Goal: Task Accomplishment & Management: Complete application form

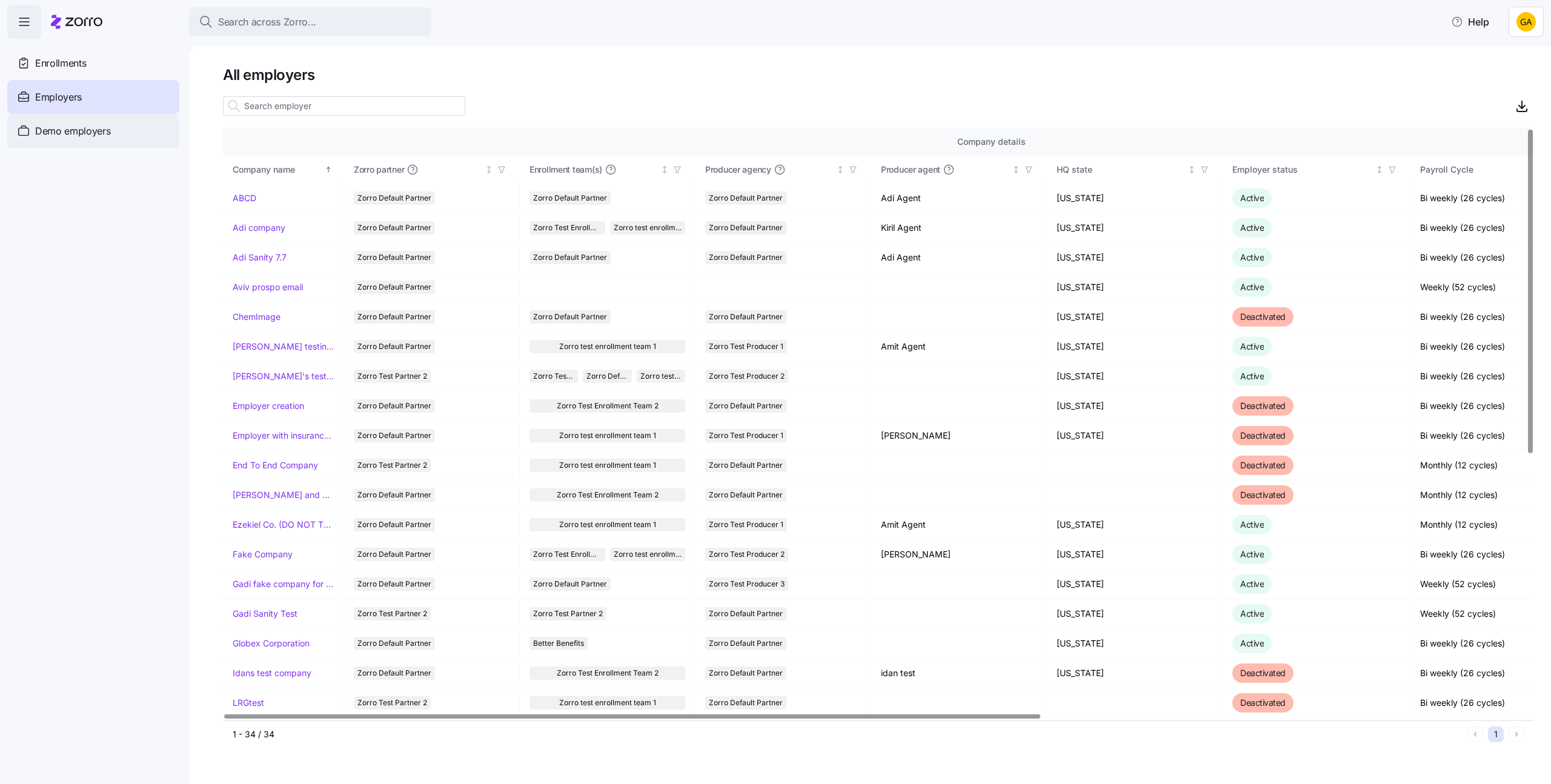
click at [100, 127] on span "Demo employers" at bounding box center [73, 131] width 75 height 15
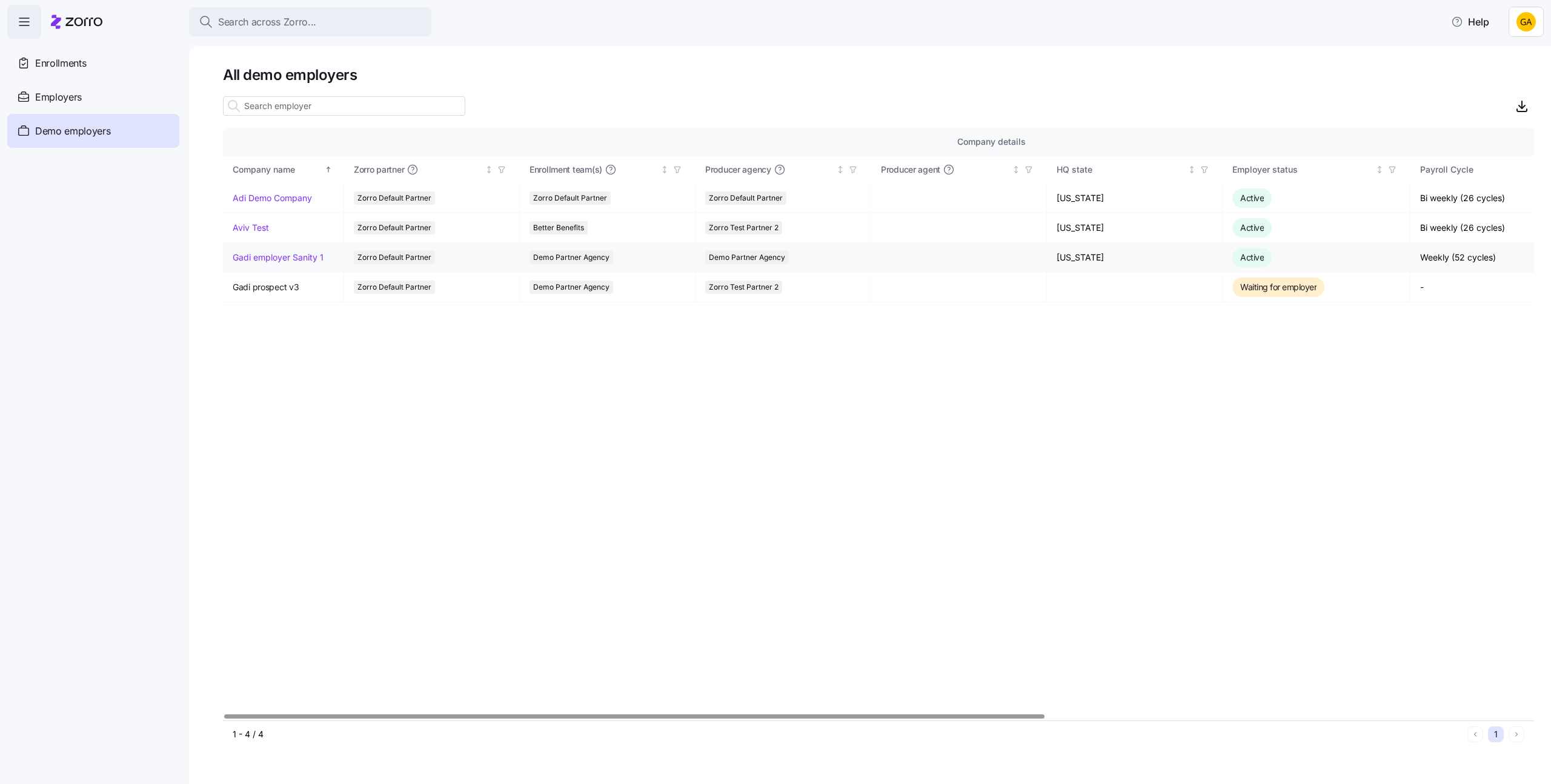
click at [294, 255] on link "Gadi employer Sanity 1" at bounding box center [278, 257] width 91 height 12
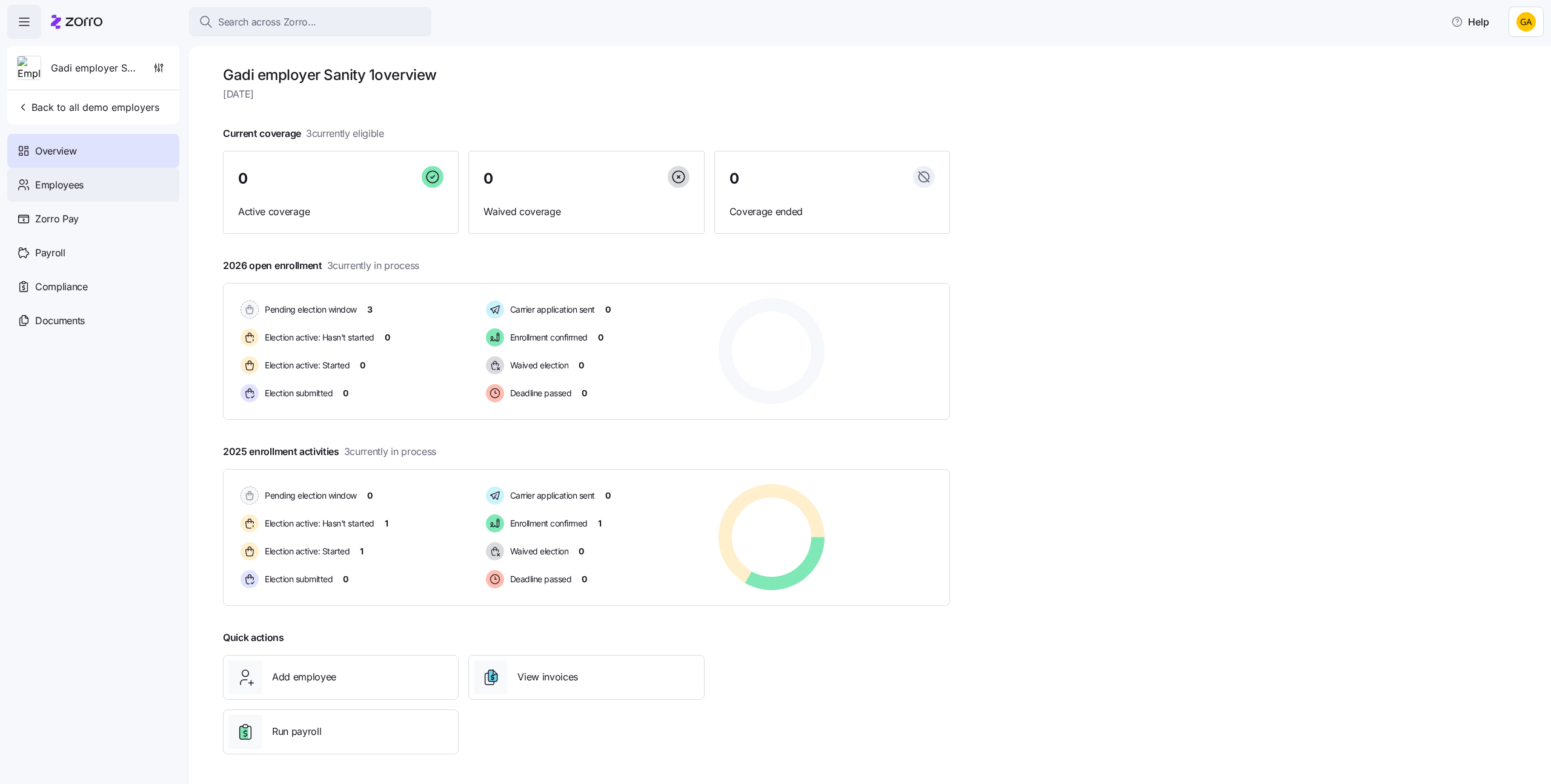
click at [112, 182] on div "Employees" at bounding box center [94, 184] width 172 height 34
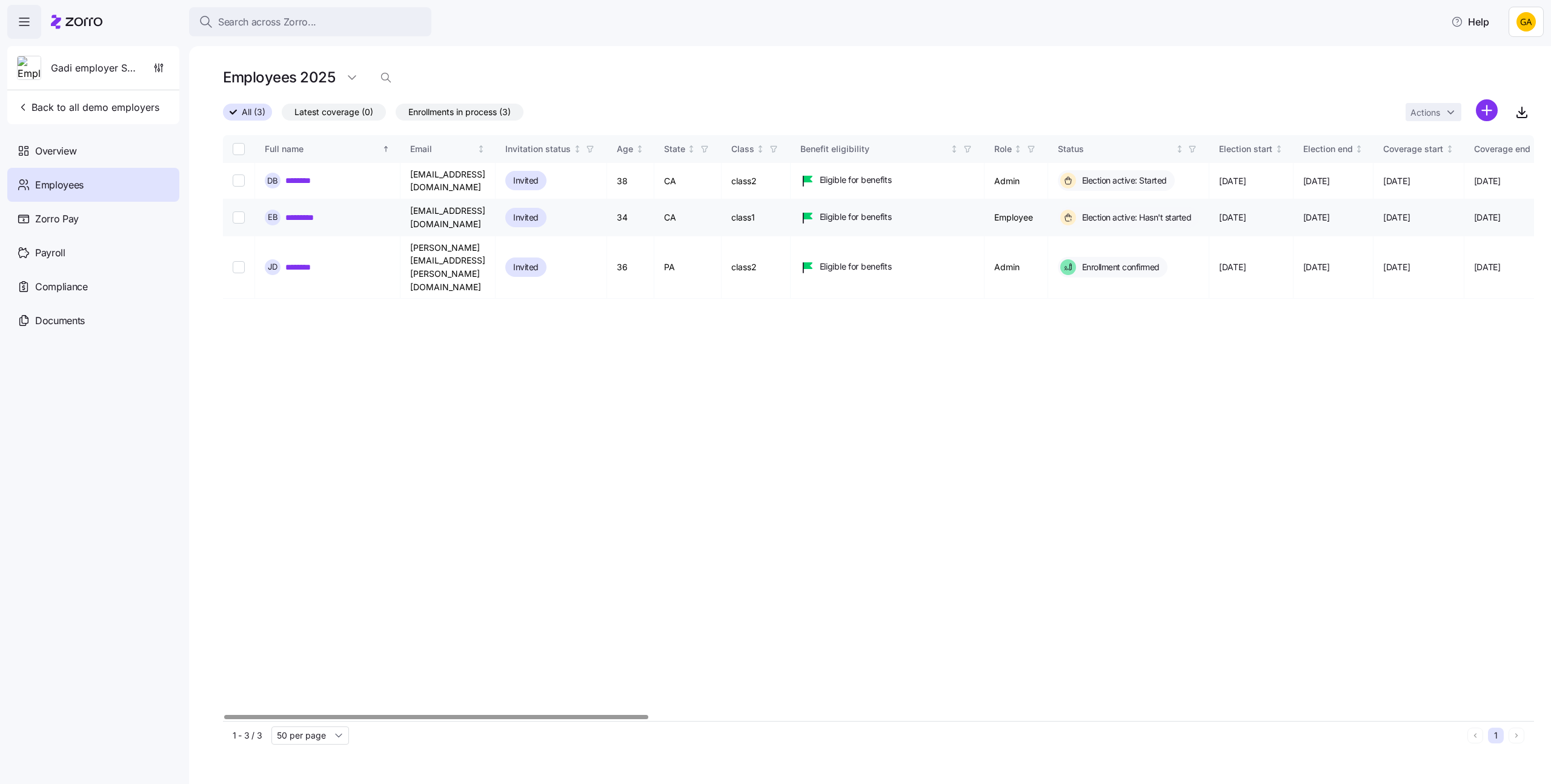
click at [309, 212] on link "*********" at bounding box center [304, 218] width 37 height 12
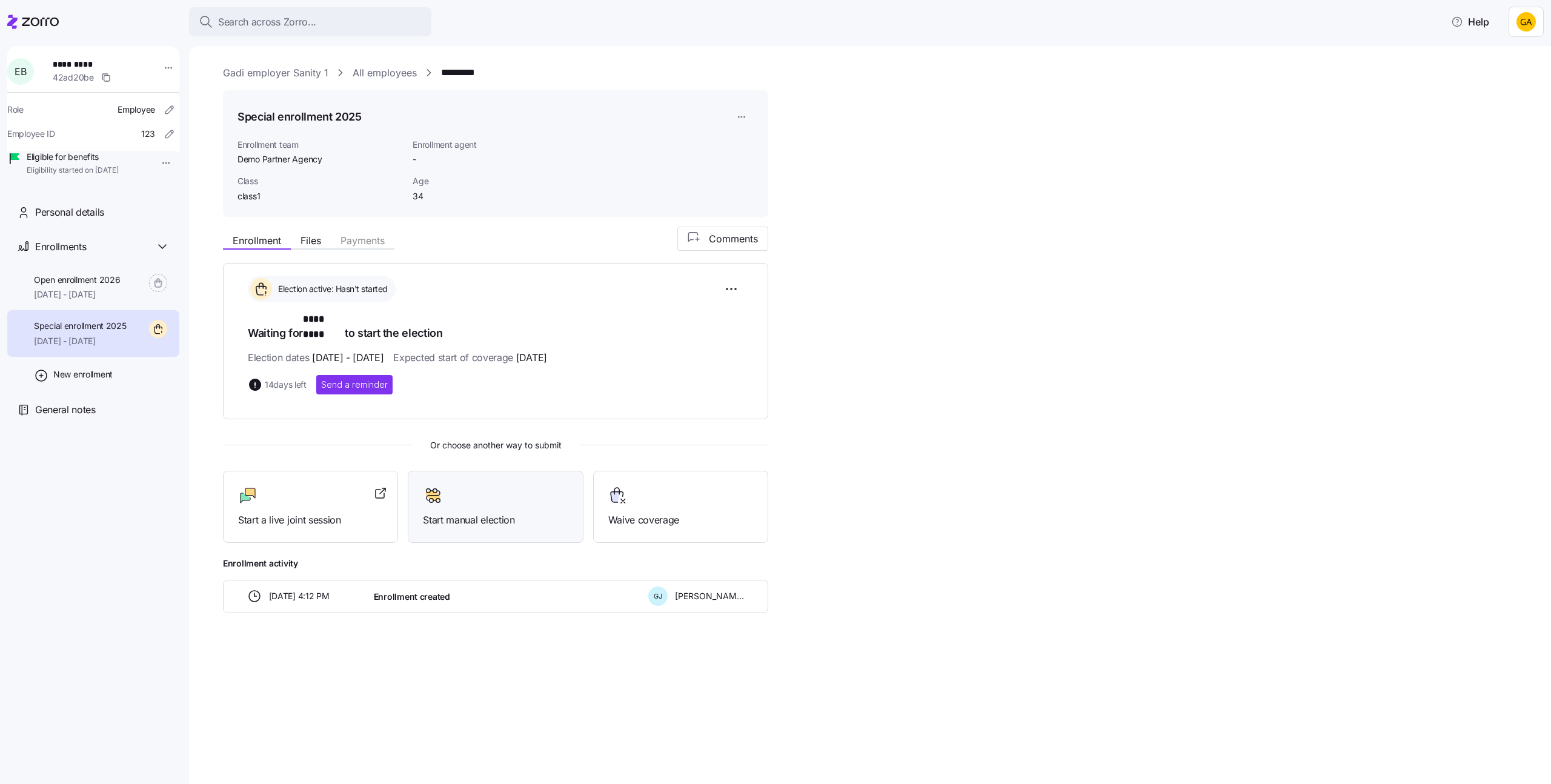
click at [480, 487] on div at bounding box center [495, 495] width 145 height 19
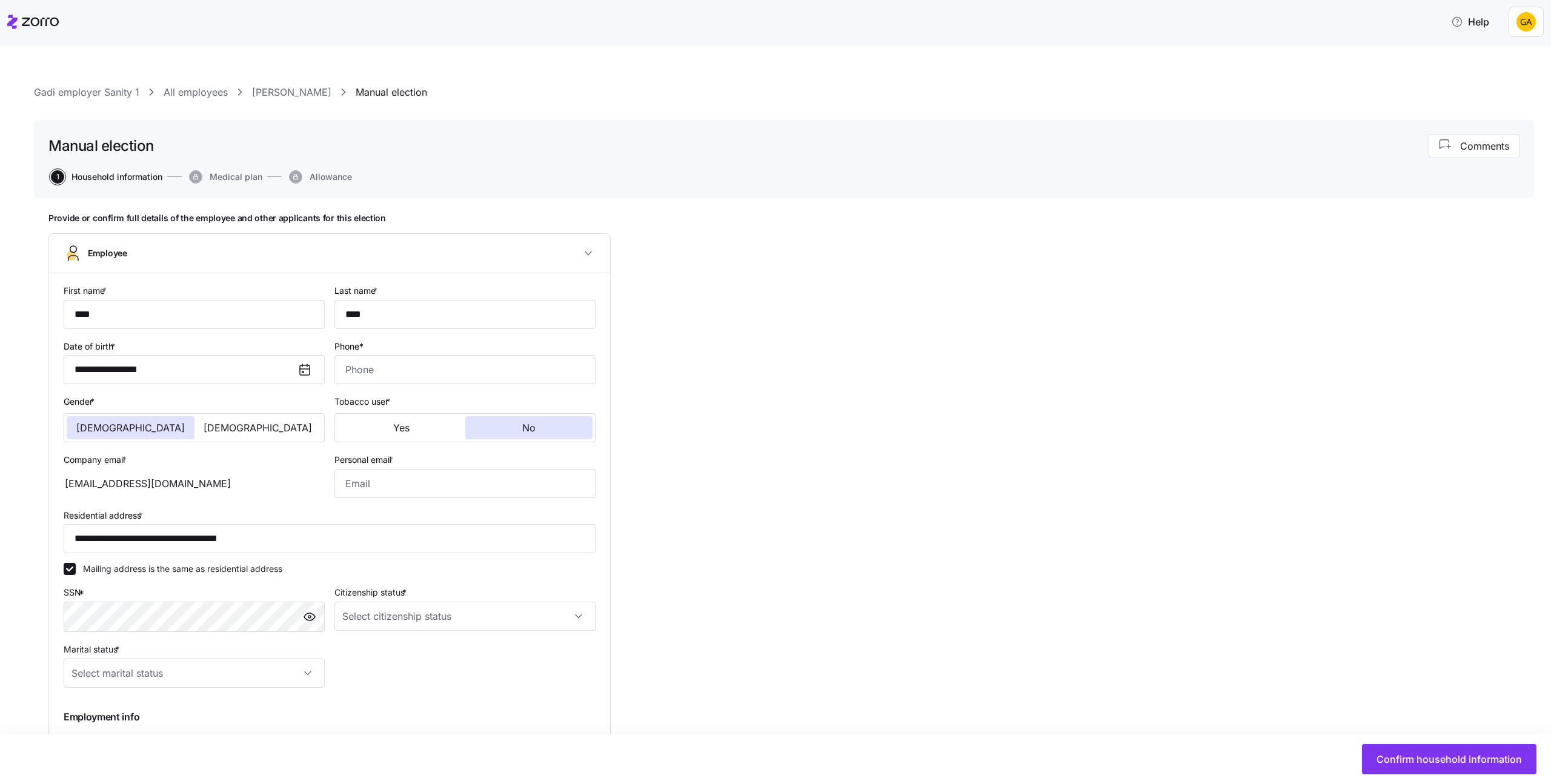
type input "class1"
click at [470, 371] on input "Phone*" at bounding box center [465, 369] width 261 height 29
type input "(888) 888-8888"
click at [596, 442] on div "**********" at bounding box center [329, 559] width 561 height 572
click at [659, 485] on div "**********" at bounding box center [784, 603] width 1471 height 782
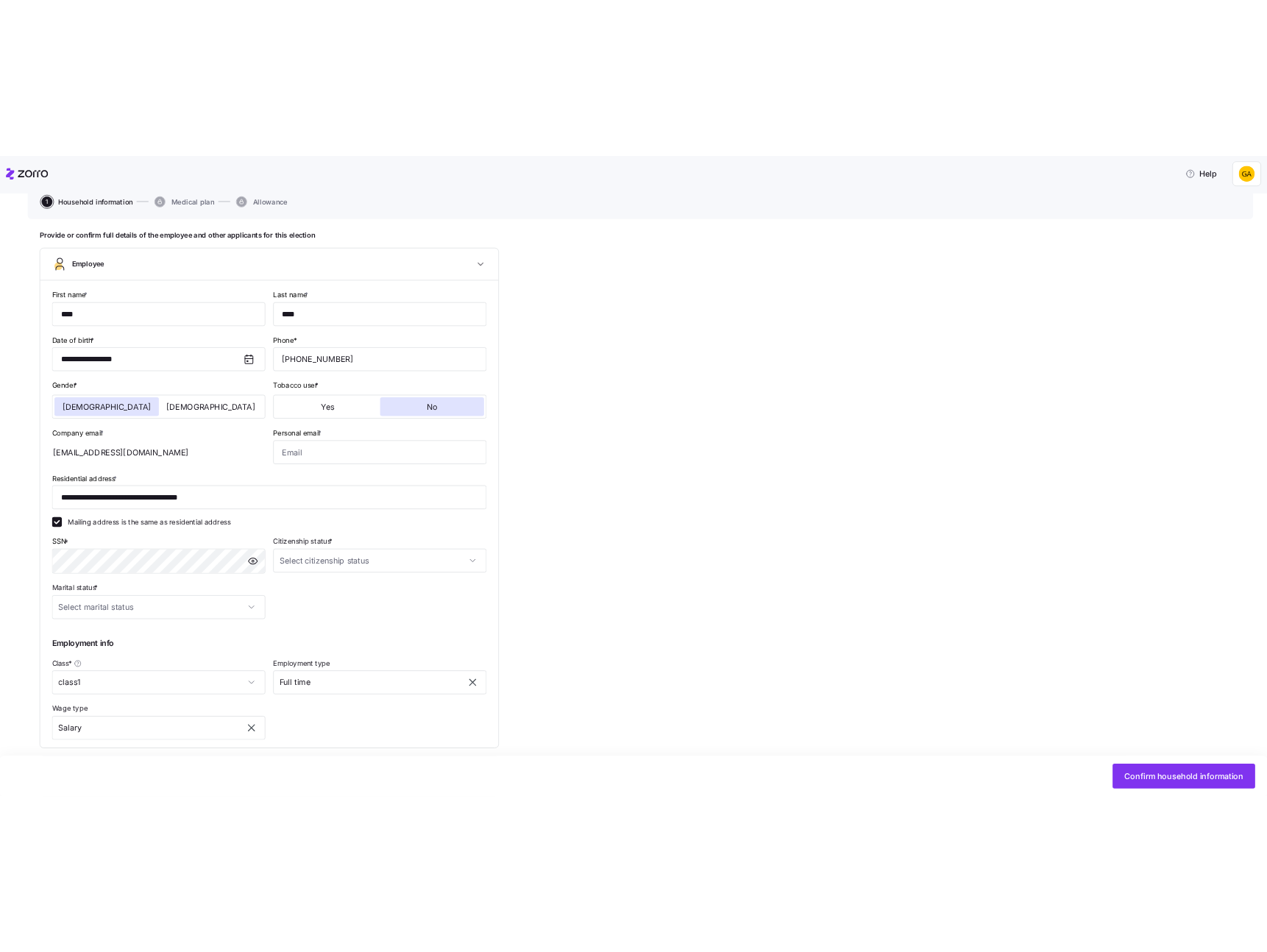
scroll to position [234, 0]
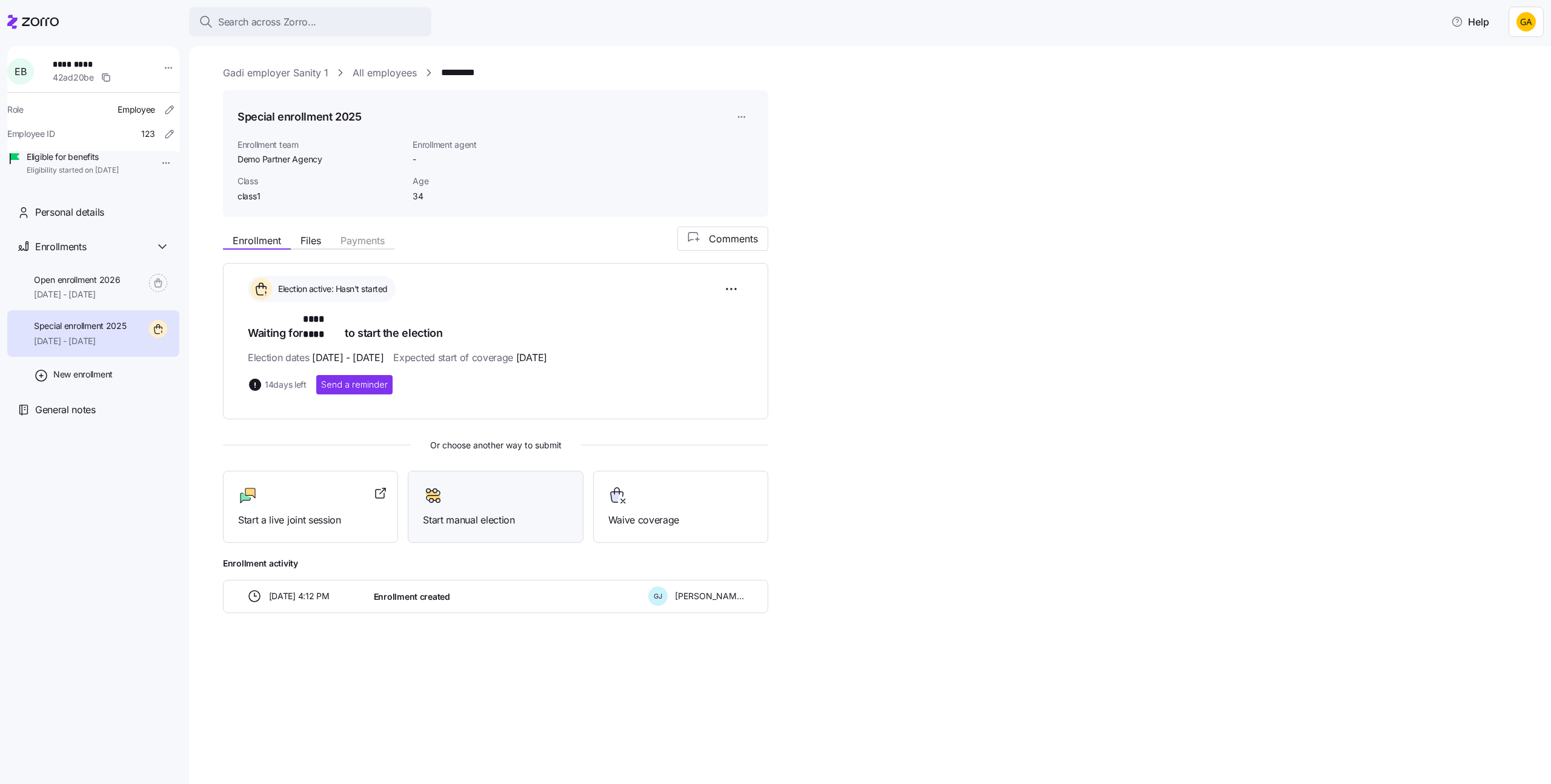
click at [482, 512] on span "Start manual election" at bounding box center [495, 520] width 145 height 15
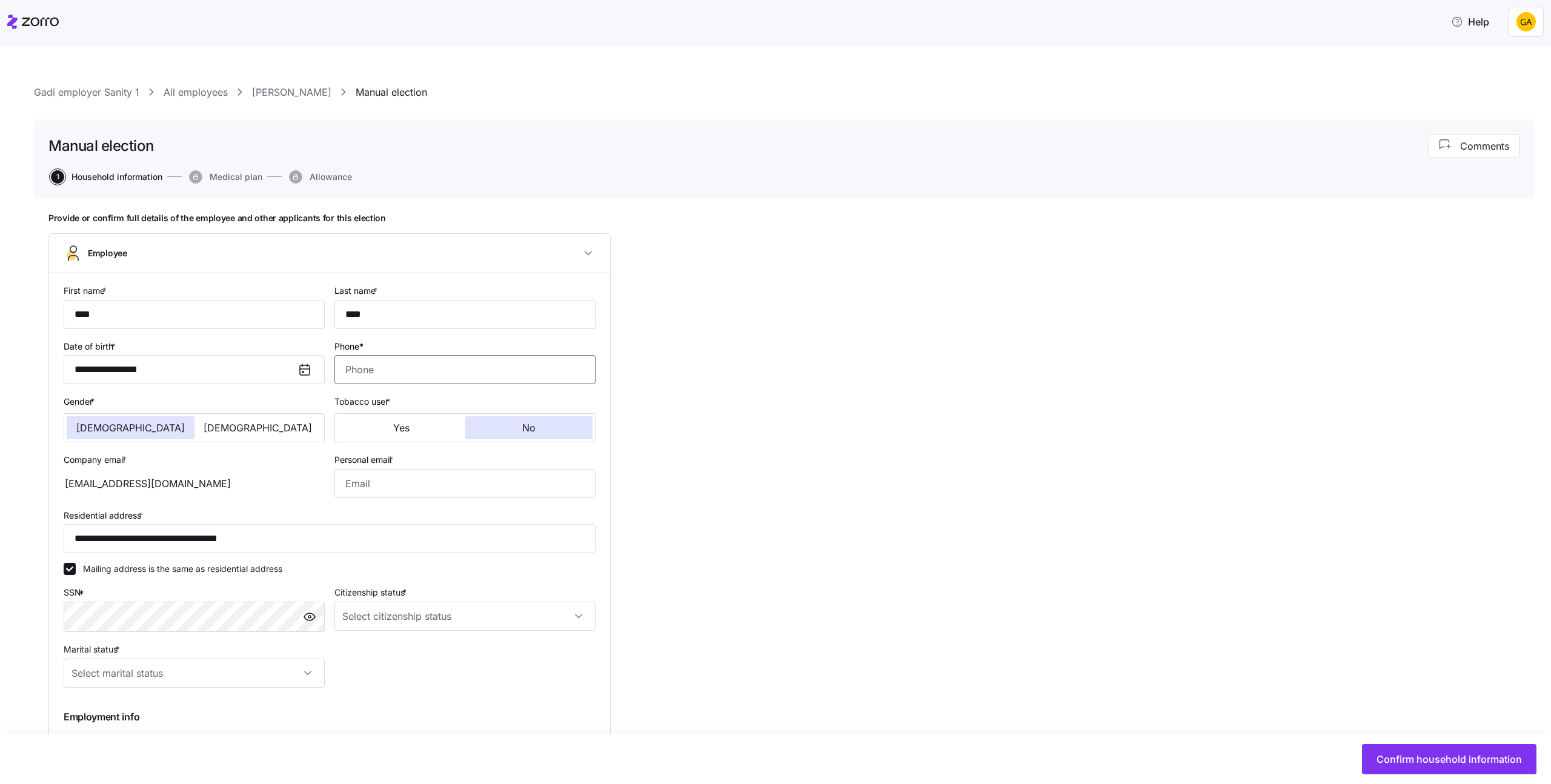
click at [442, 368] on input "Phone*" at bounding box center [465, 369] width 261 height 29
type input "(888) 888-8888"
click at [450, 492] on input "Personal email *" at bounding box center [465, 483] width 261 height 29
drag, startPoint x: 397, startPoint y: 485, endPoint x: 377, endPoint y: 485, distance: 20.0
click at [377, 485] on input "gadi.j+alice_admin@myzorro.co" at bounding box center [465, 483] width 261 height 29
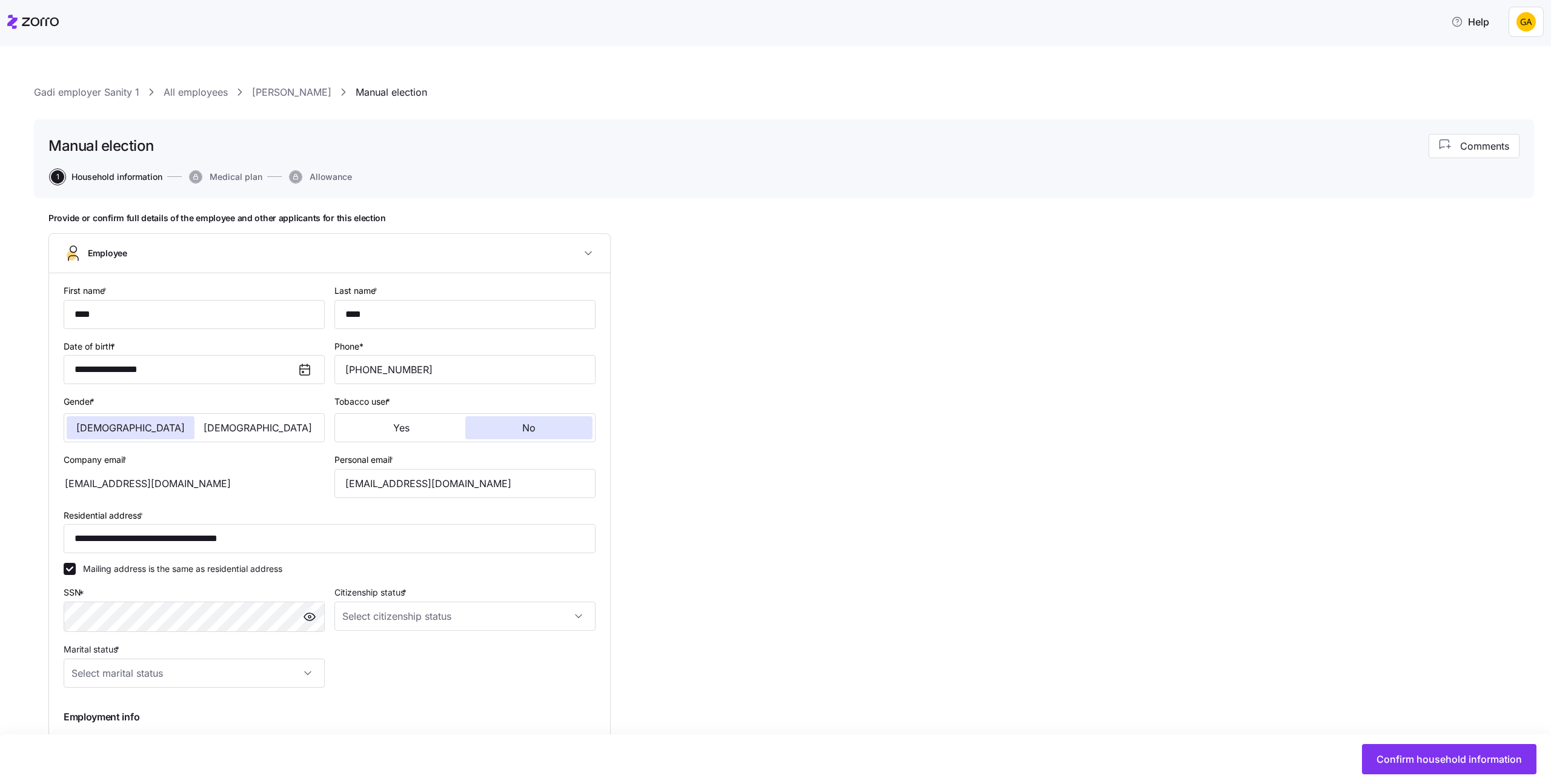
click at [178, 484] on div "gadi.j+erik_emp@myzorro.co" at bounding box center [194, 483] width 261 height 29
click at [138, 481] on div "gadi.j+erik_emp@myzorro.co" at bounding box center [194, 483] width 261 height 29
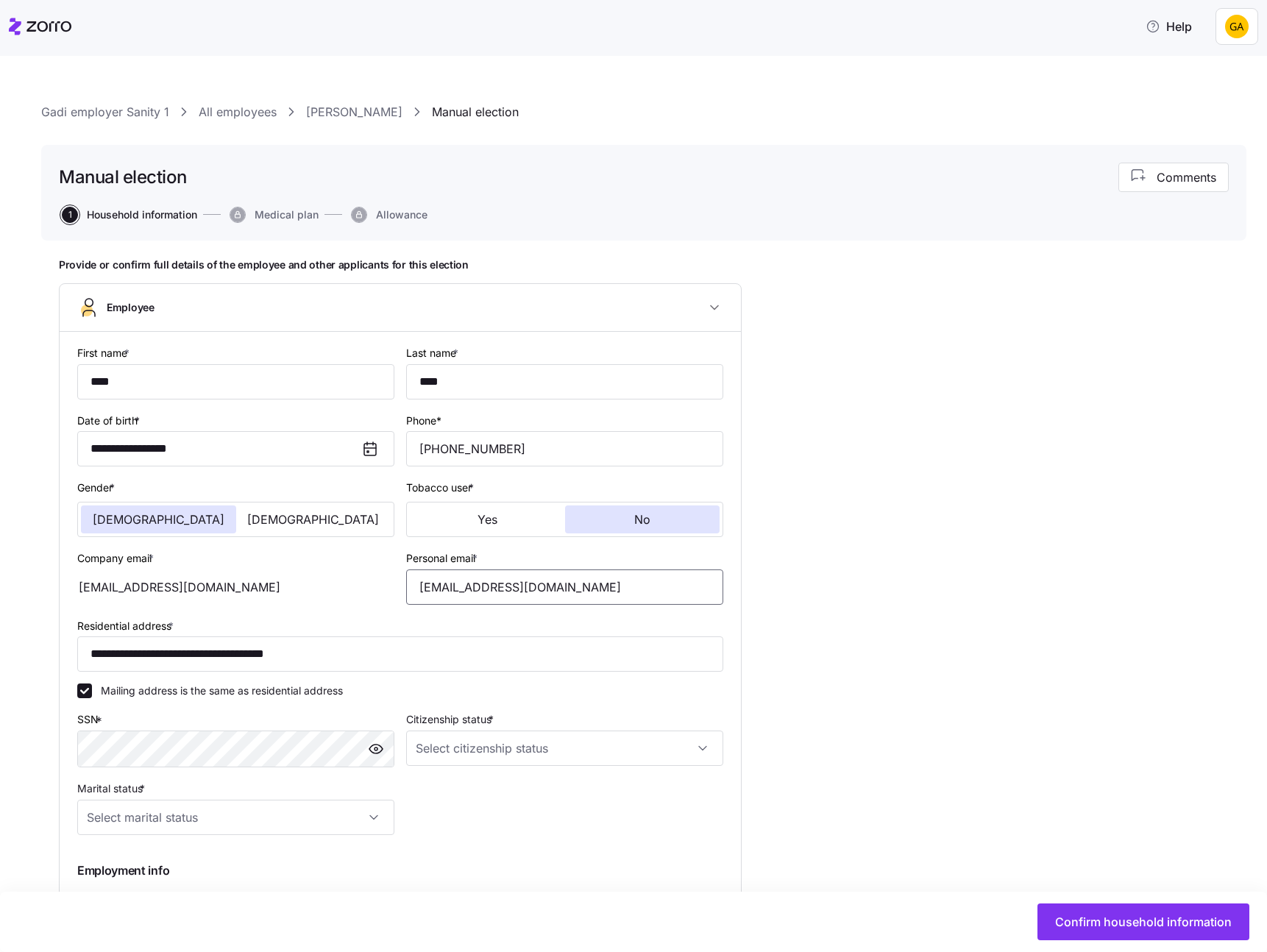
click at [509, 592] on input "gadi.j+alice_admin@myzorro.co" at bounding box center [565, 587] width 317 height 36
paste input "erik_emp"
type input "gadi.j+erik_emp@myzorro.co"
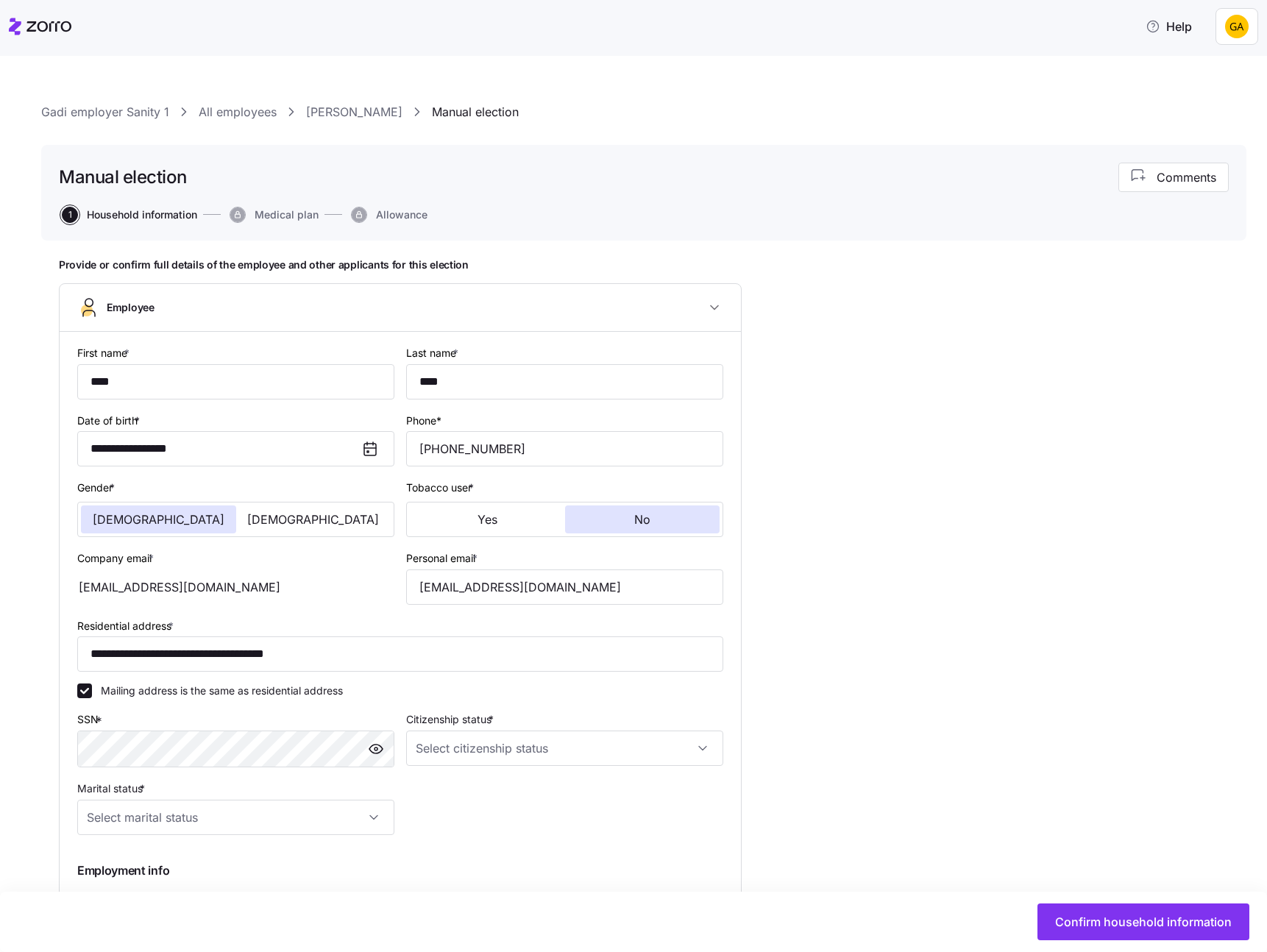
click at [870, 627] on div "**********" at bounding box center [644, 732] width 1170 height 950
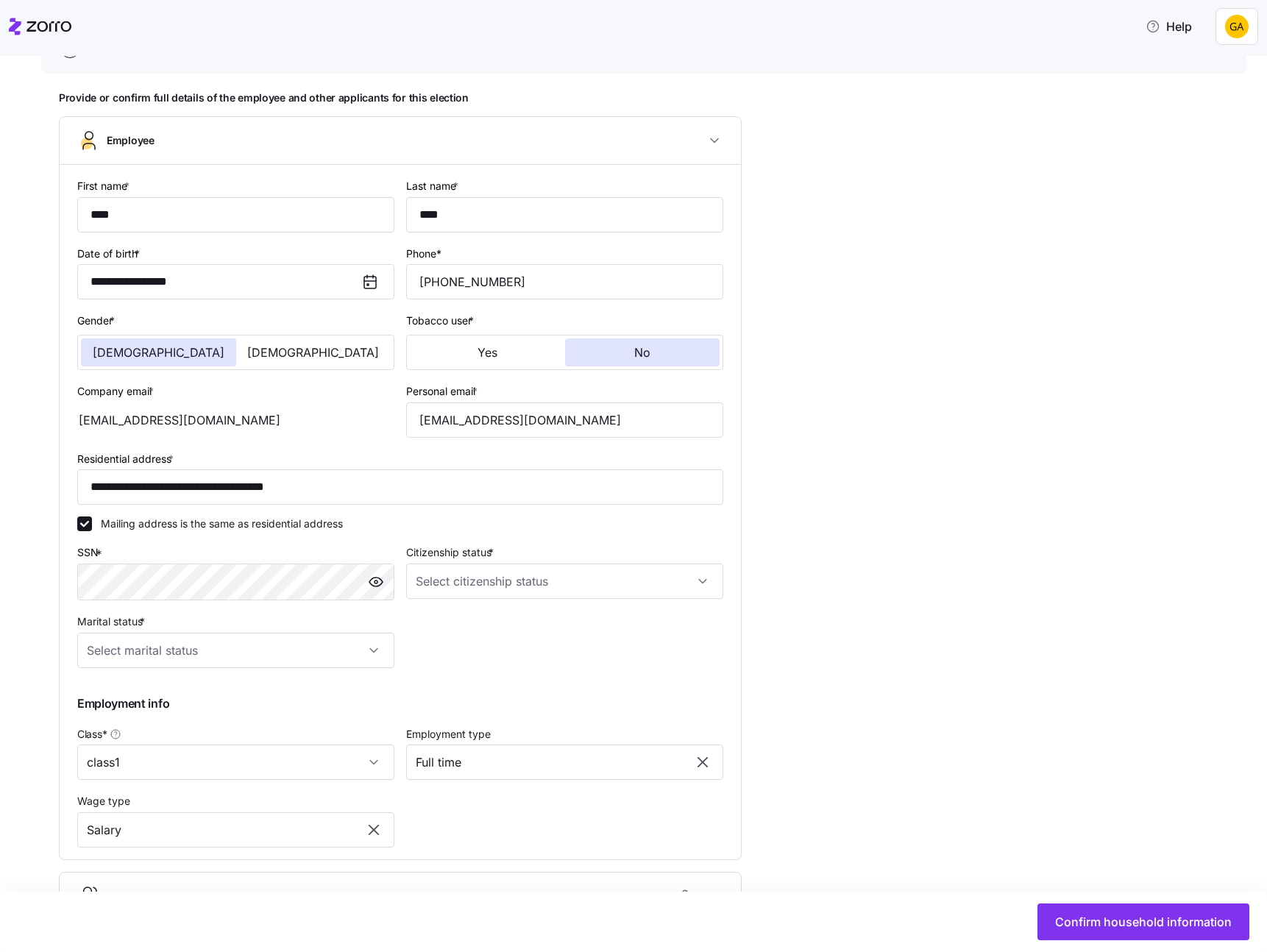
scroll to position [178, 0]
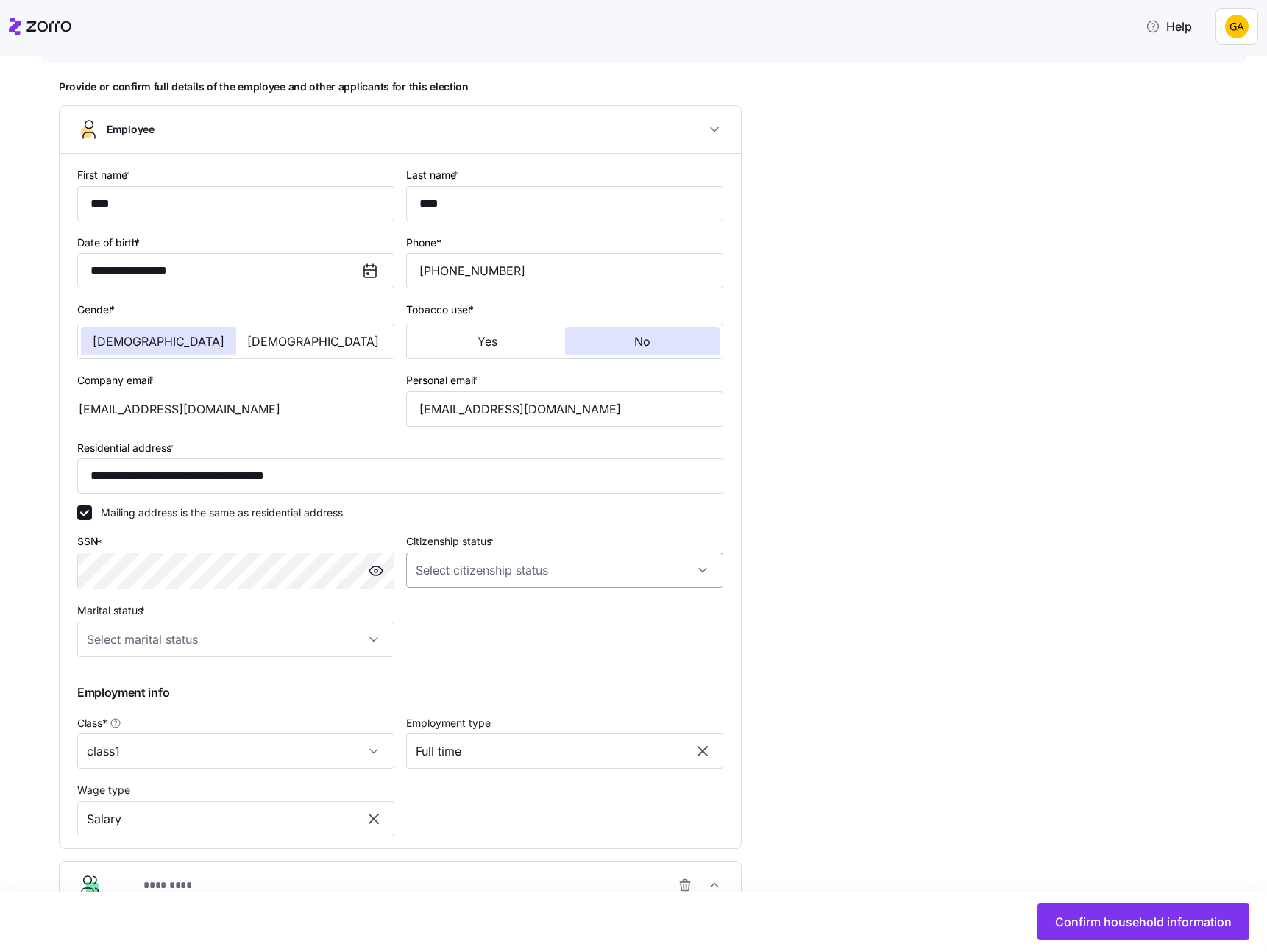
click at [707, 568] on input "Citizenship status *" at bounding box center [565, 570] width 317 height 36
click at [621, 607] on div "US citizen" at bounding box center [565, 615] width 305 height 31
type input "US citizen"
click at [370, 638] on input "Marital status *" at bounding box center [235, 639] width 317 height 36
click at [316, 705] on div "Married" at bounding box center [235, 714] width 305 height 31
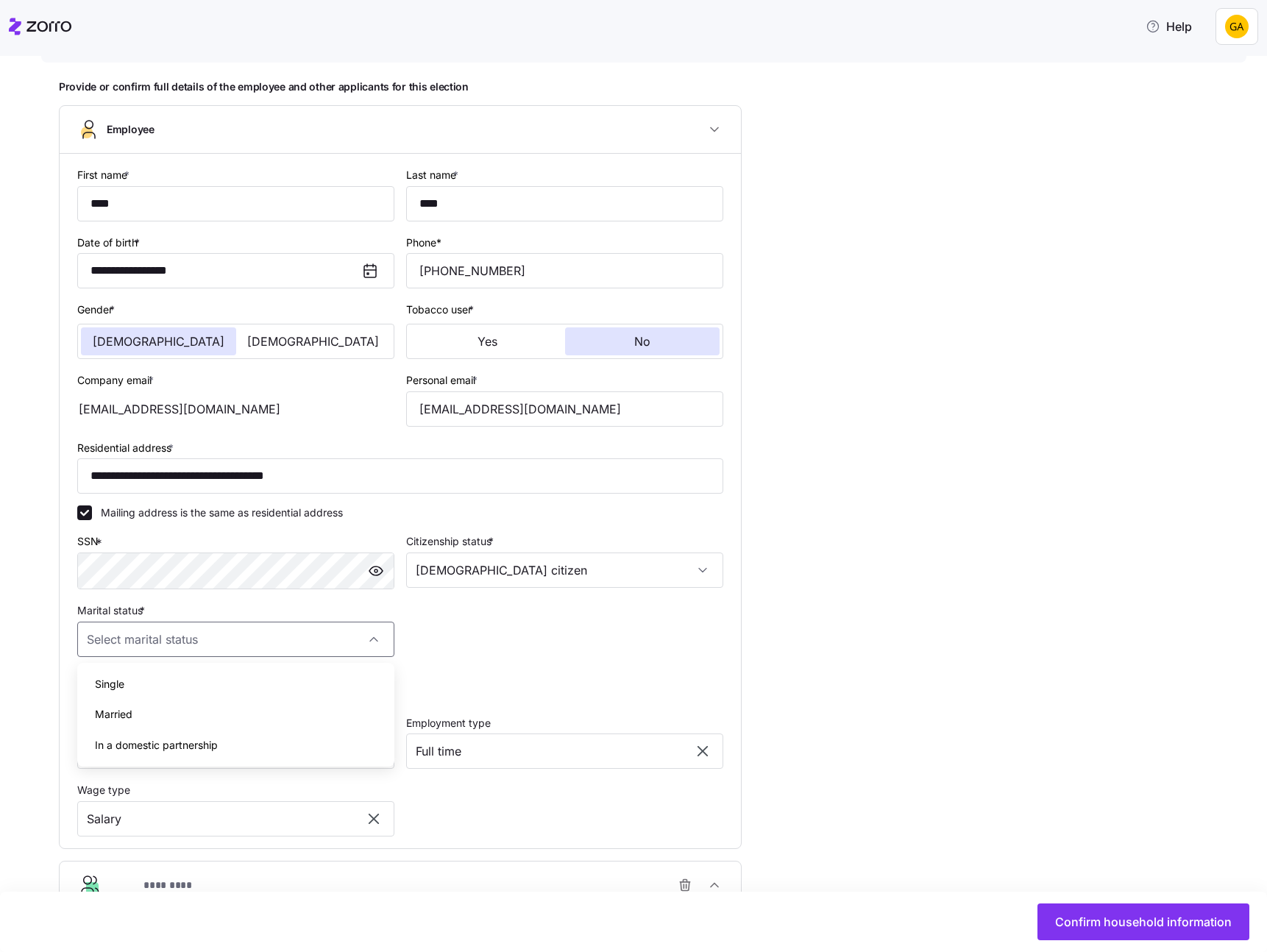
type input "Married"
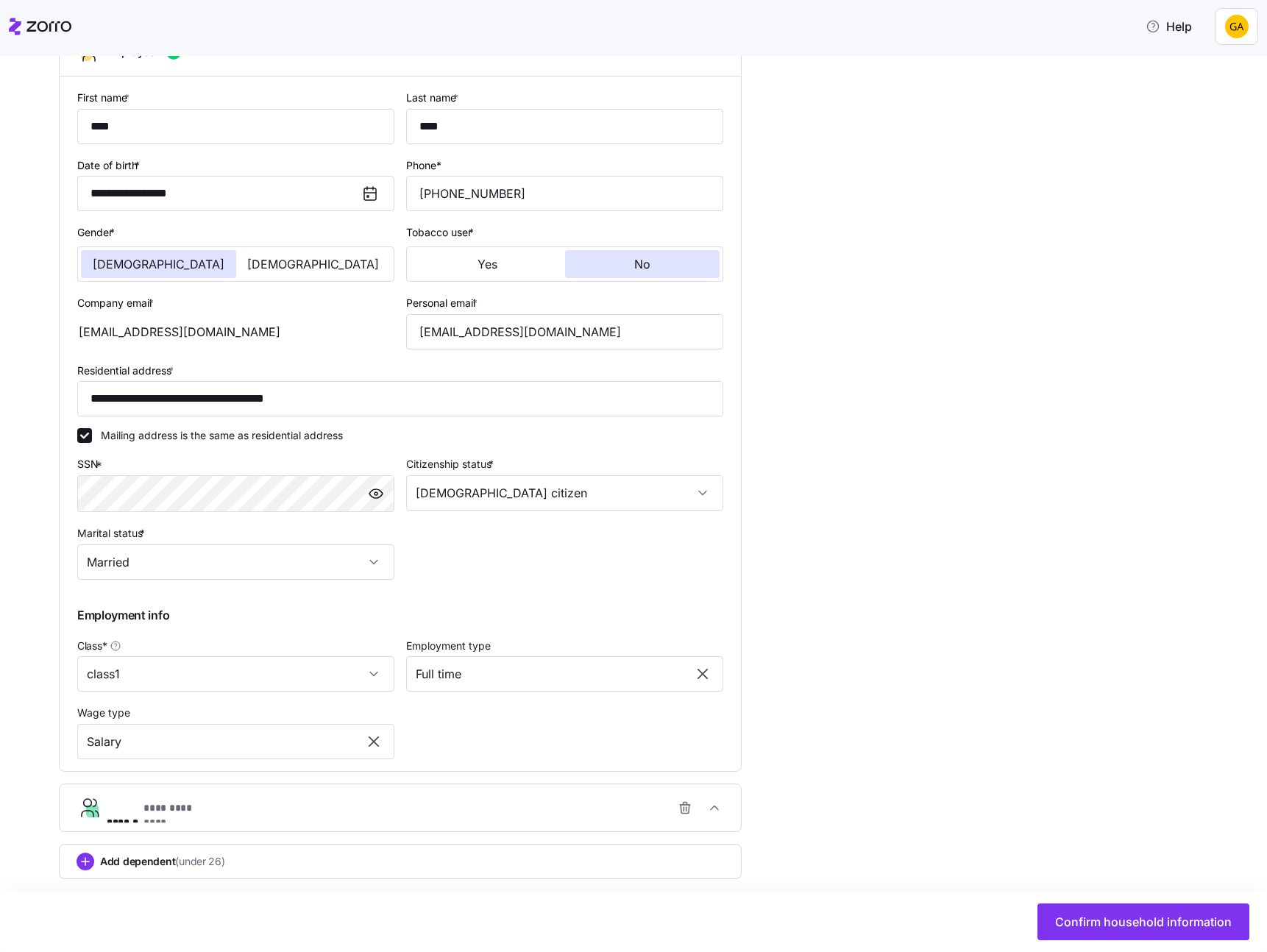
scroll to position [273, 0]
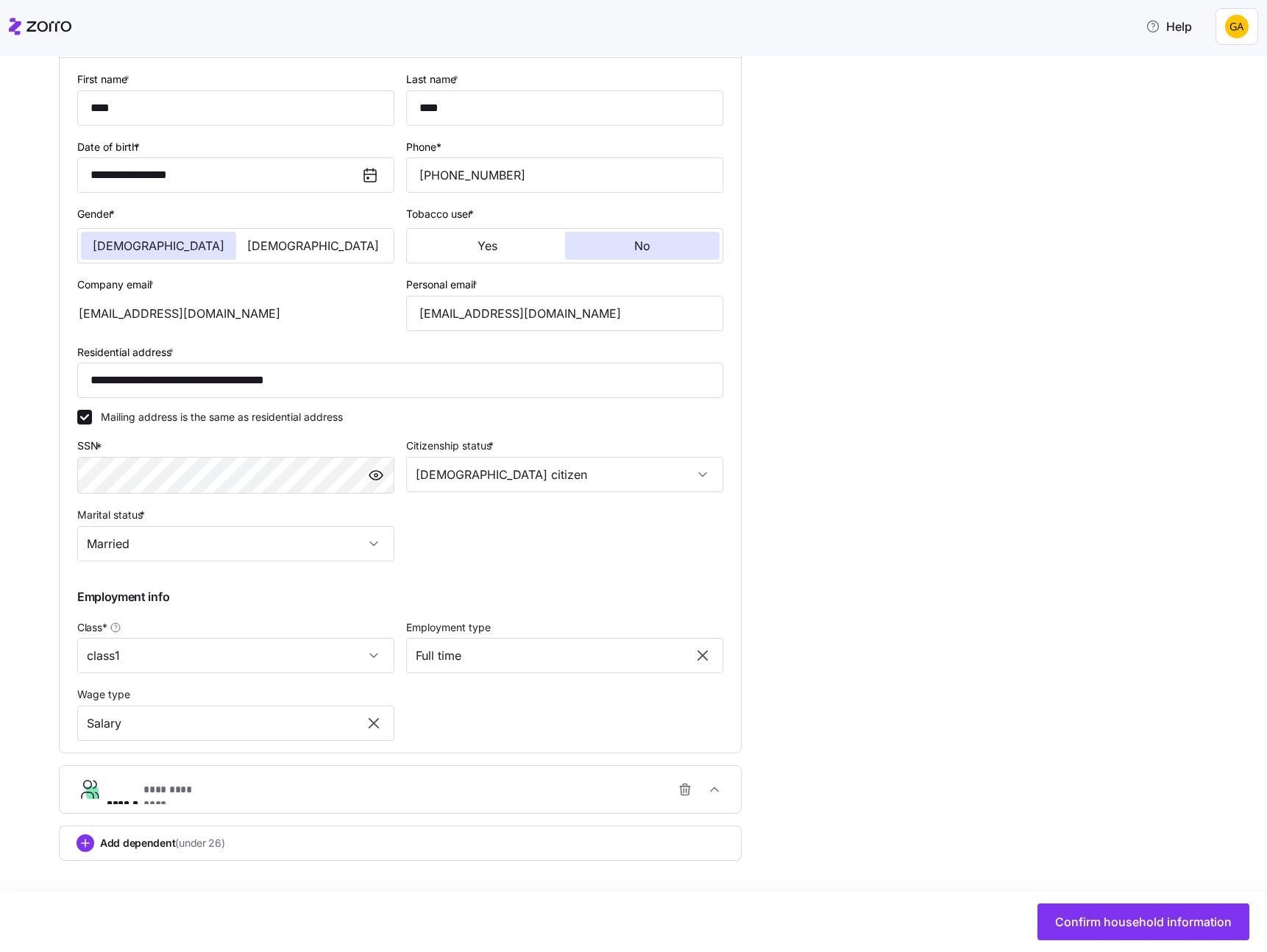
click at [589, 791] on div "**********" at bounding box center [406, 789] width 599 height 29
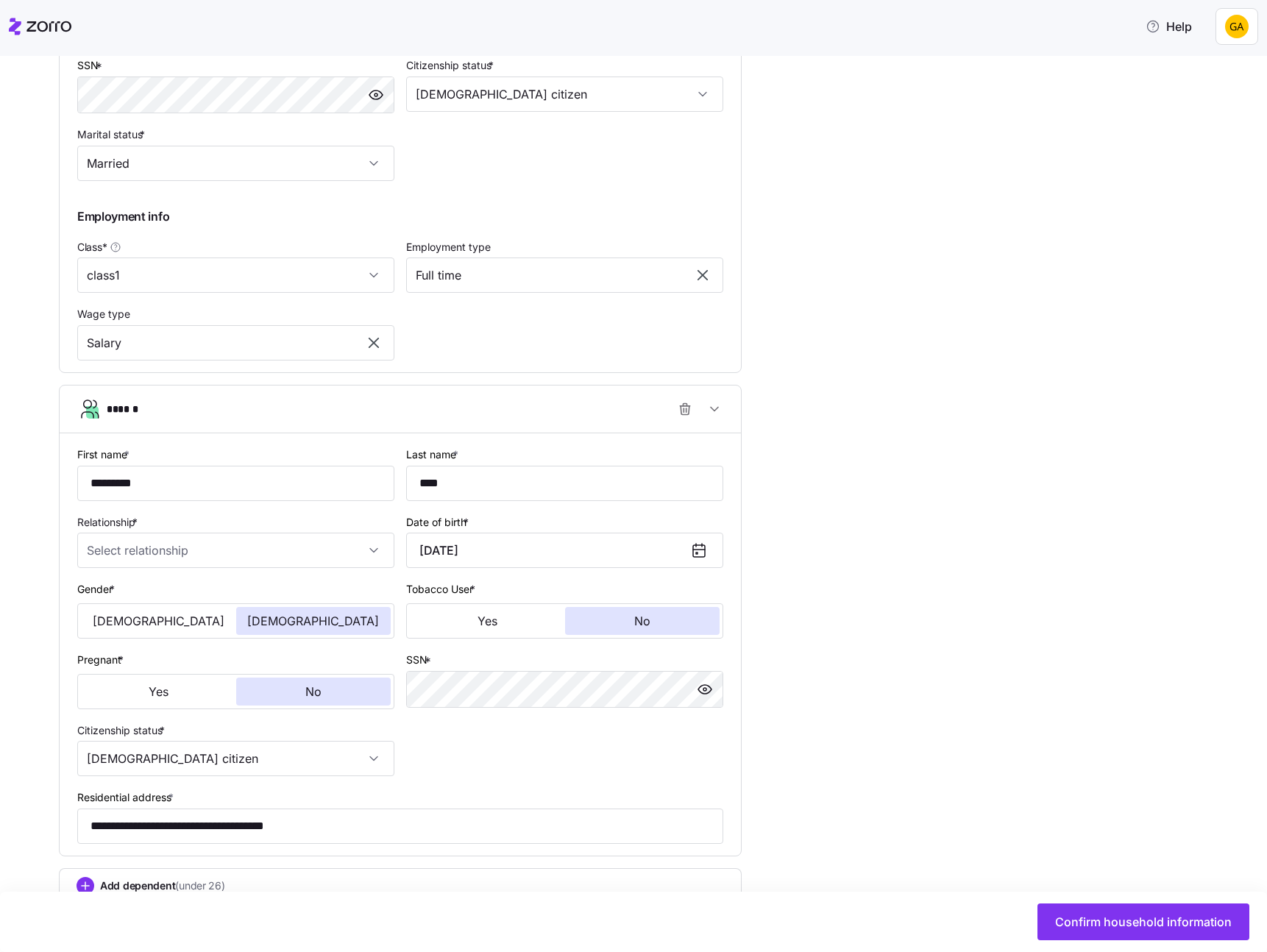
scroll to position [655, 0]
click at [891, 713] on div "**********" at bounding box center [644, 289] width 1170 height 1372
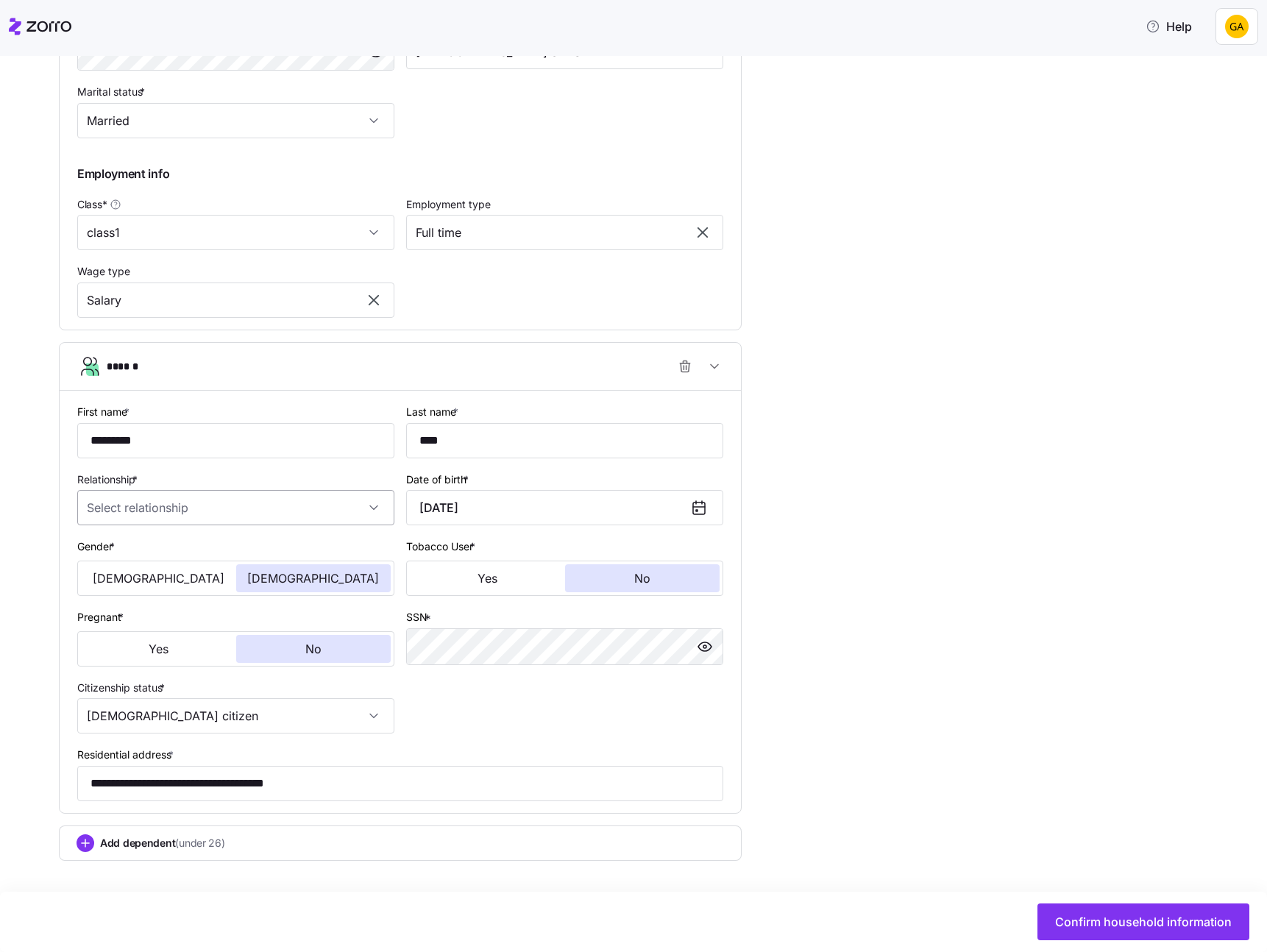
click at [350, 504] on input "Relationship *" at bounding box center [235, 508] width 317 height 36
click at [286, 554] on div "Spouse" at bounding box center [235, 552] width 305 height 31
type input "Spouse"
click at [1076, 916] on span "Confirm household information" at bounding box center [1144, 922] width 177 height 18
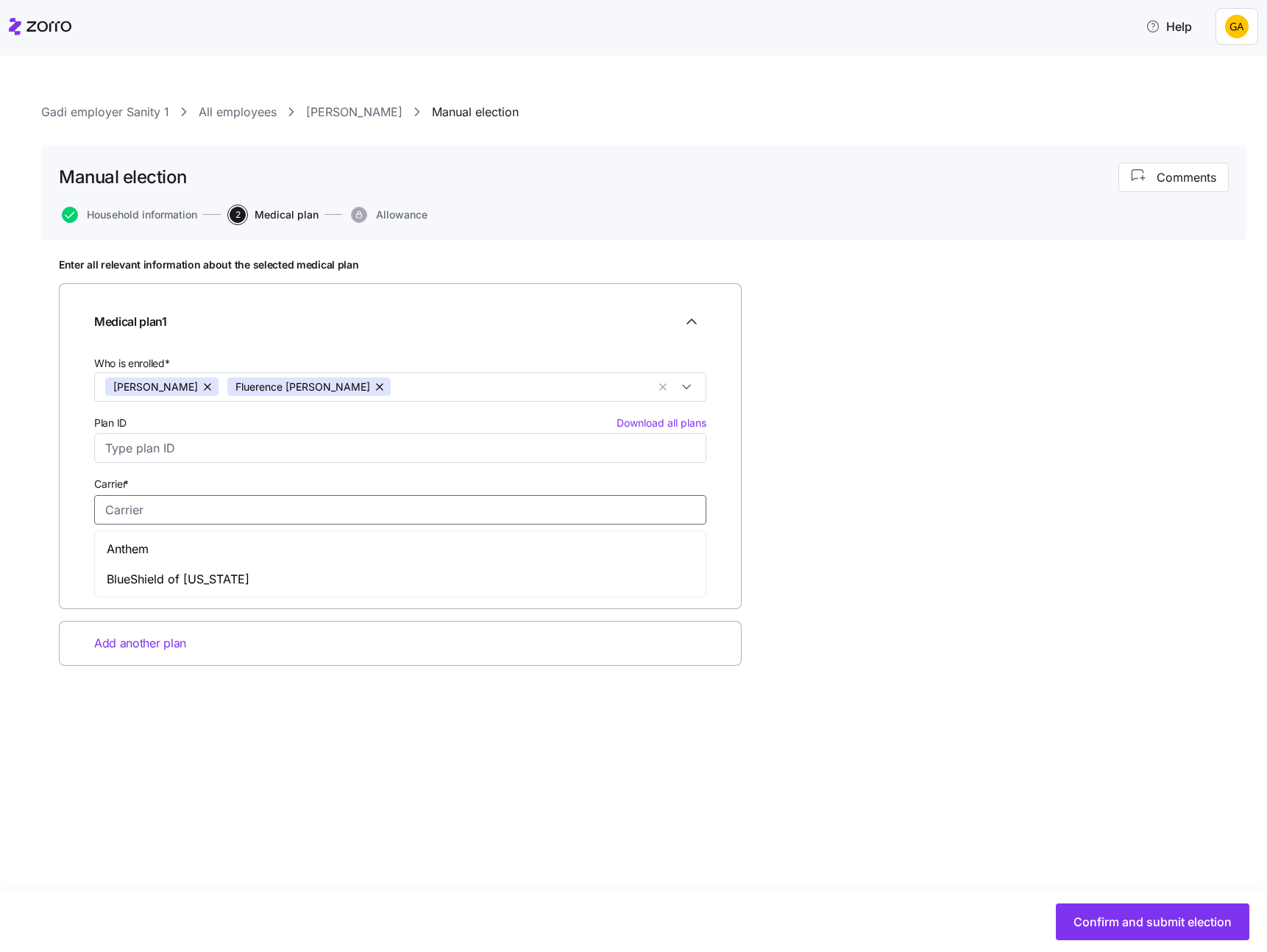
click at [398, 510] on input "Carrier *" at bounding box center [400, 509] width 612 height 29
click at [369, 533] on body "Help Gadi employer Sanity 1 All employees Erik Beck Manual election Manual elec…" at bounding box center [634, 471] width 1267 height 943
click at [348, 515] on input "Carrier *" at bounding box center [400, 509] width 612 height 29
click at [297, 544] on div "Anthem" at bounding box center [401, 548] width 605 height 30
type input "Anthem"
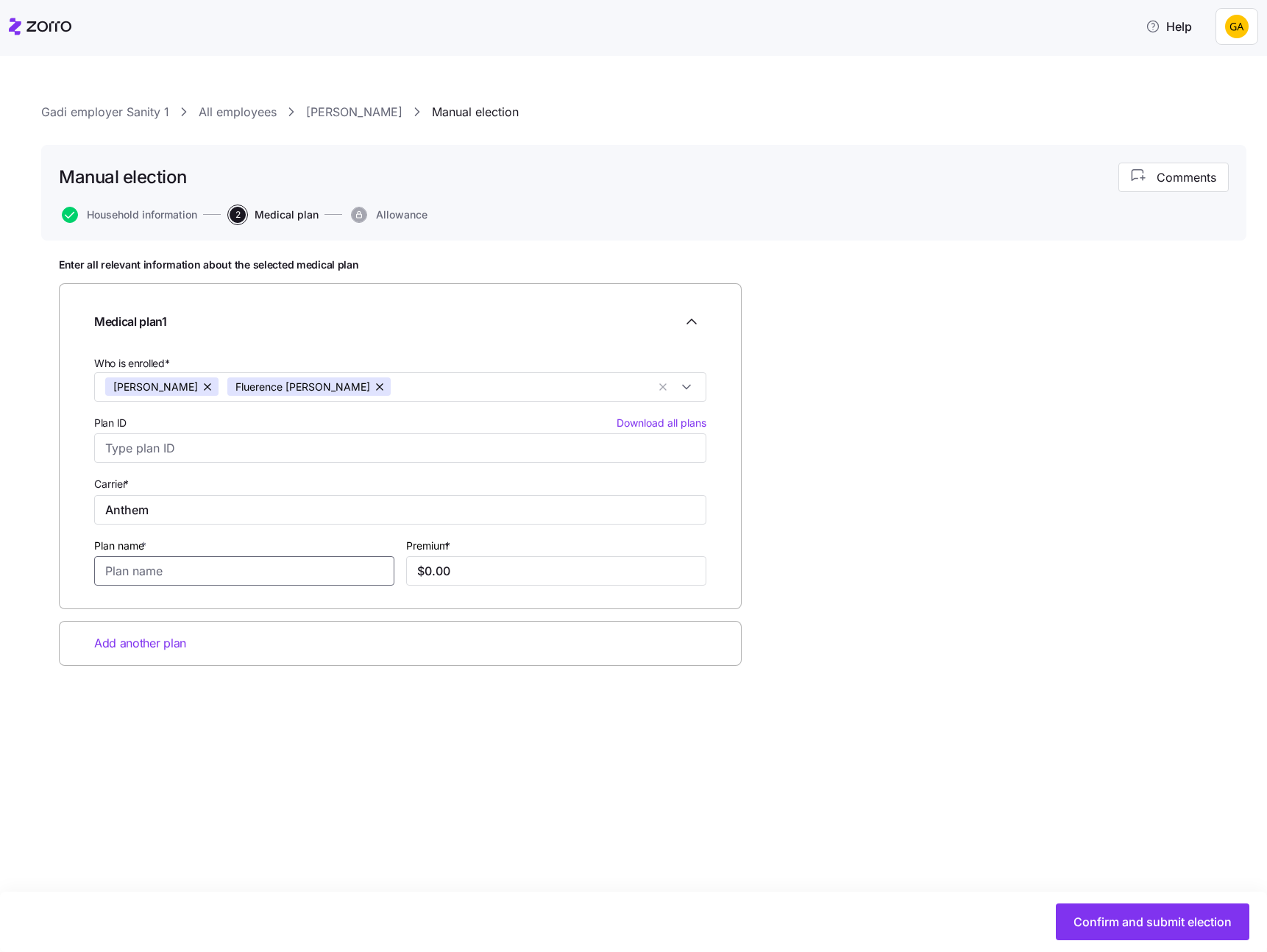
click at [273, 568] on input "Plan name *" at bounding box center [244, 571] width 300 height 29
type input "combined"
click at [463, 571] on input "$0.00" at bounding box center [556, 571] width 300 height 29
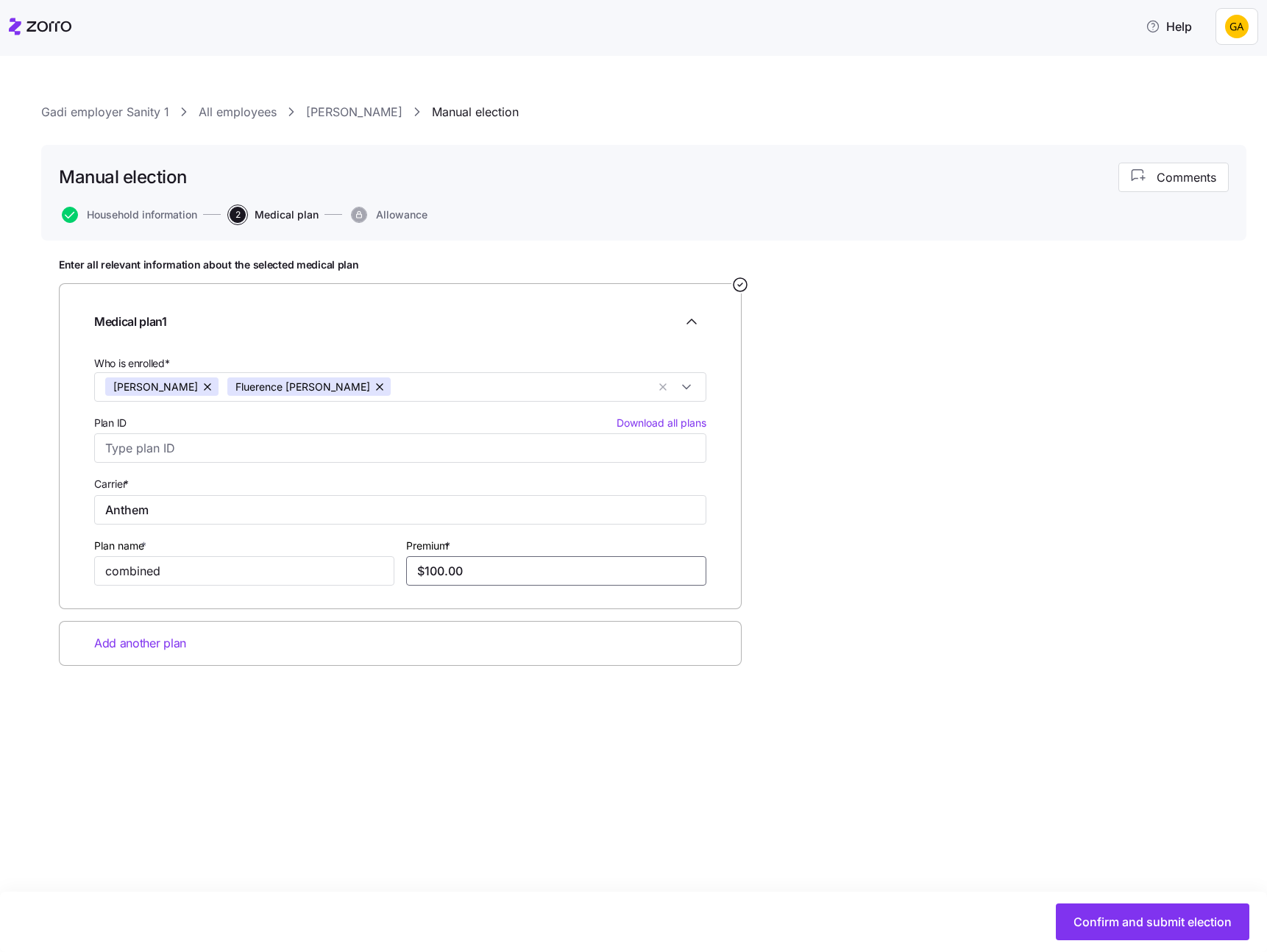
type input "$100.00"
click at [945, 619] on div "Enter all relevant information about the selected medical plan Medical plan 1 W…" at bounding box center [644, 498] width 1170 height 481
click at [1129, 920] on span "Confirm and submit election" at bounding box center [1152, 922] width 158 height 18
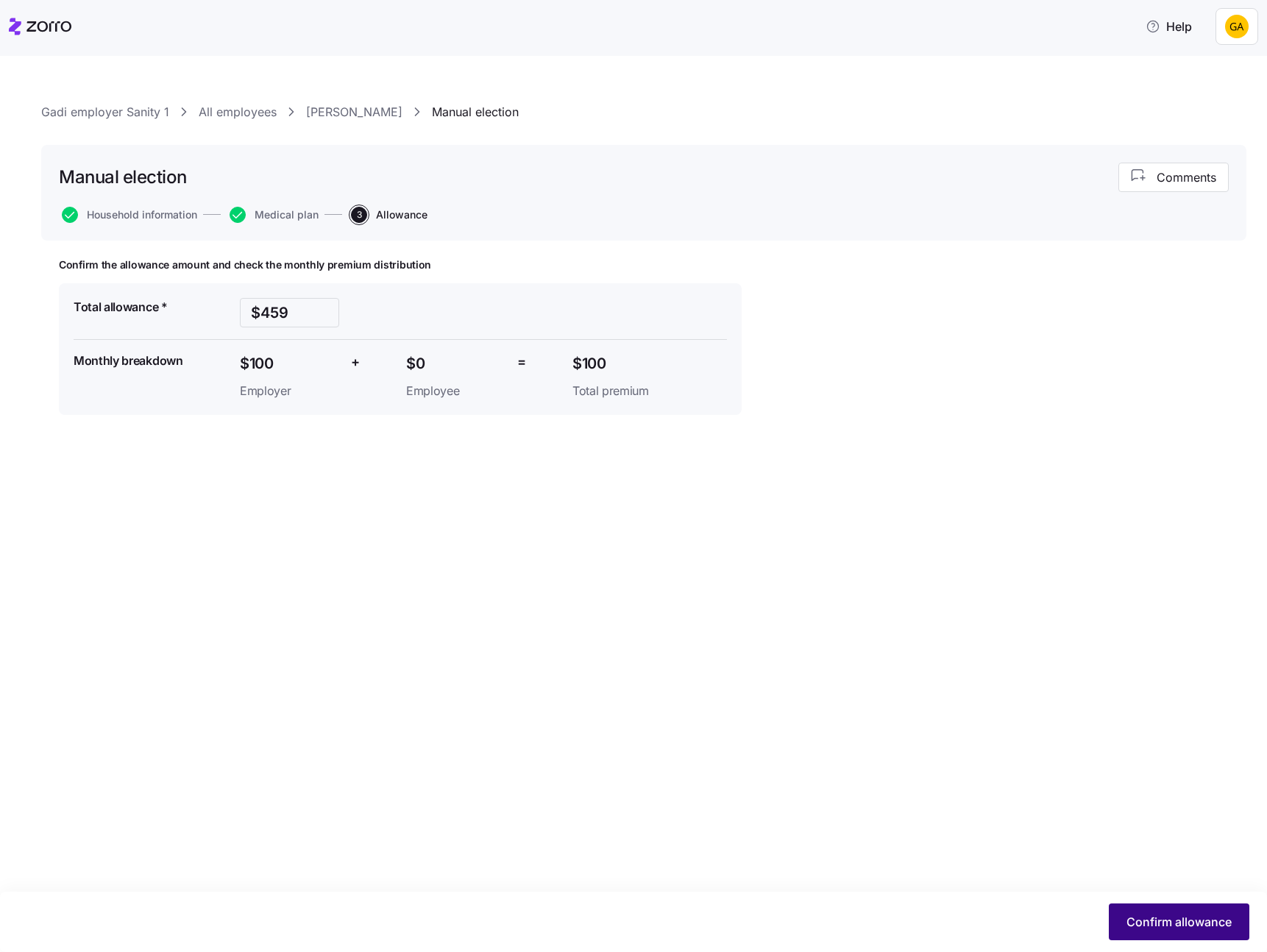
click at [1157, 916] on span "Confirm allowance" at bounding box center [1179, 922] width 105 height 18
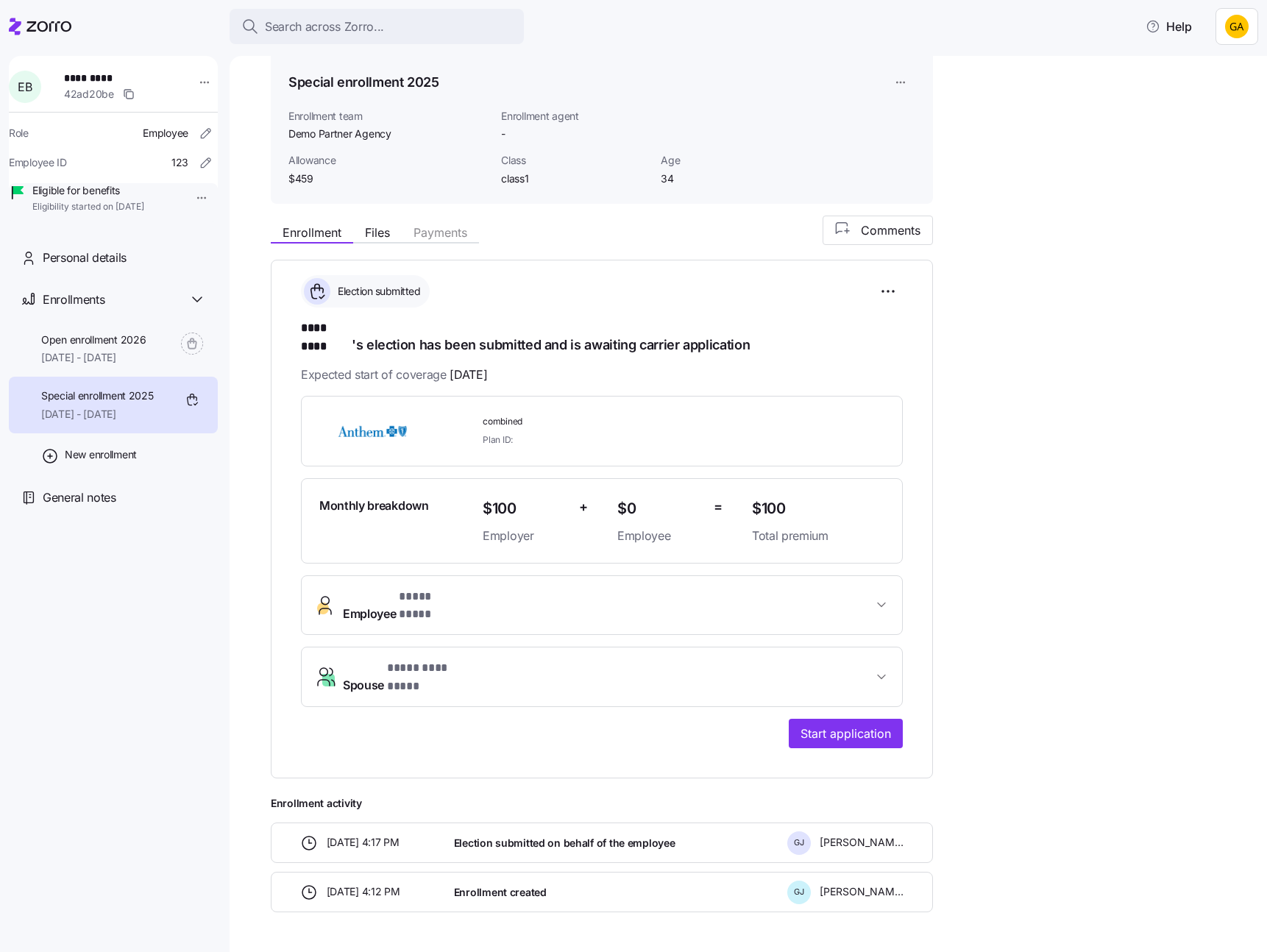
scroll to position [69, 0]
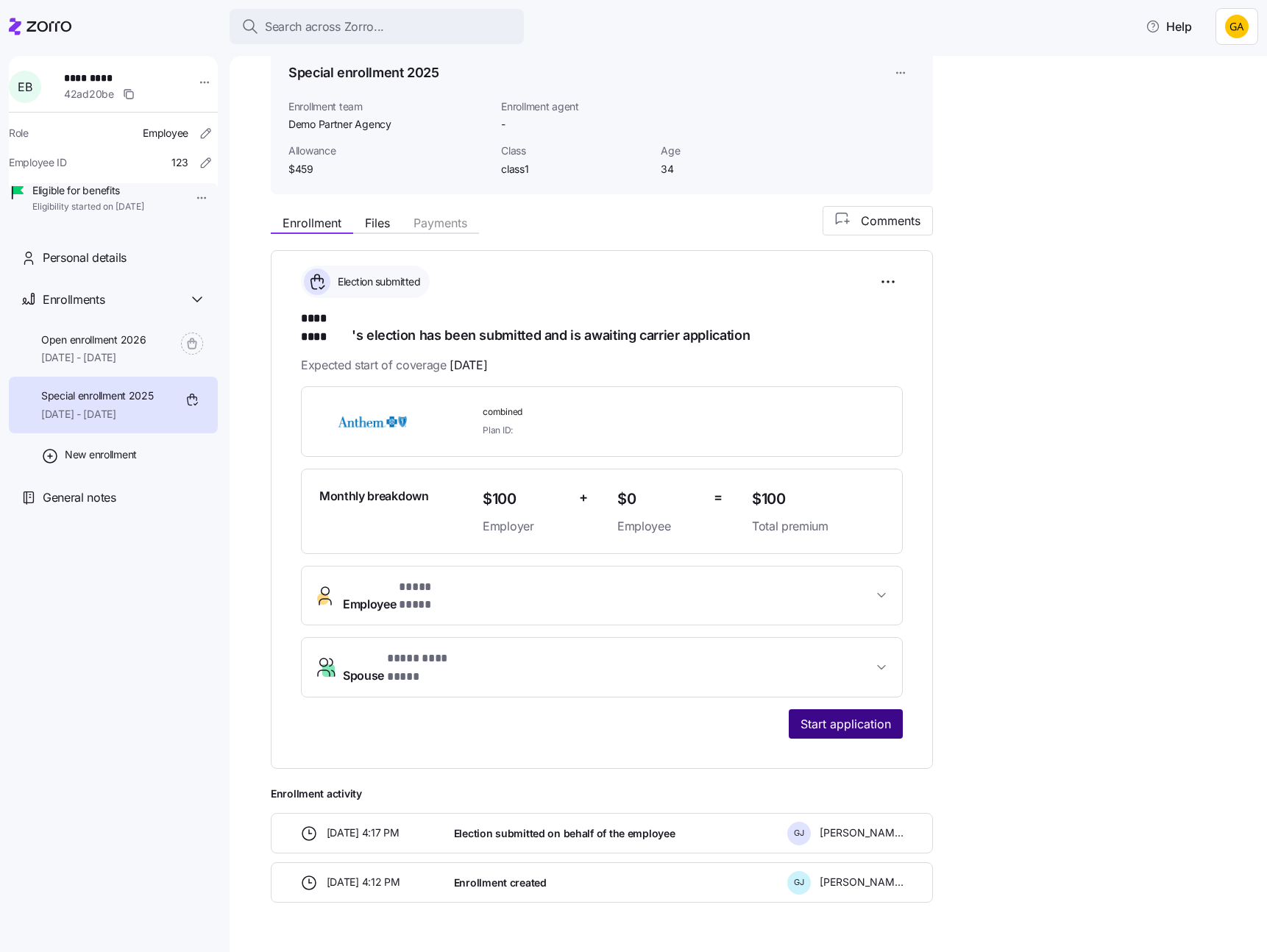
click at [862, 715] on span "Start application" at bounding box center [846, 724] width 91 height 18
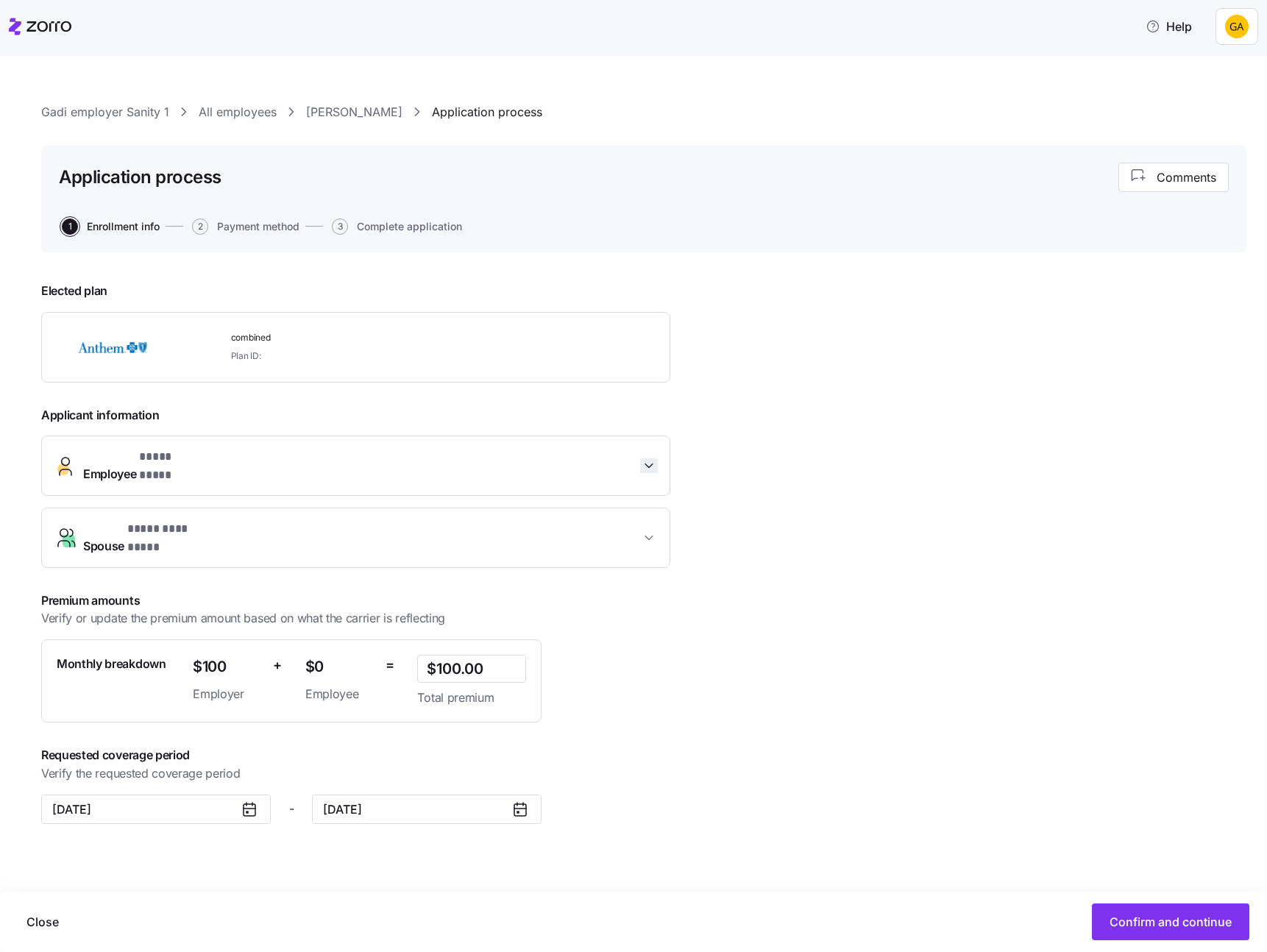
click at [640, 458] on span "button" at bounding box center [649, 465] width 18 height 15
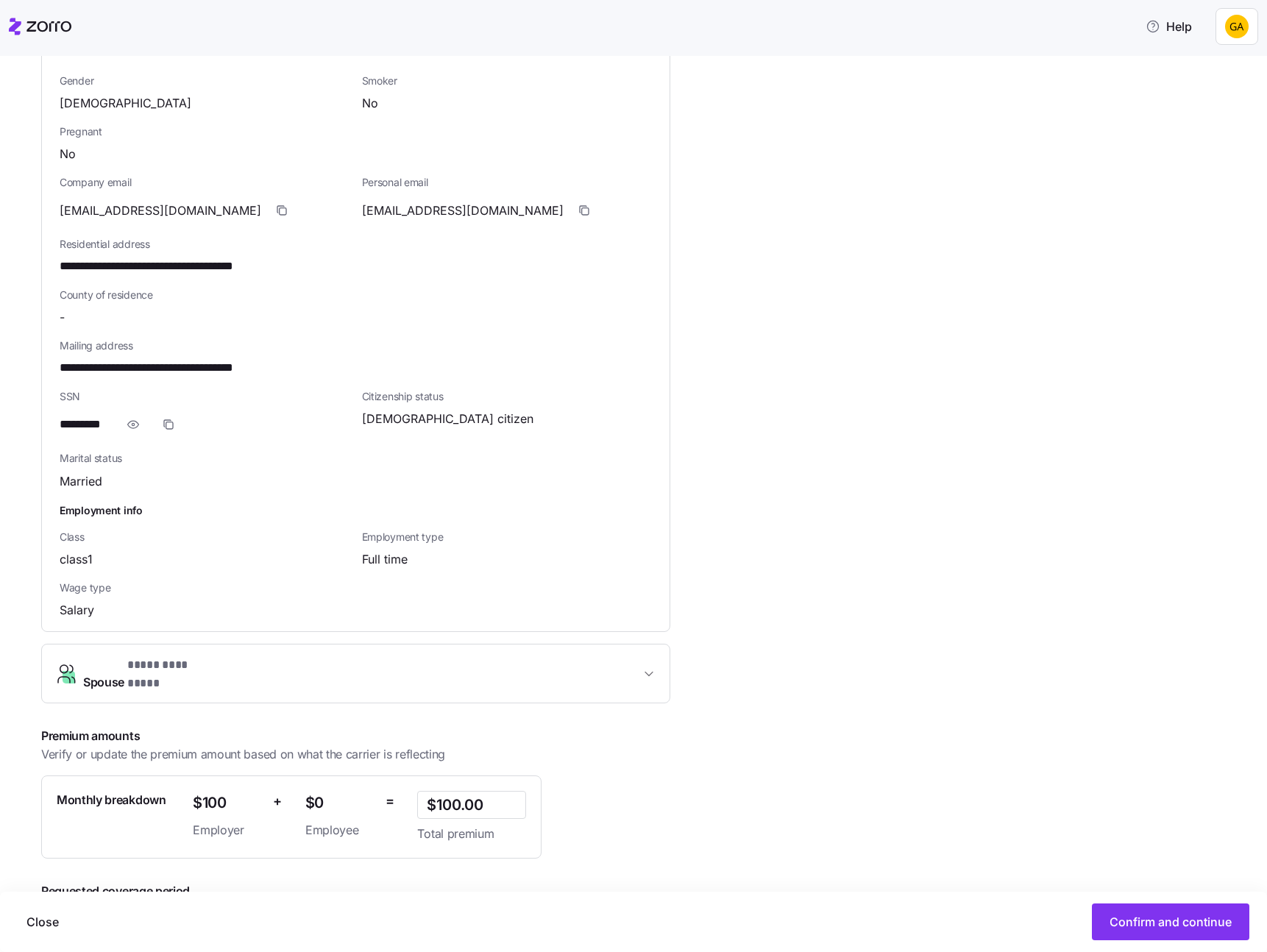
scroll to position [589, 0]
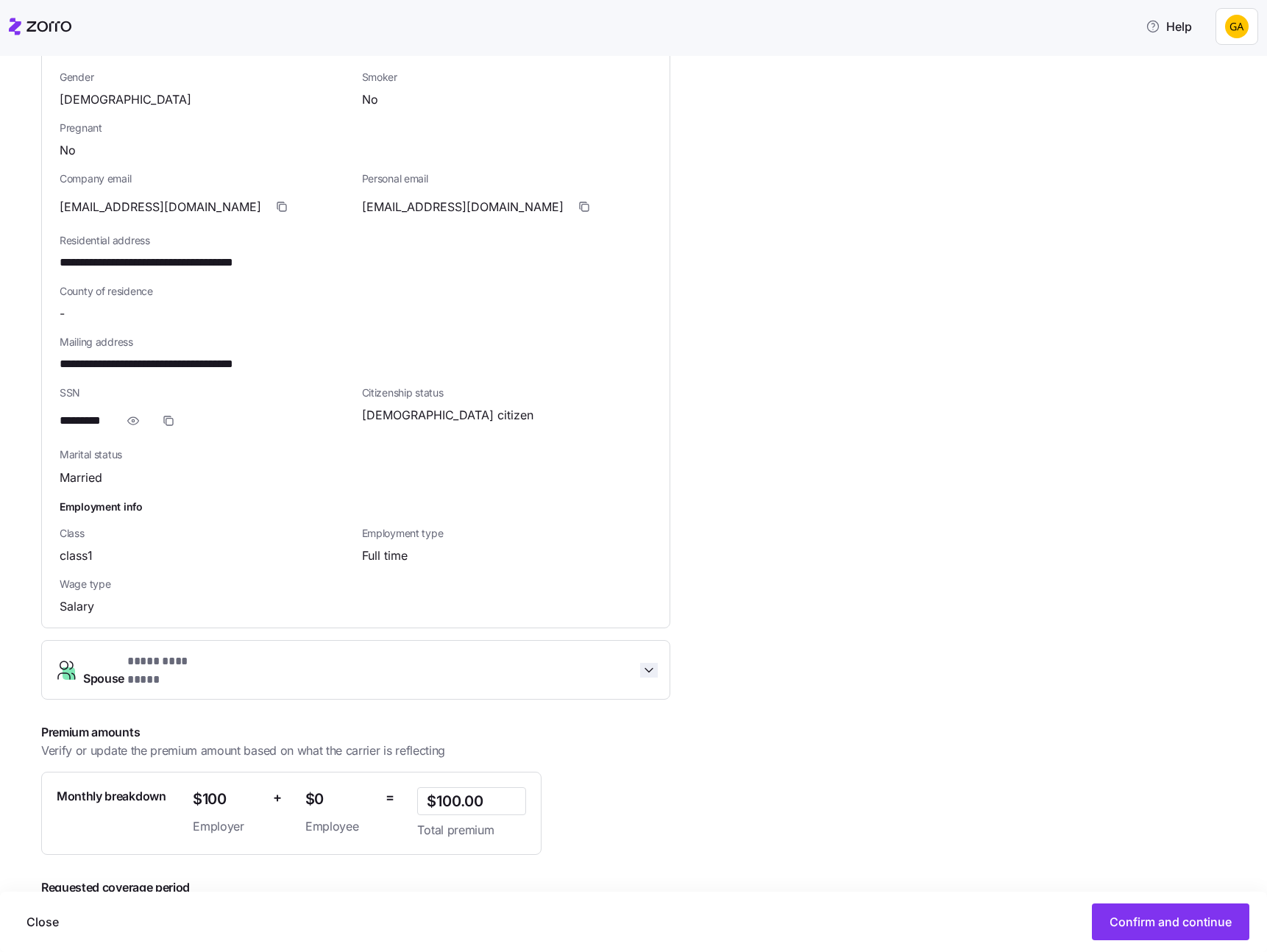
click at [648, 663] on icon "button" at bounding box center [649, 670] width 15 height 15
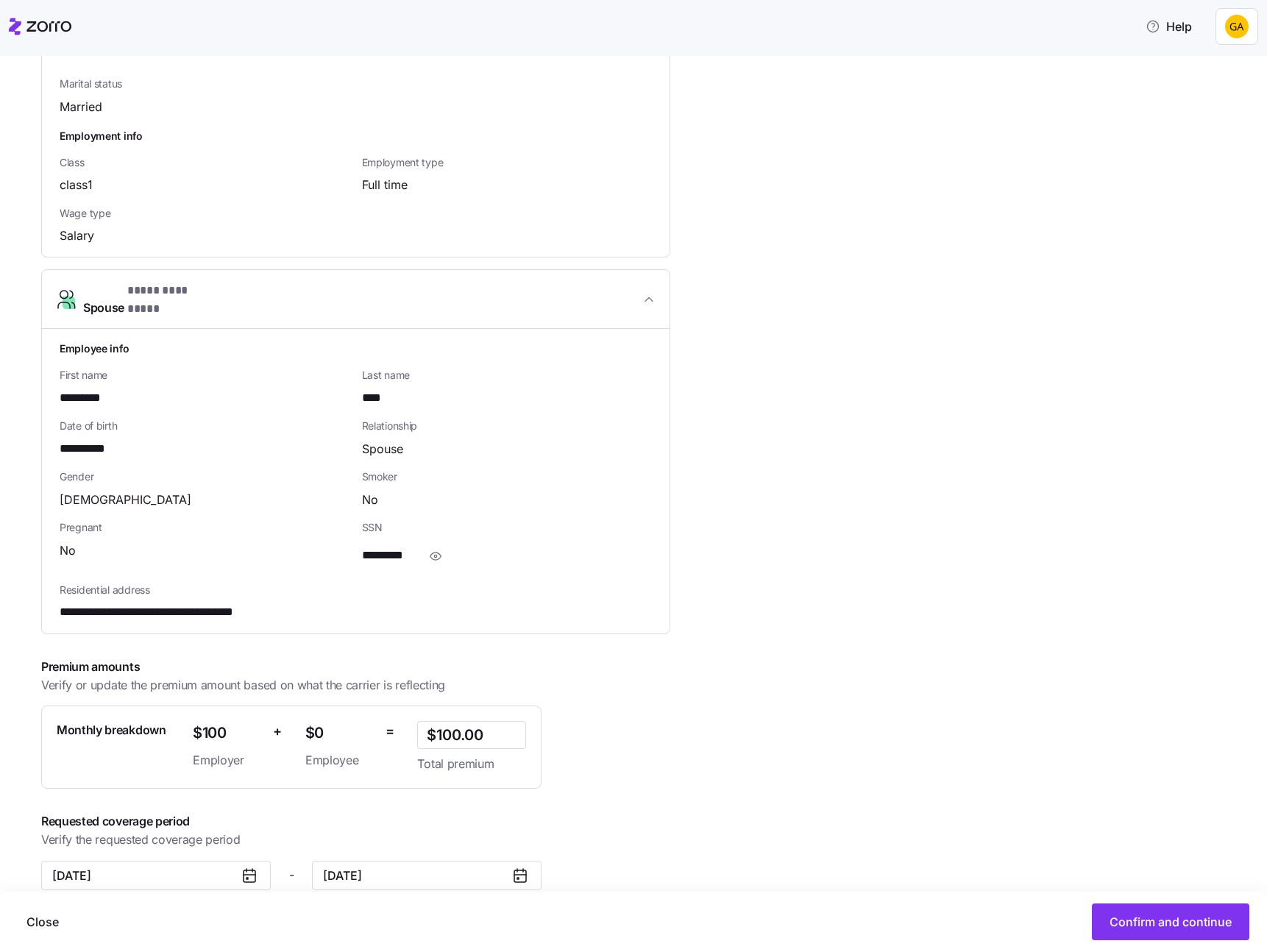
scroll to position [966, 0]
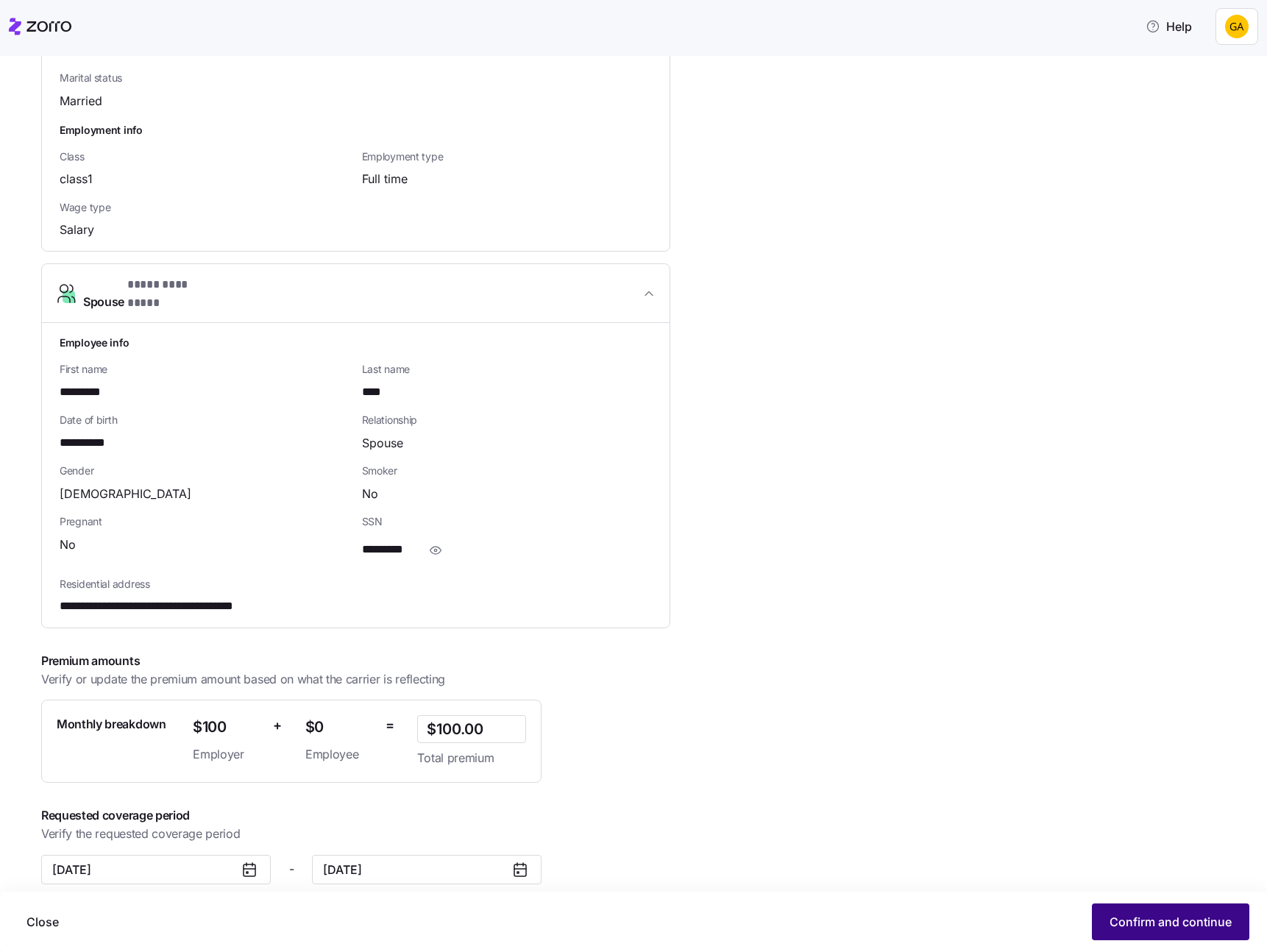
click at [1125, 920] on span "Confirm and continue" at bounding box center [1170, 922] width 122 height 18
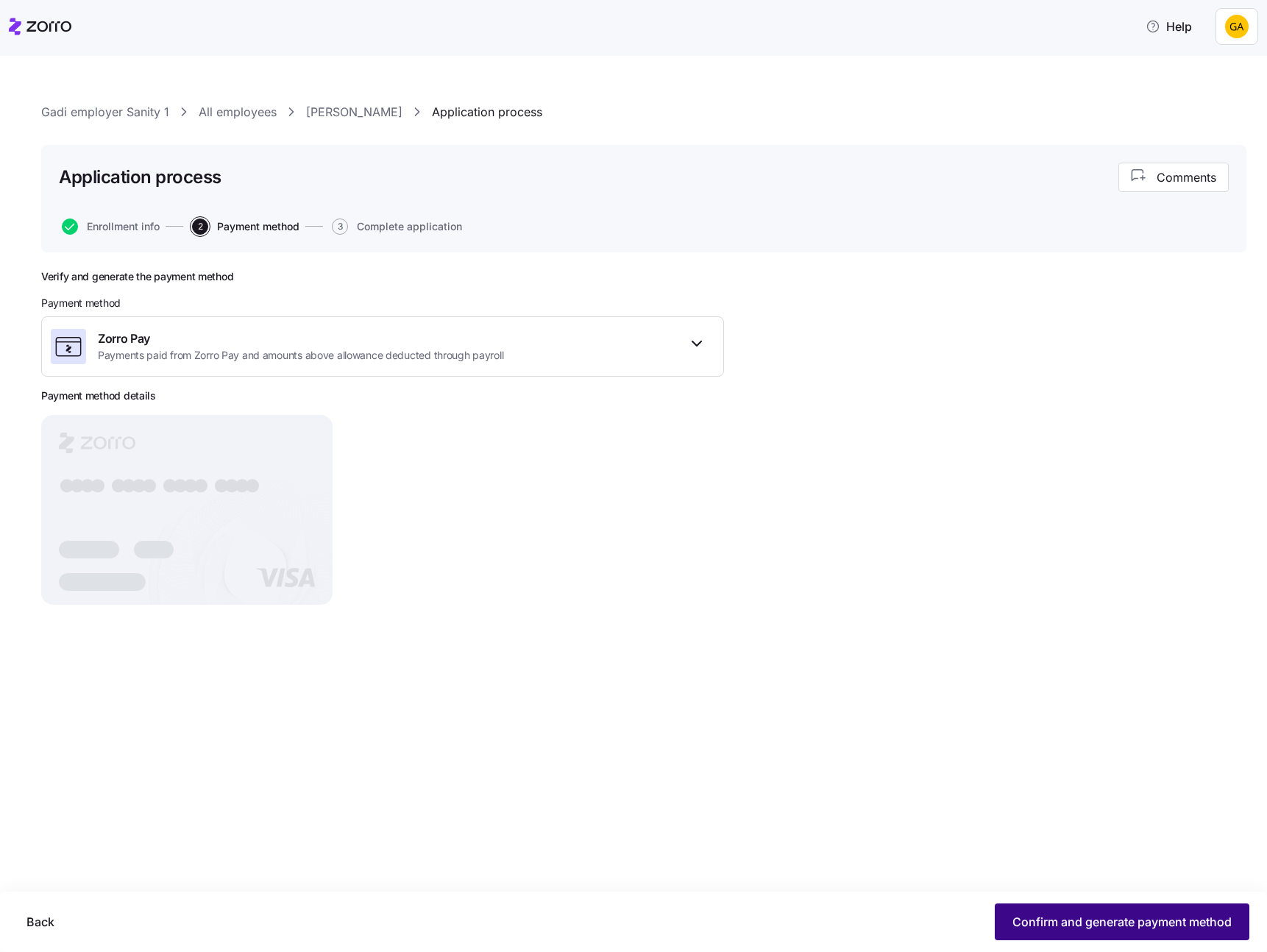
click at [1088, 918] on span "Confirm and generate payment method" at bounding box center [1122, 922] width 219 height 18
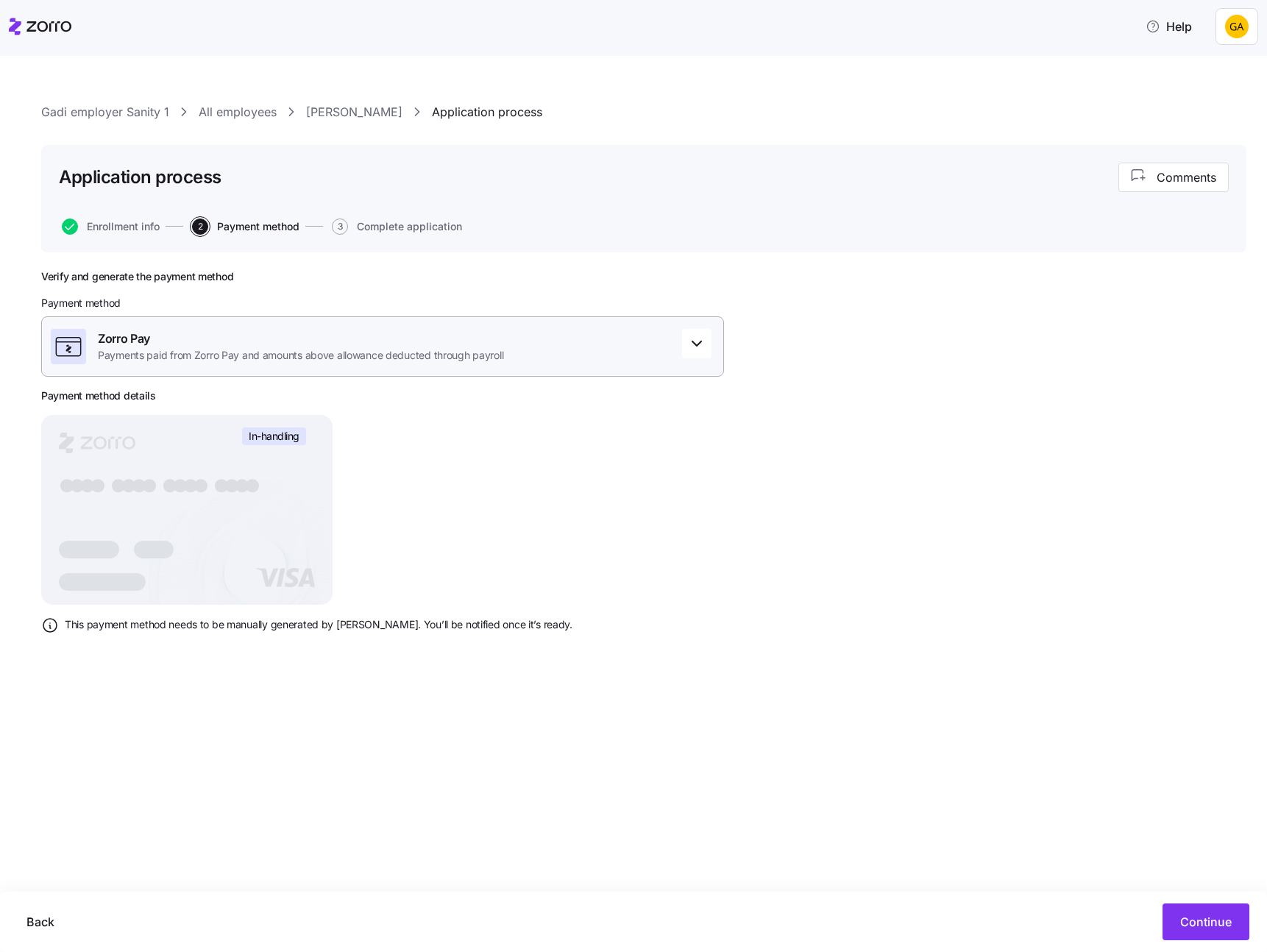
click at [640, 356] on div "Zorro Pay Payments paid from Zorro Pay and amounts above allowance deducted thr…" at bounding box center [383, 346] width 683 height 60
click at [940, 612] on div "Verify and generate the payment method Payment method Zorro Pay Payments paid f…" at bounding box center [644, 495] width 1205 height 449
click at [1188, 919] on span "Continue" at bounding box center [1205, 922] width 51 height 18
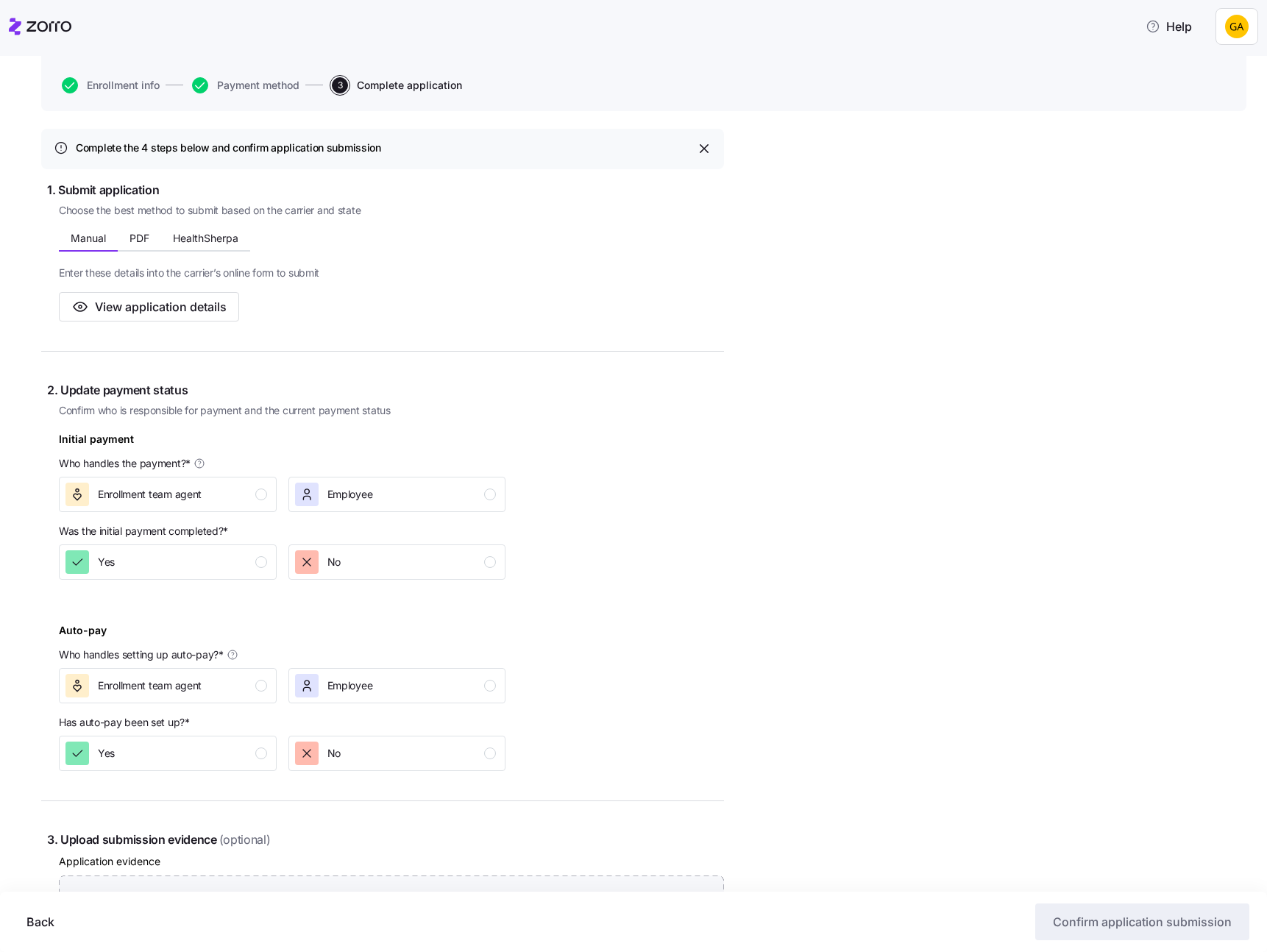
scroll to position [154, 0]
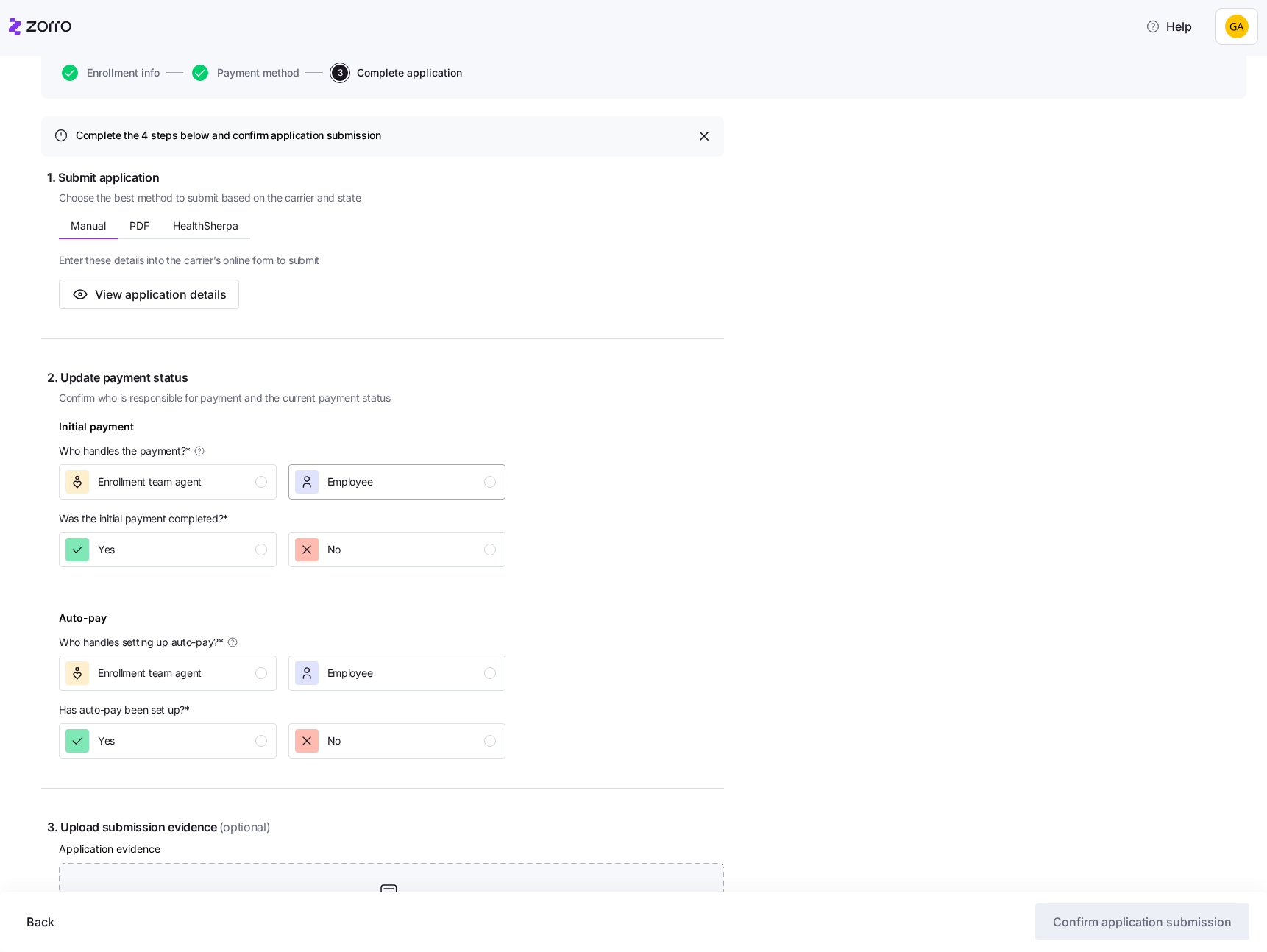
click at [476, 489] on div "Employee" at bounding box center [396, 482] width 202 height 24
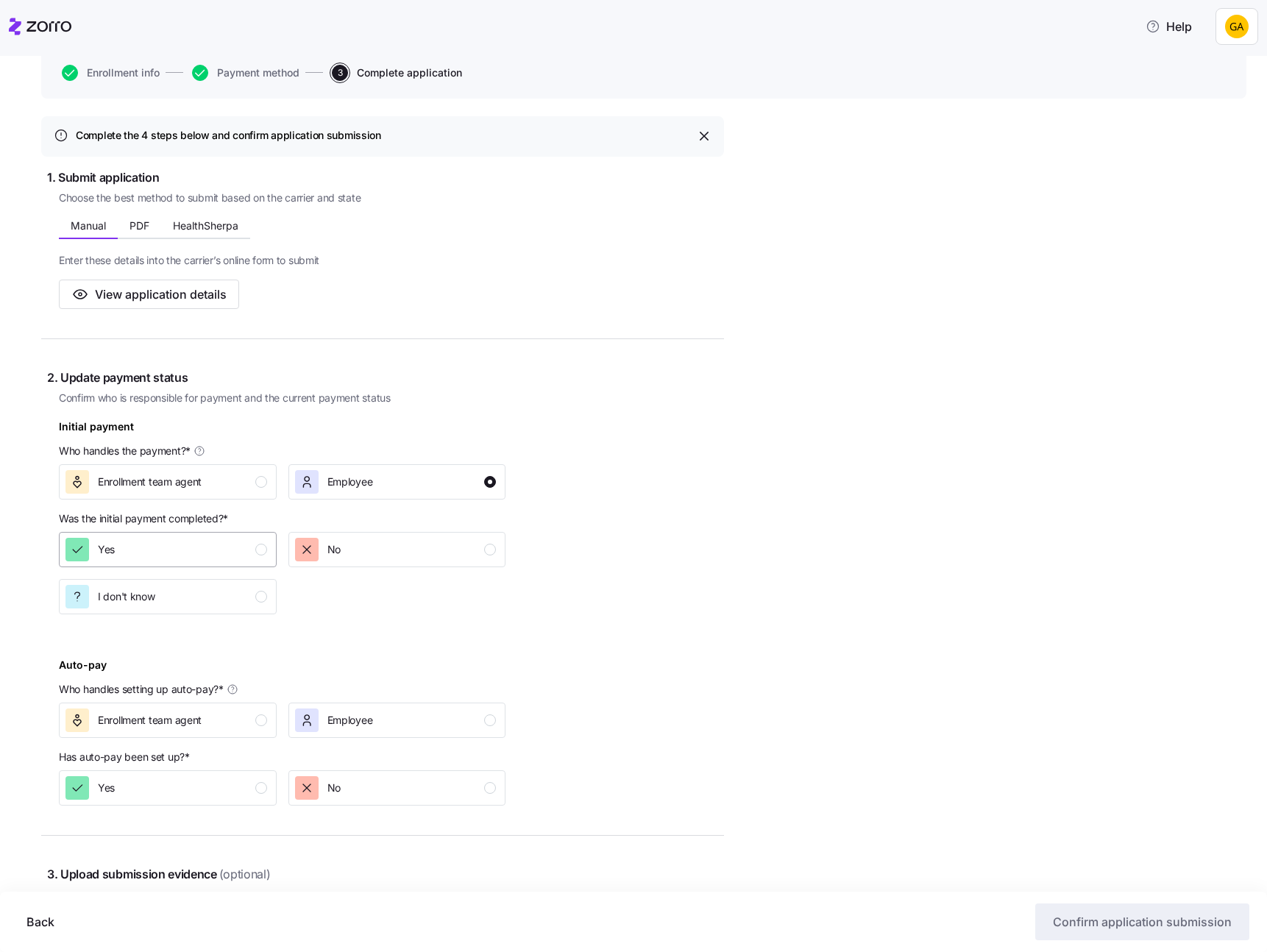
click at [251, 549] on div "Yes" at bounding box center [166, 549] width 202 height 24
click at [330, 560] on div "No" at bounding box center [334, 549] width 13 height 24
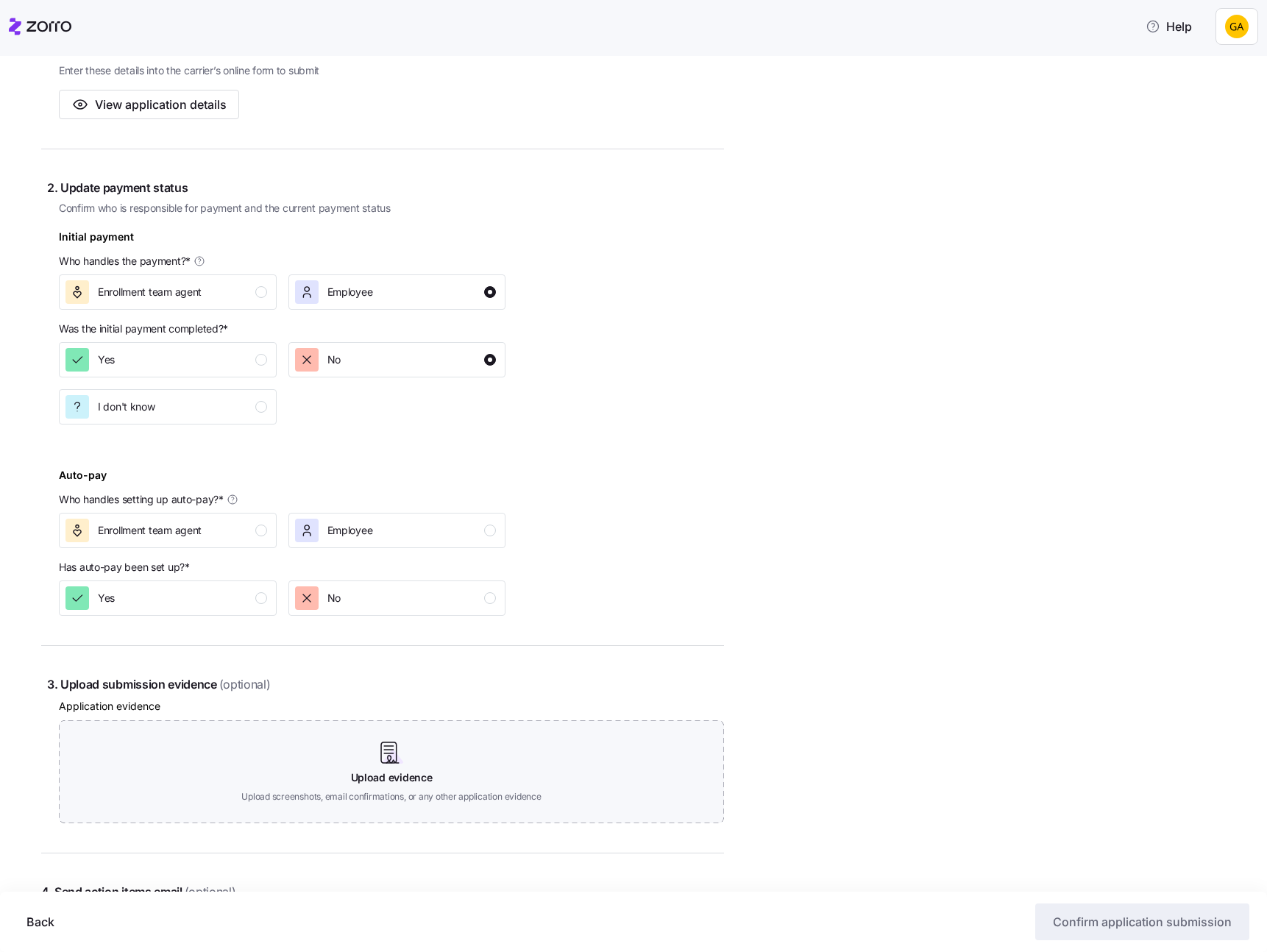
scroll to position [351, 0]
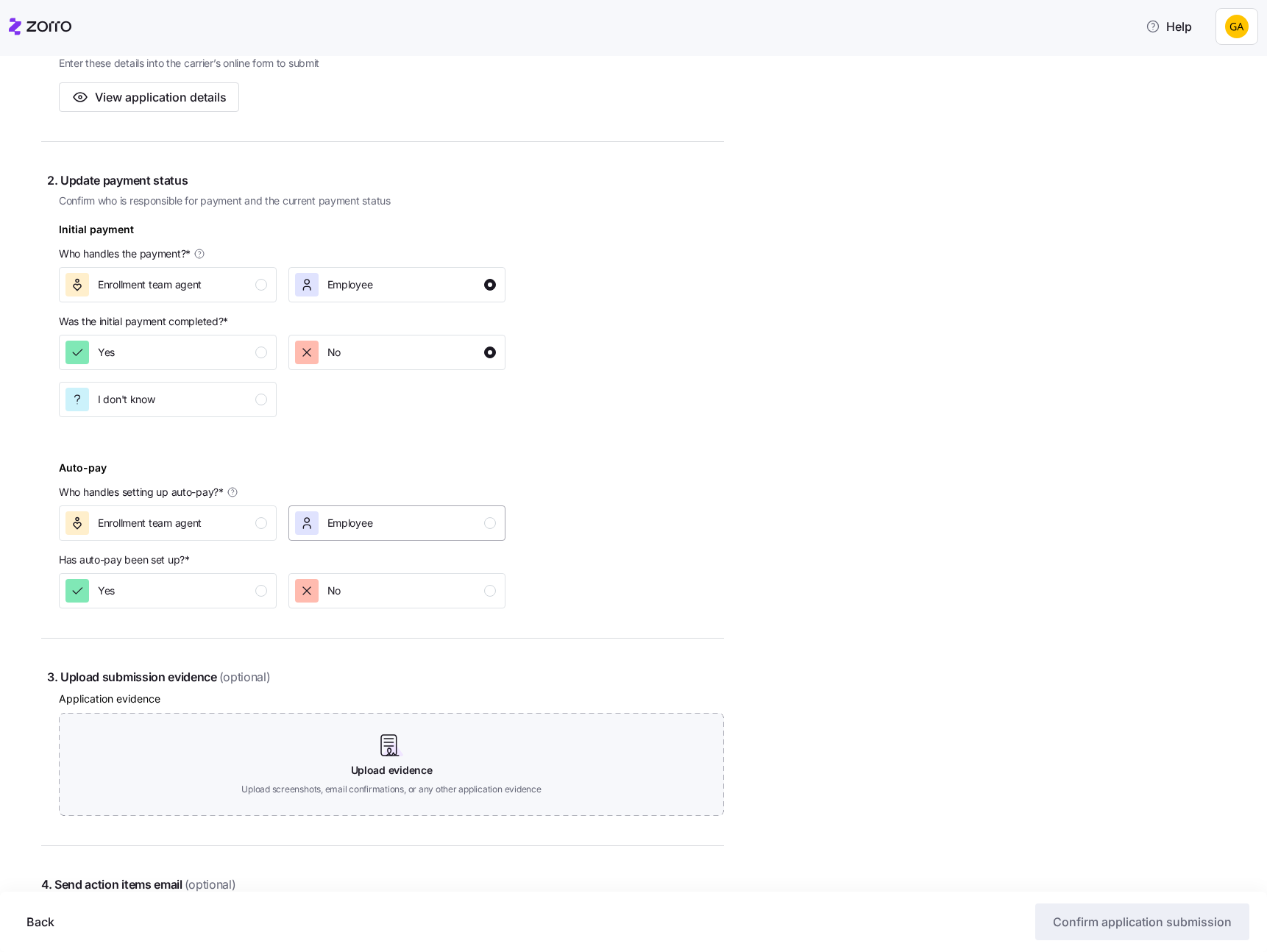
click at [431, 534] on button "Employee" at bounding box center [397, 523] width 217 height 36
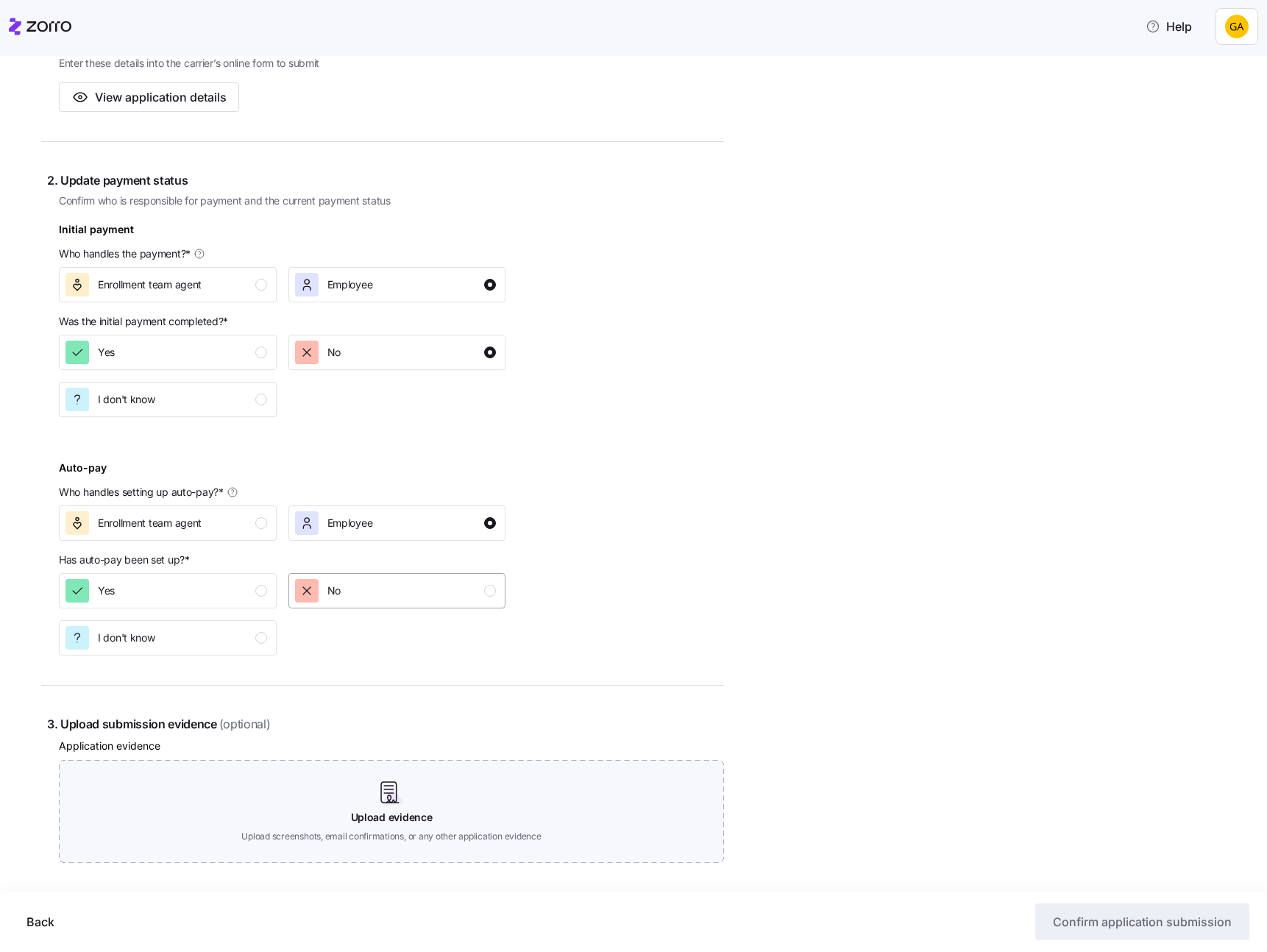
click at [401, 604] on button "No" at bounding box center [397, 591] width 217 height 36
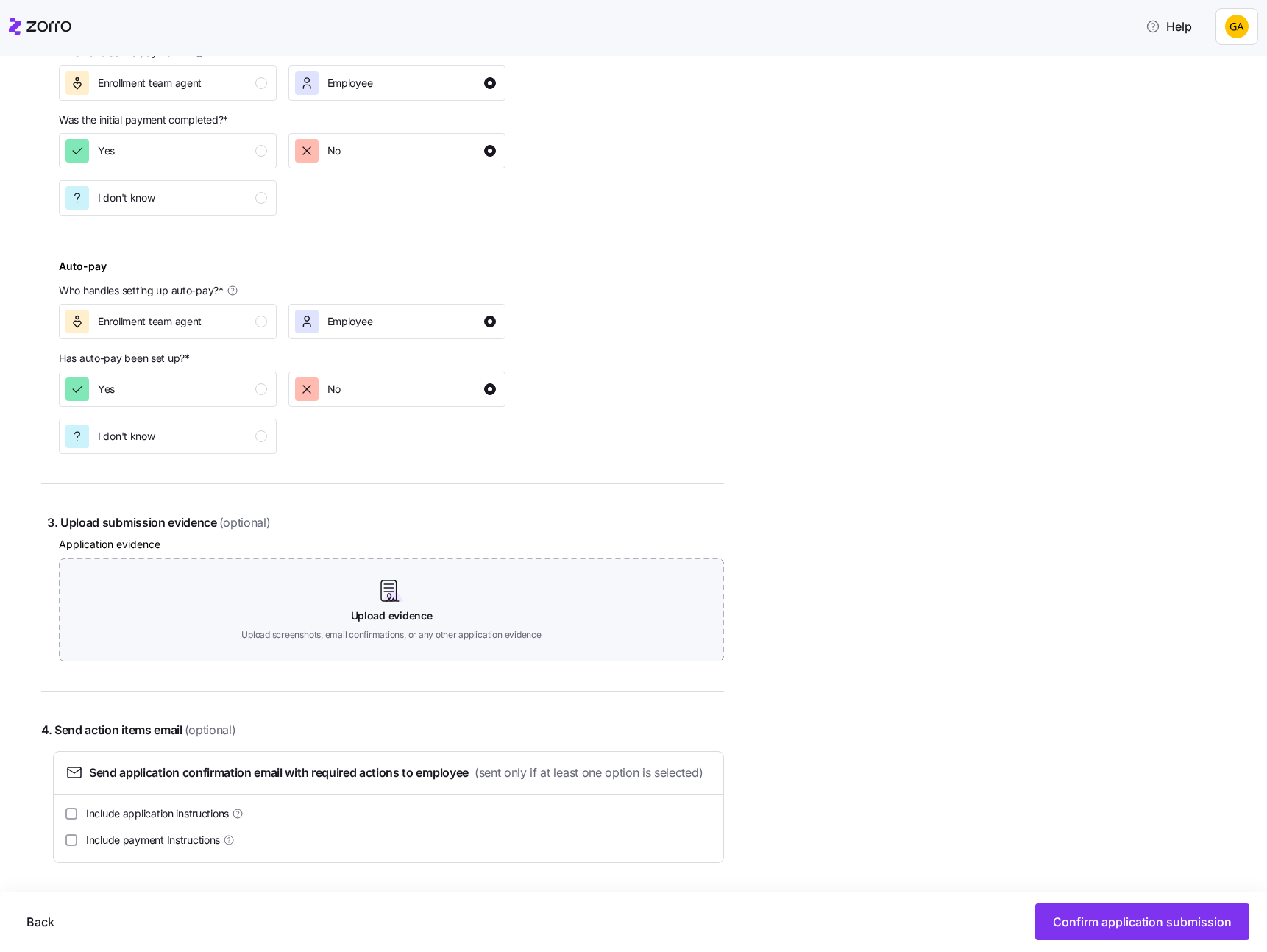
scroll to position [579, 0]
click at [1091, 923] on span "Confirm application submission" at bounding box center [1142, 922] width 178 height 18
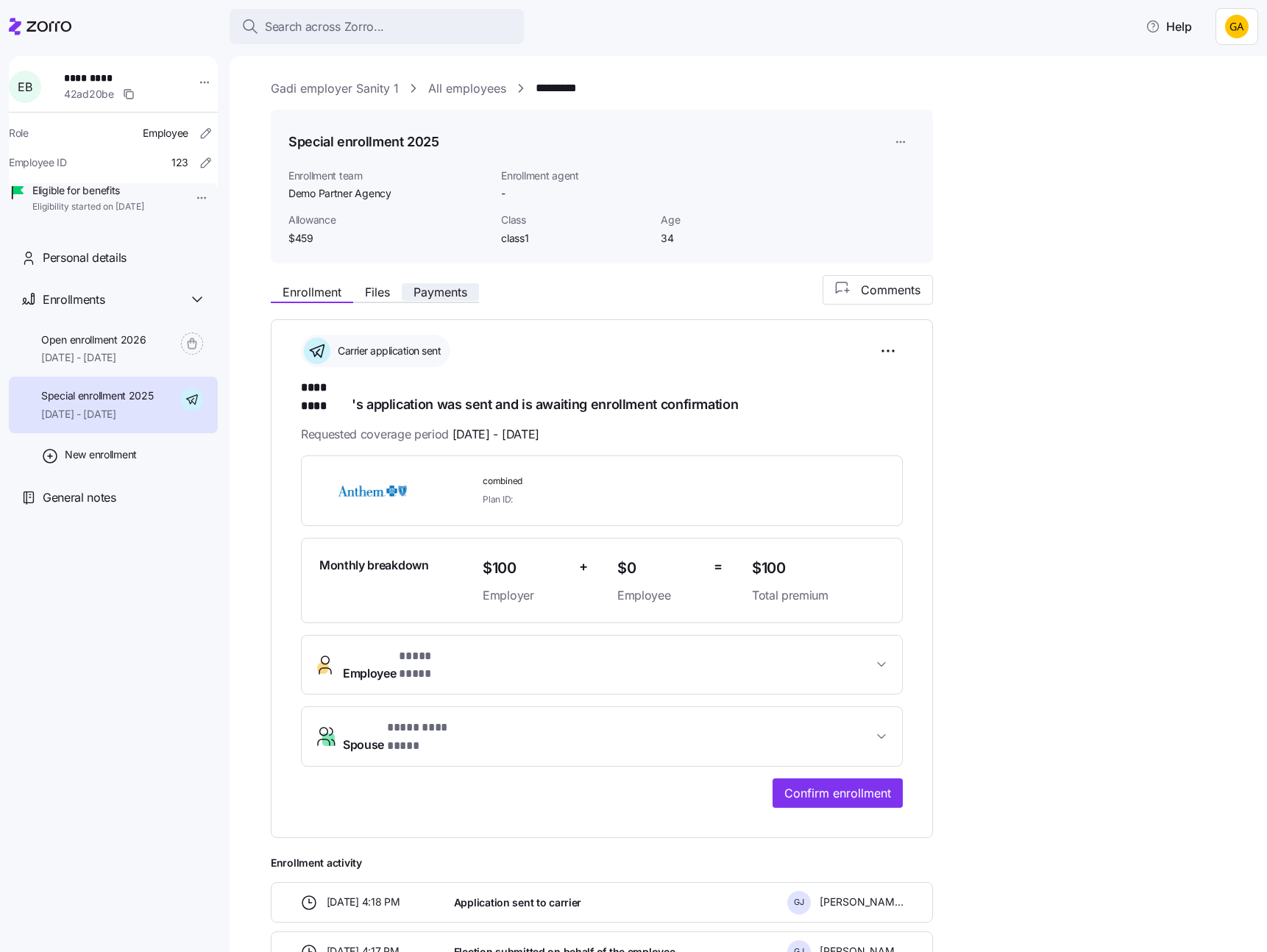
click at [440, 291] on span "Payments" at bounding box center [440, 292] width 54 height 12
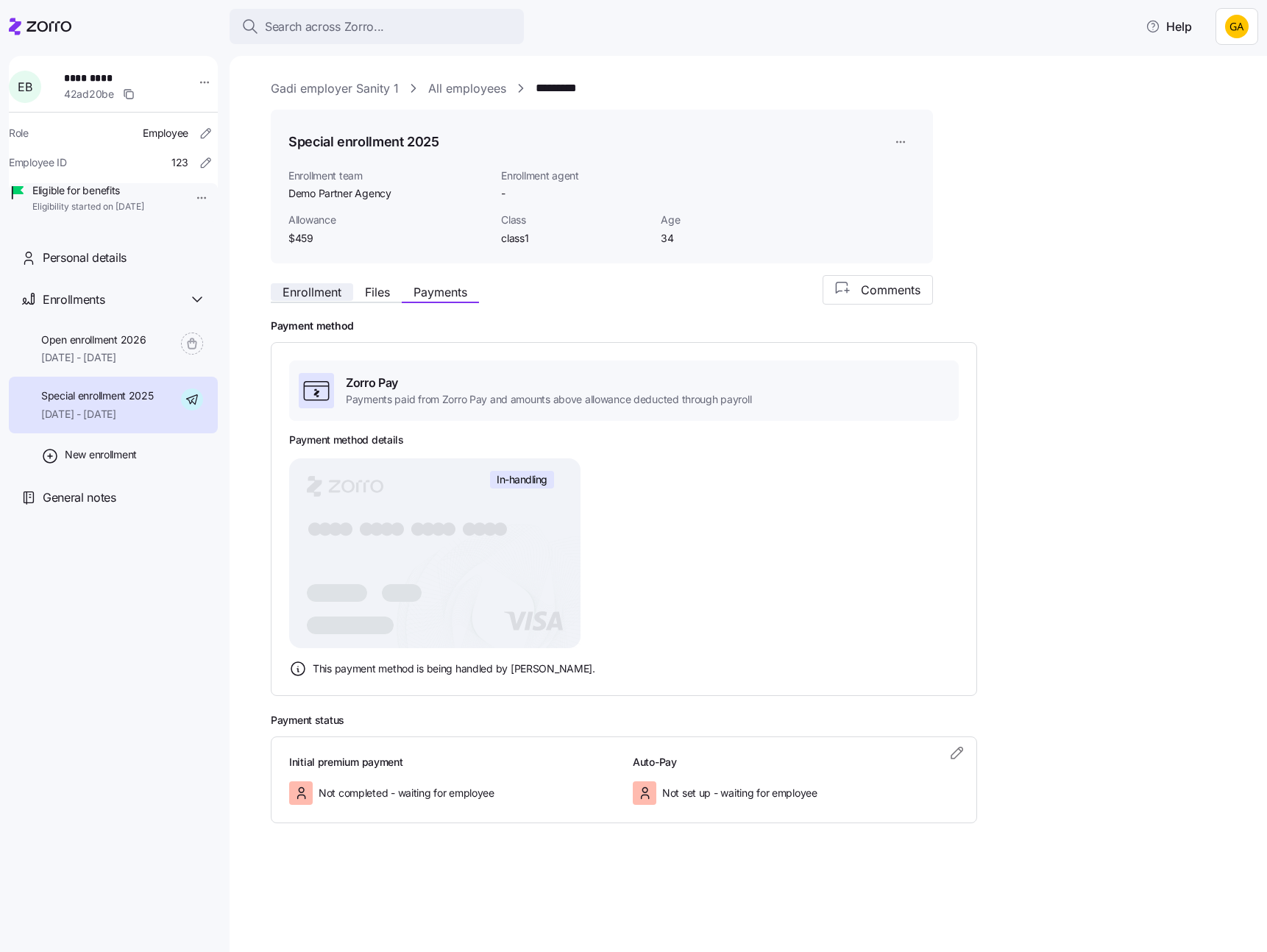
click at [311, 295] on span "Enrollment" at bounding box center [311, 292] width 59 height 12
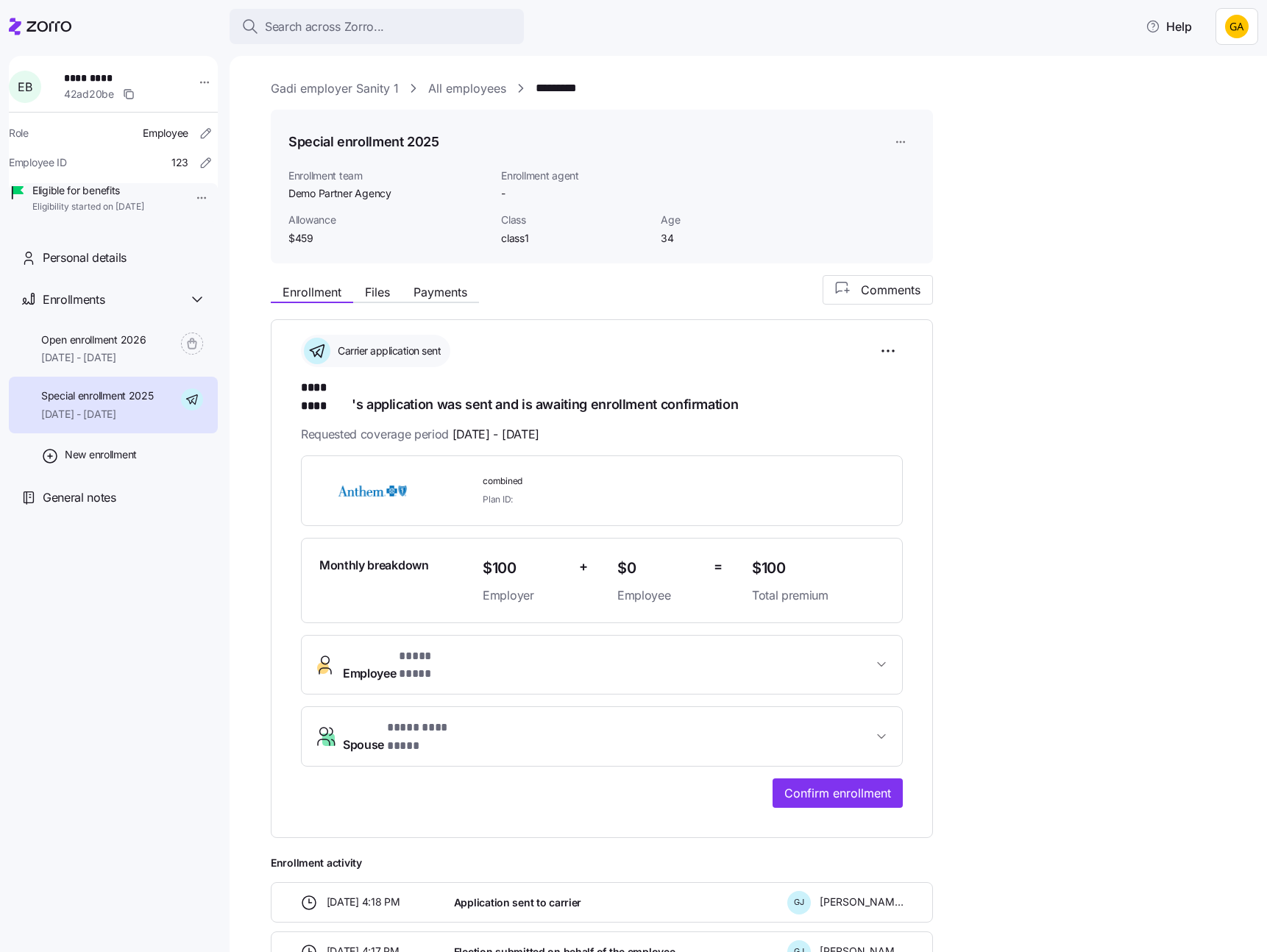
click at [1051, 516] on div "**********" at bounding box center [758, 648] width 976 height 746
click at [884, 349] on html "**********" at bounding box center [634, 471] width 1267 height 943
click at [842, 411] on span "Change application details" at bounding box center [814, 410] width 122 height 15
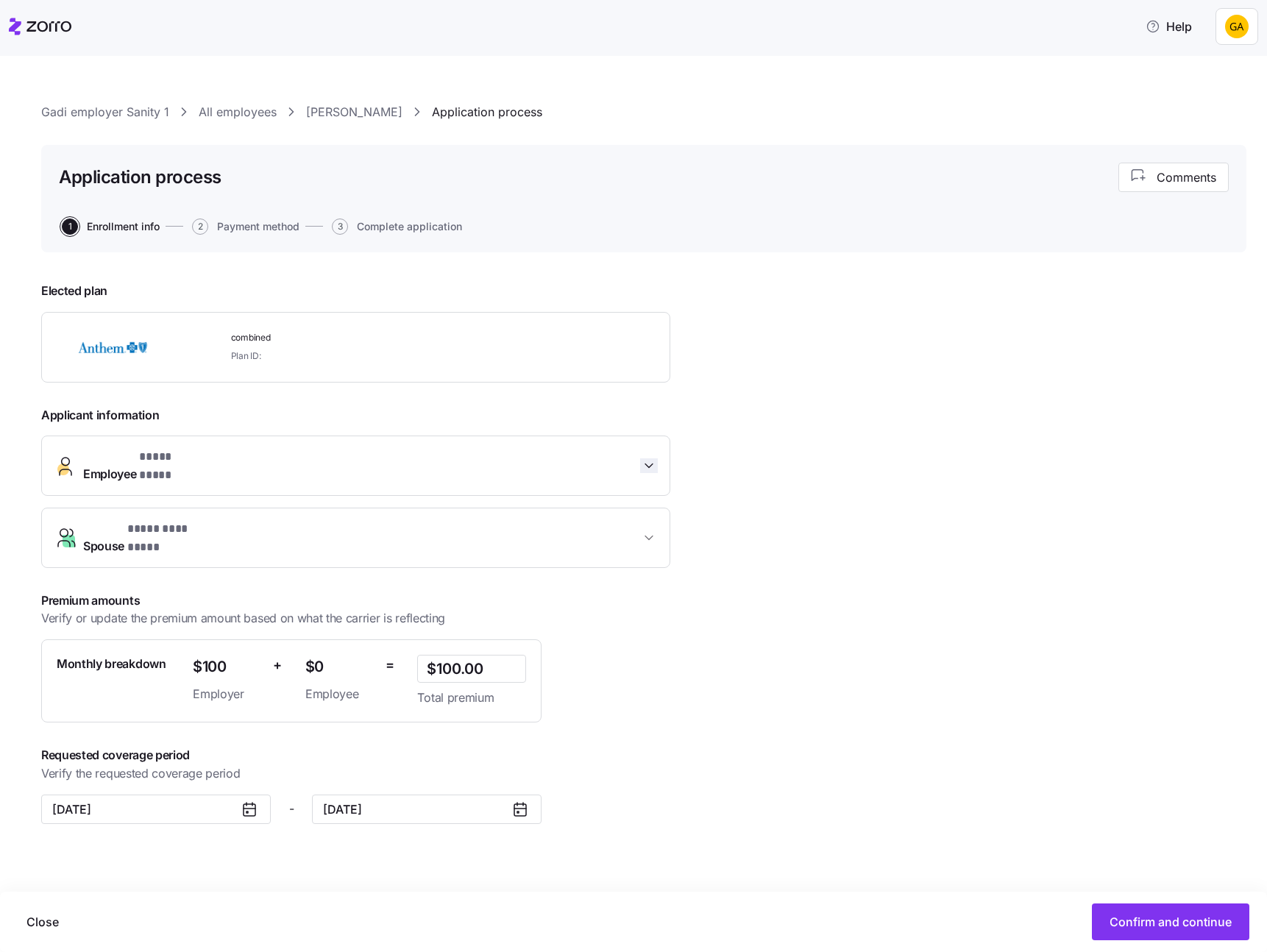
click at [652, 458] on icon "button" at bounding box center [649, 465] width 15 height 15
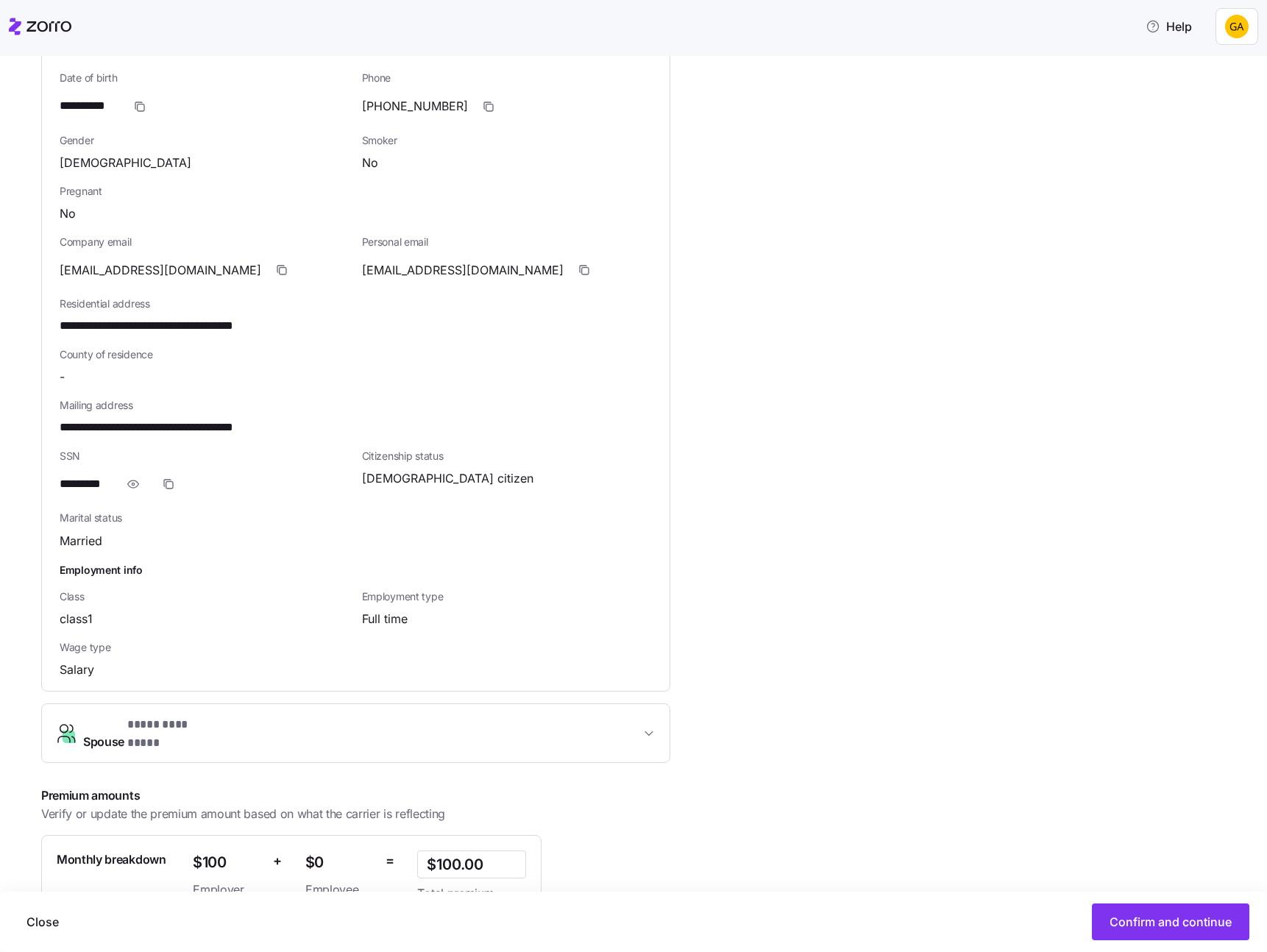
scroll to position [660, 0]
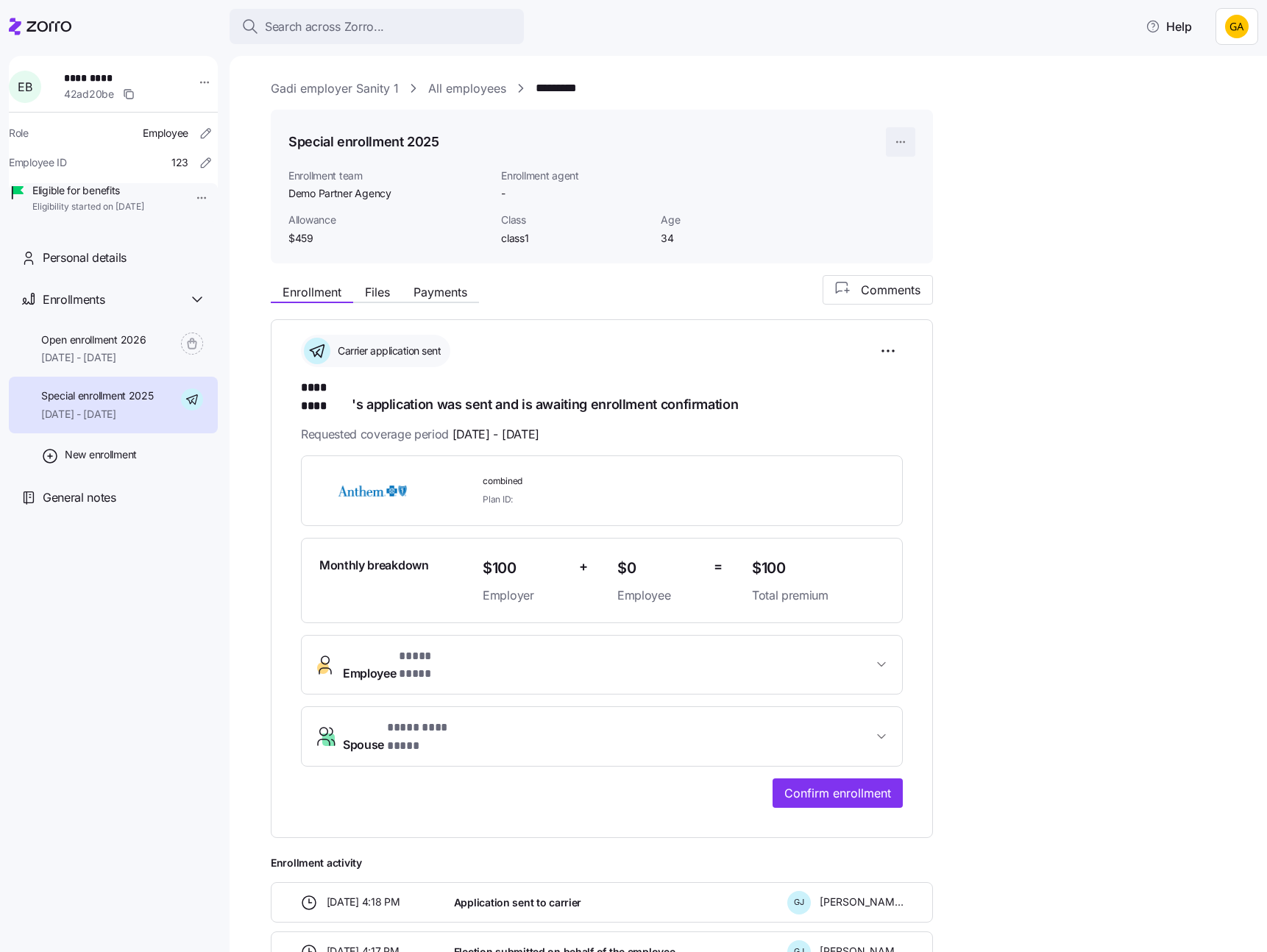
click at [898, 138] on html "**********" at bounding box center [634, 471] width 1267 height 943
click at [944, 175] on div "Edit enrollment record" at bounding box center [951, 178] width 106 height 16
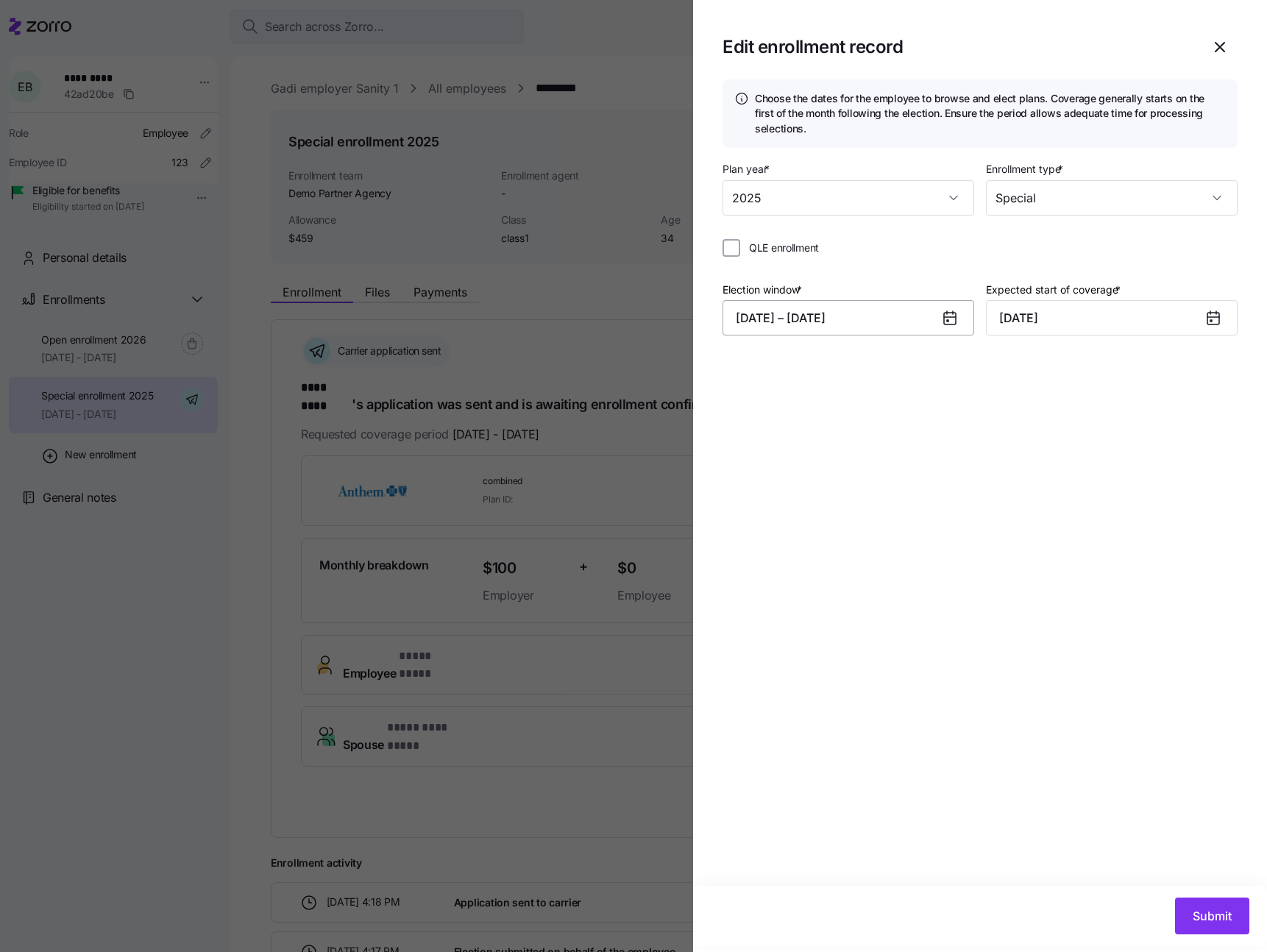
click at [904, 321] on button "10/05/2025 – 10/20/2025" at bounding box center [848, 318] width 251 height 36
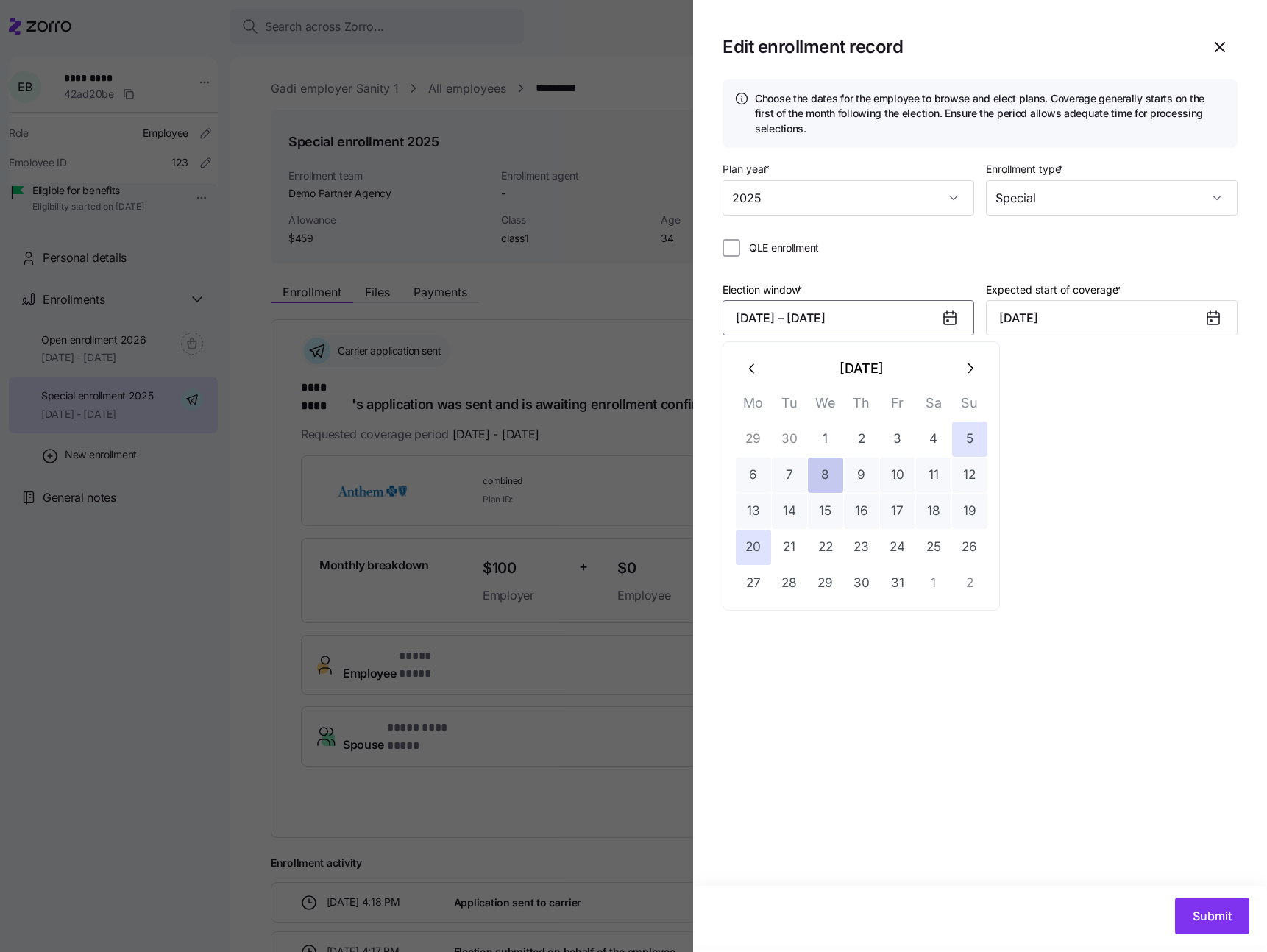
click at [828, 478] on button "8" at bounding box center [826, 475] width 36 height 36
click at [893, 543] on button "24" at bounding box center [898, 547] width 36 height 36
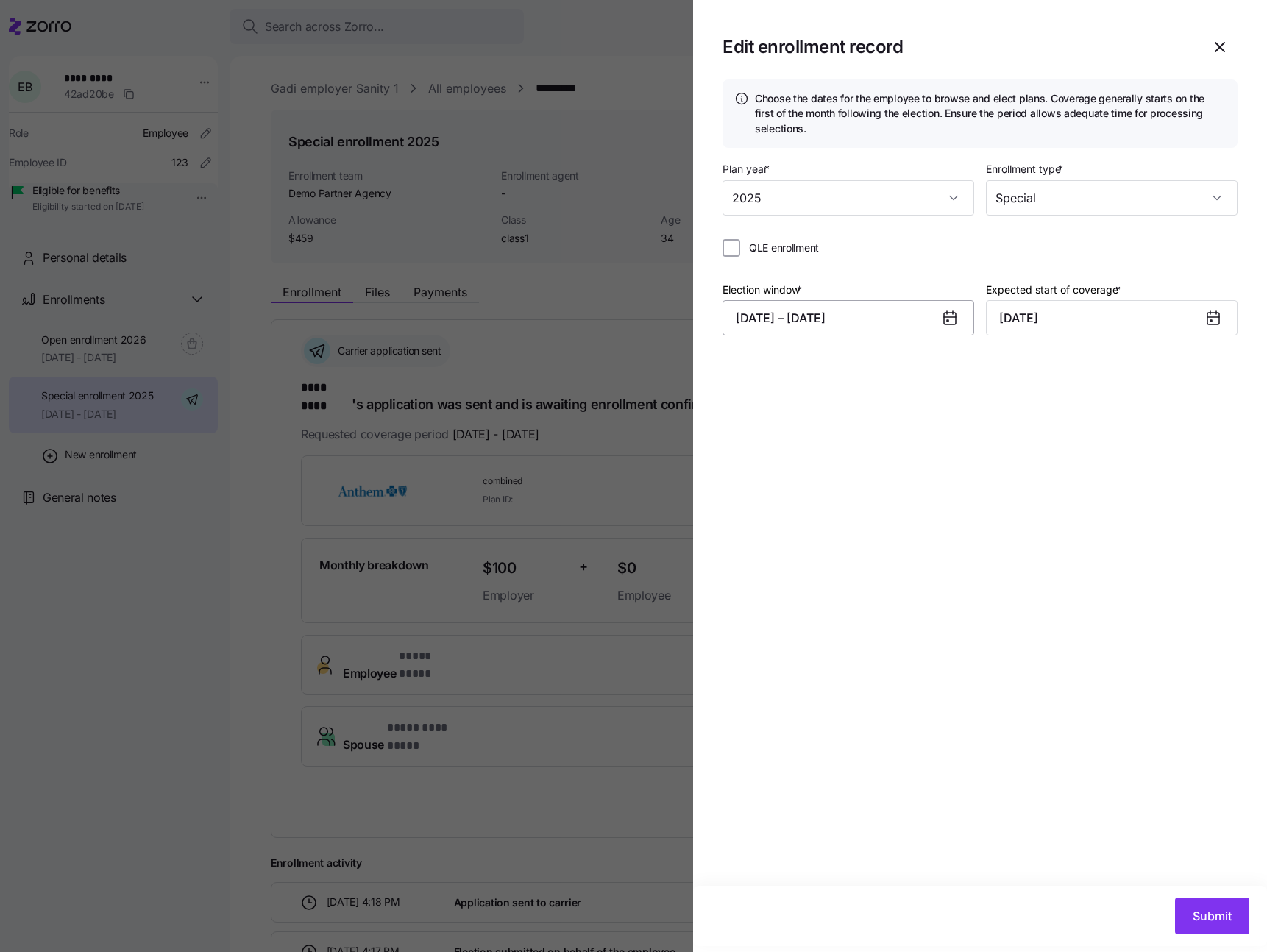
click at [895, 318] on button "10/08/2025 – 10/24/2025" at bounding box center [848, 318] width 251 height 36
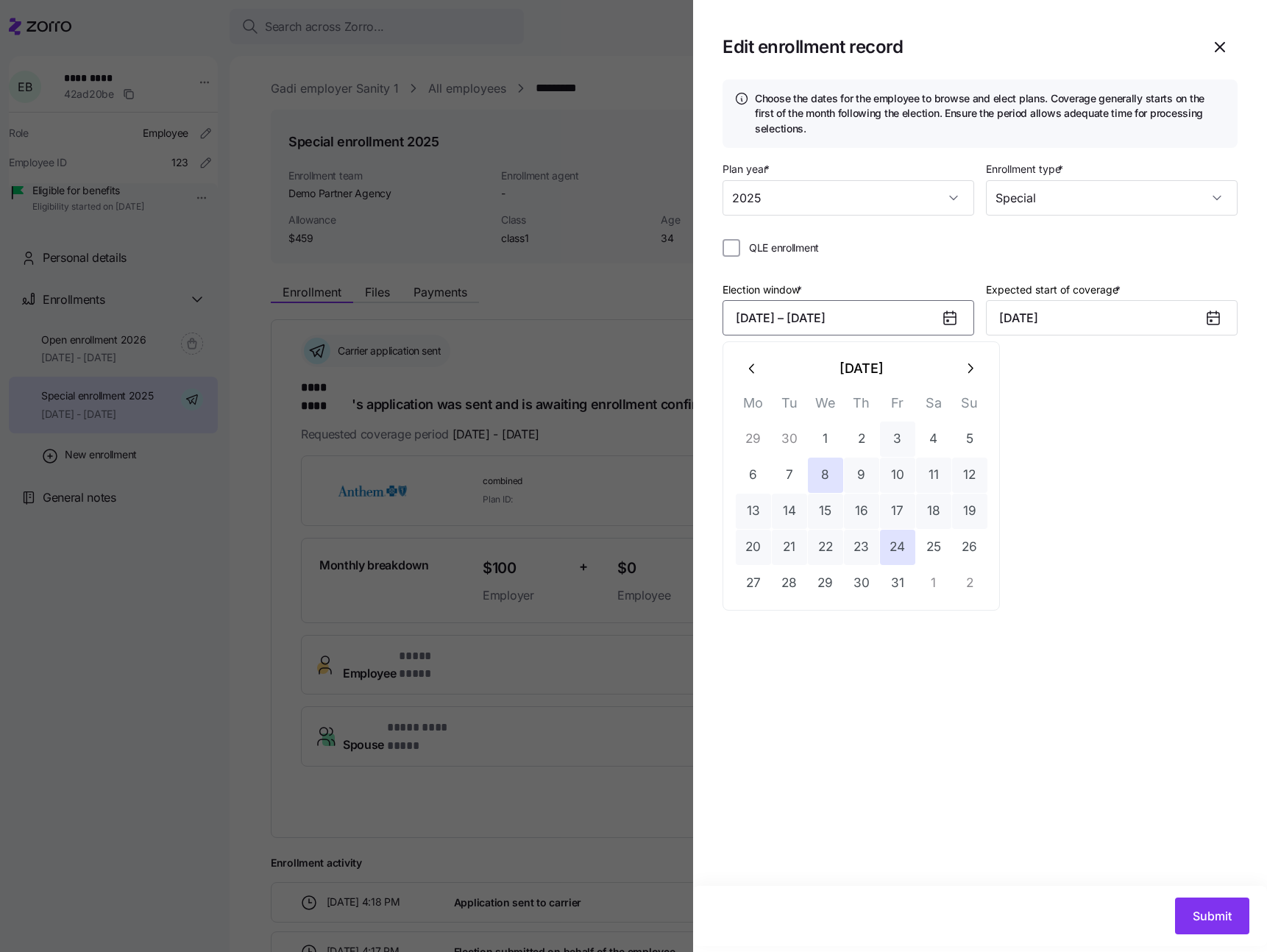
click at [910, 435] on button "3" at bounding box center [898, 440] width 36 height 36
click at [895, 504] on button "17" at bounding box center [898, 512] width 36 height 36
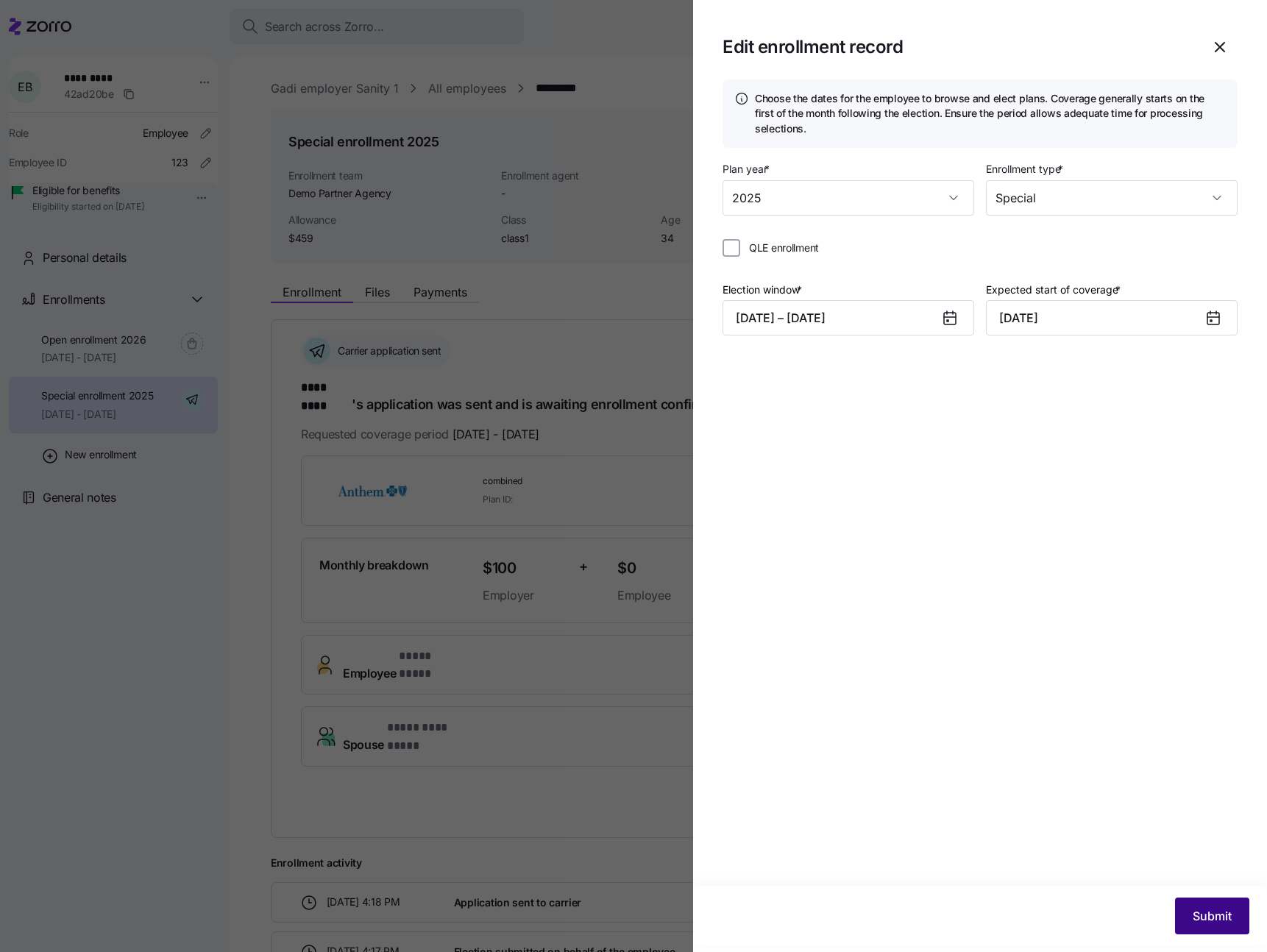
click at [1198, 908] on span "Submit" at bounding box center [1212, 916] width 39 height 18
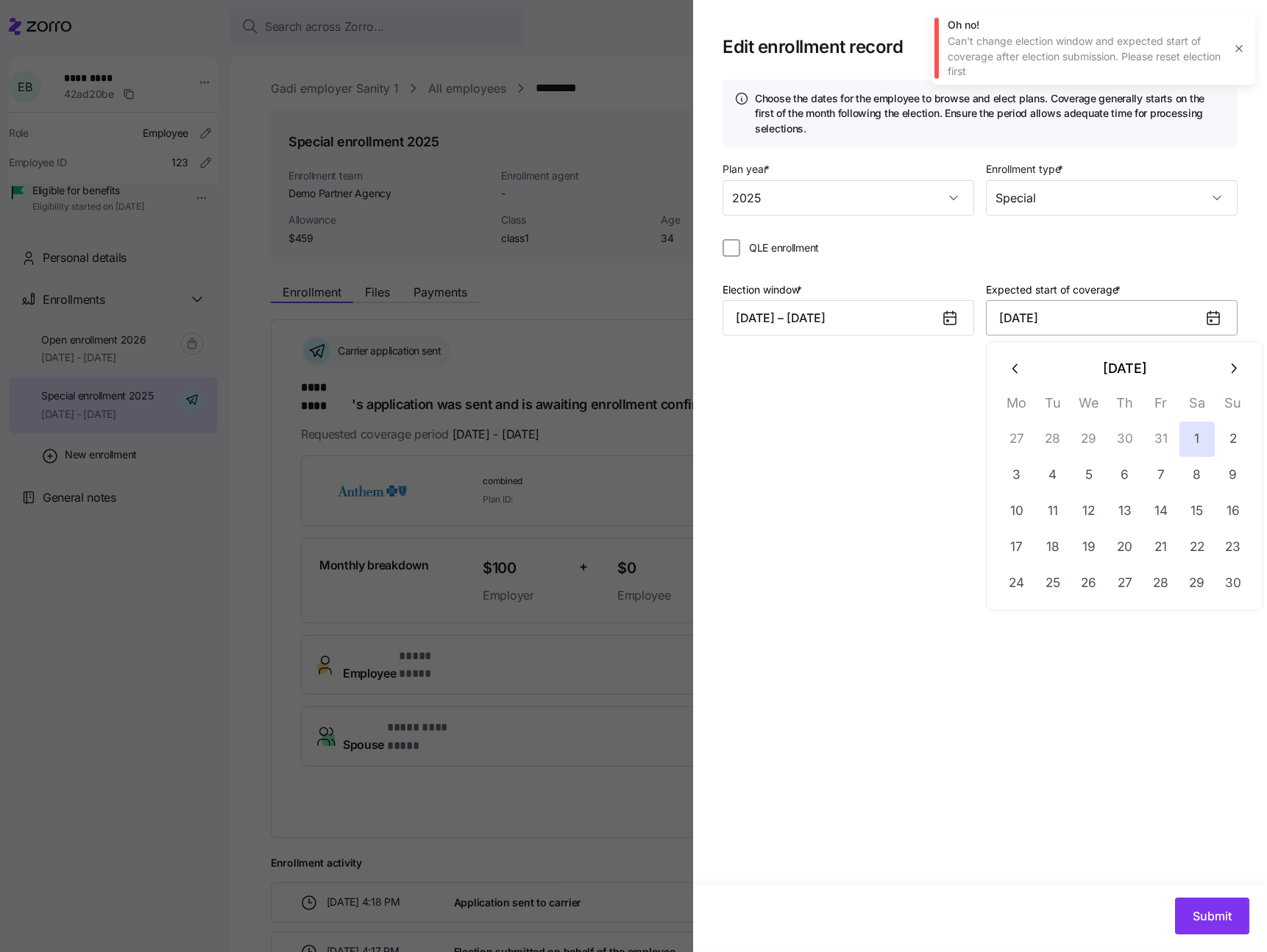
click at [1143, 317] on input "November 1, 2025" at bounding box center [1111, 318] width 251 height 36
click at [1022, 370] on icon "button" at bounding box center [1016, 368] width 16 height 16
click at [1014, 542] on button "20" at bounding box center [1017, 547] width 36 height 36
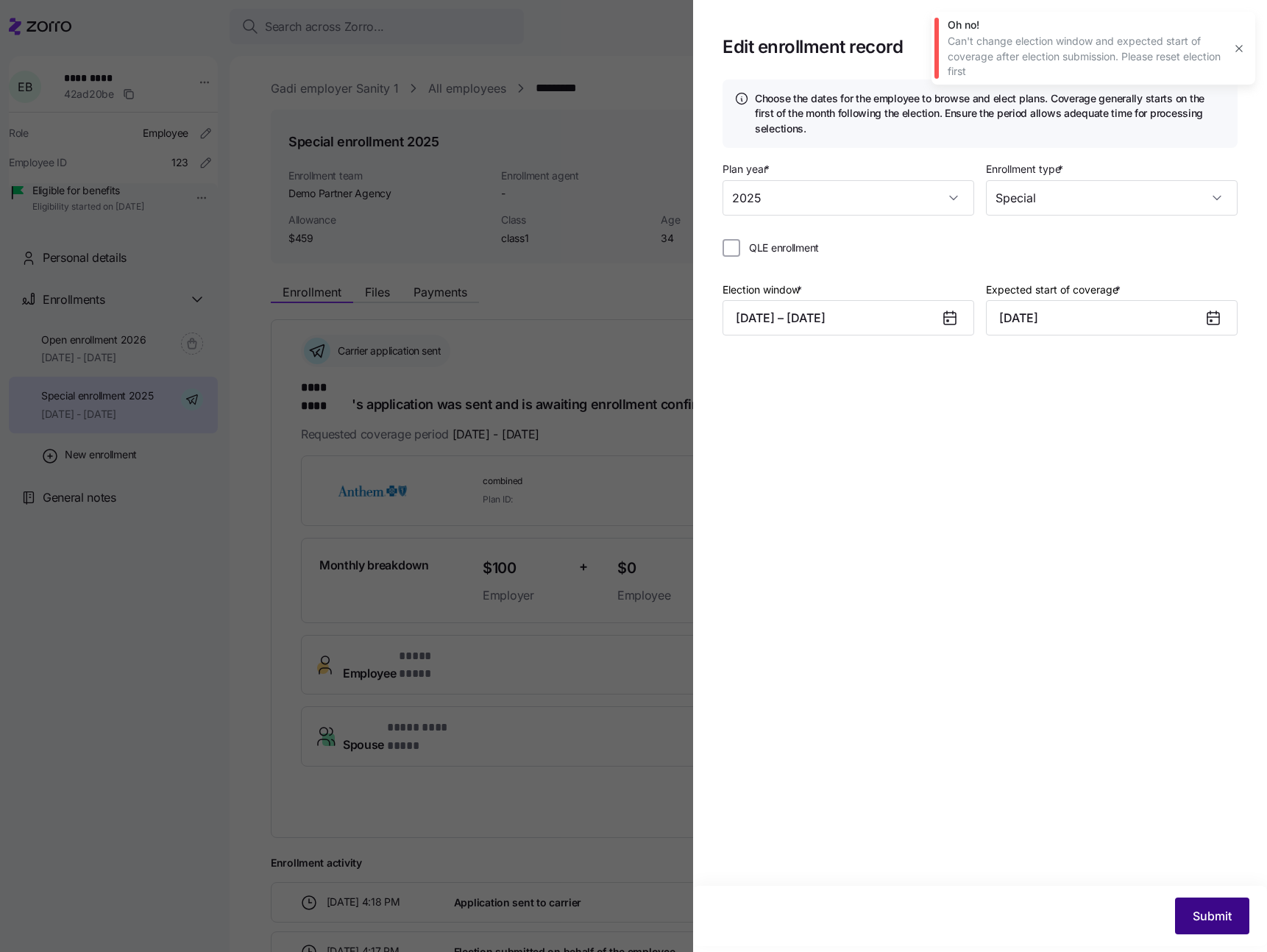
click at [1200, 920] on span "Submit" at bounding box center [1212, 916] width 39 height 18
click at [885, 320] on button "10/03/2025 – 10/17/2025" at bounding box center [848, 318] width 251 height 36
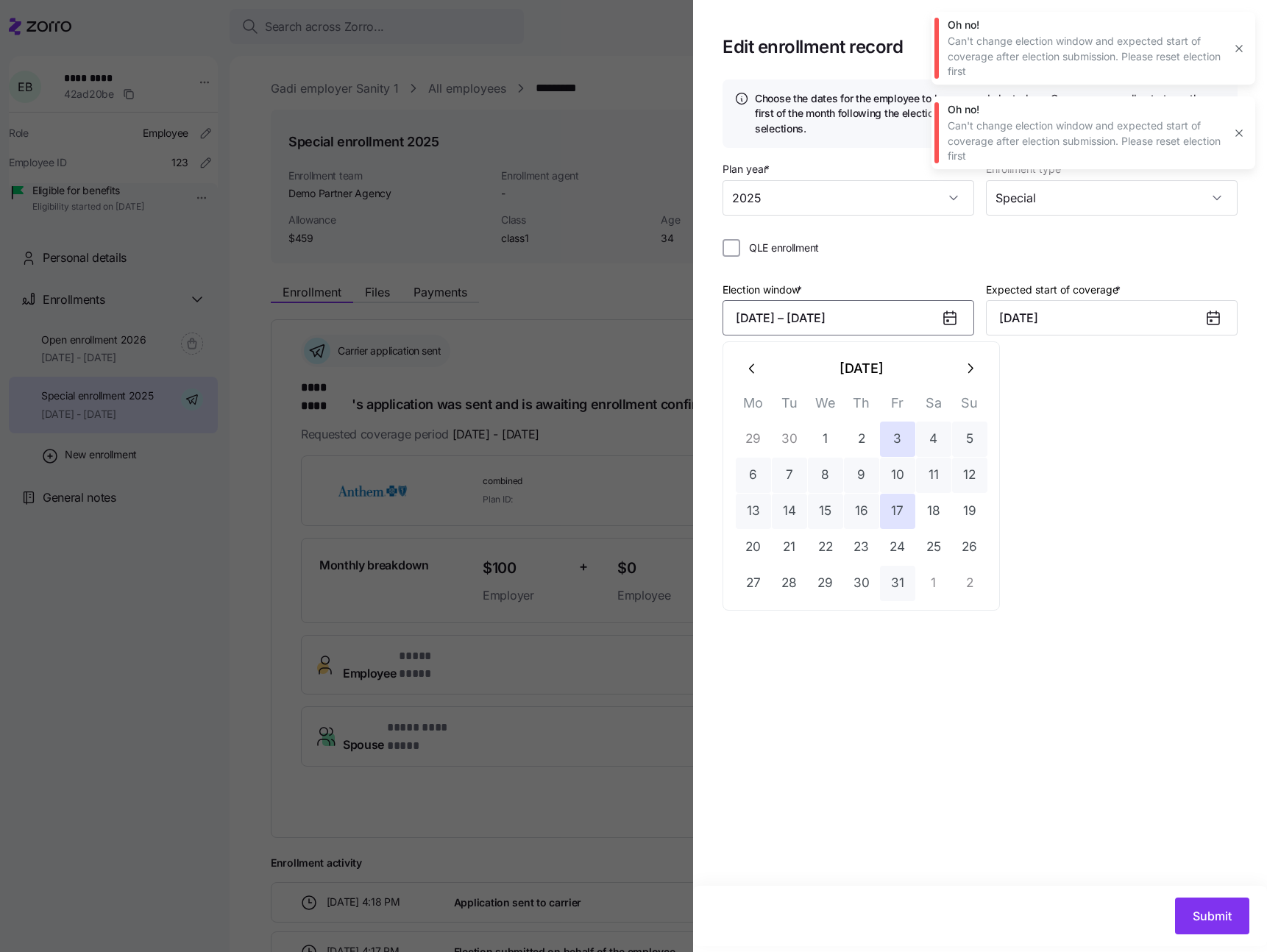
click at [890, 581] on button "31" at bounding box center [898, 583] width 36 height 36
click at [755, 541] on button "20" at bounding box center [754, 547] width 36 height 36
type input "November 1, 2025"
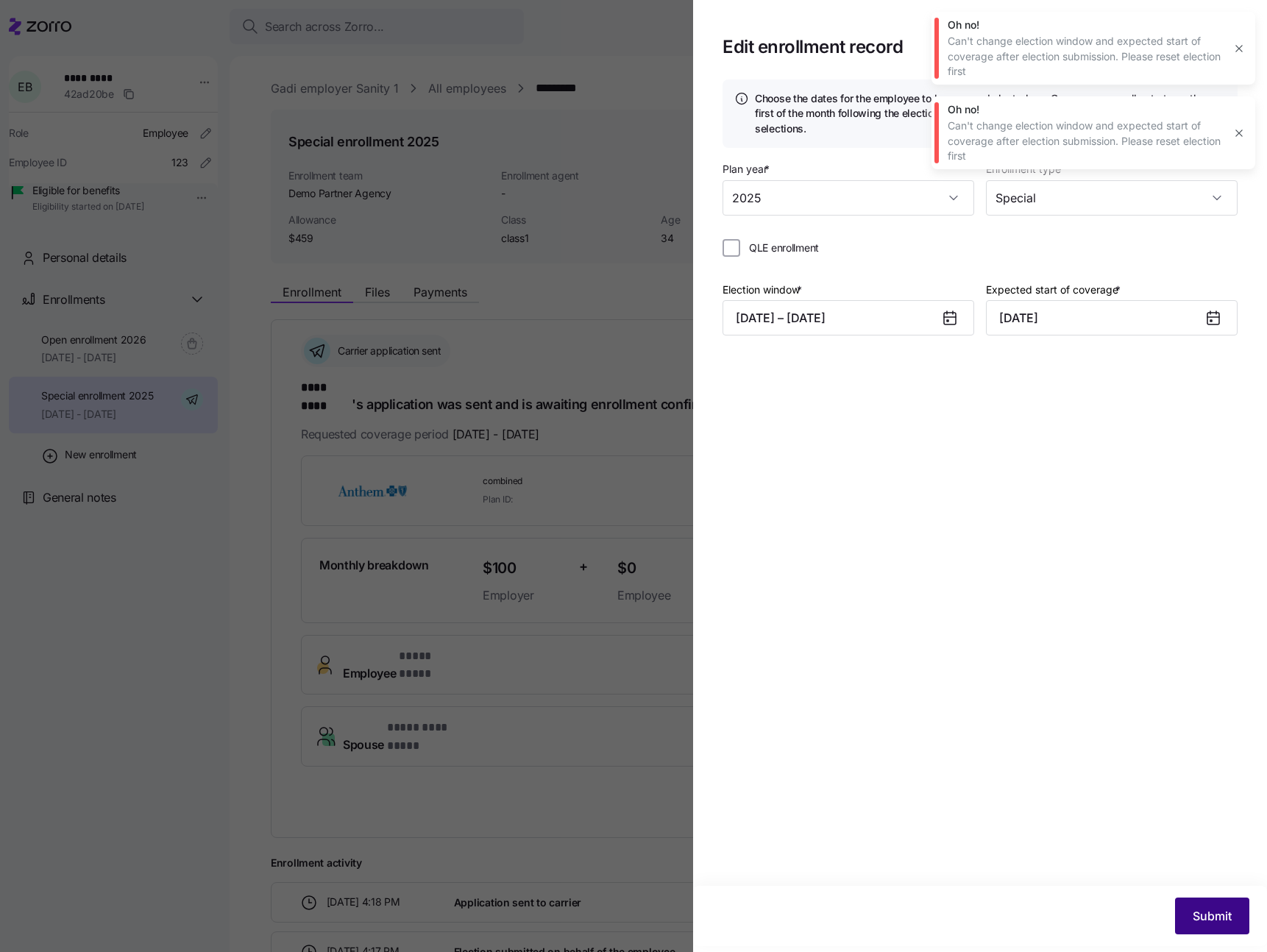
click at [1201, 915] on span "Submit" at bounding box center [1212, 916] width 39 height 18
click at [1240, 48] on icon "button" at bounding box center [1239, 49] width 12 height 12
click at [1240, 50] on icon "button" at bounding box center [1239, 48] width 6 height 6
click at [1238, 53] on icon "button" at bounding box center [1239, 49] width 12 height 12
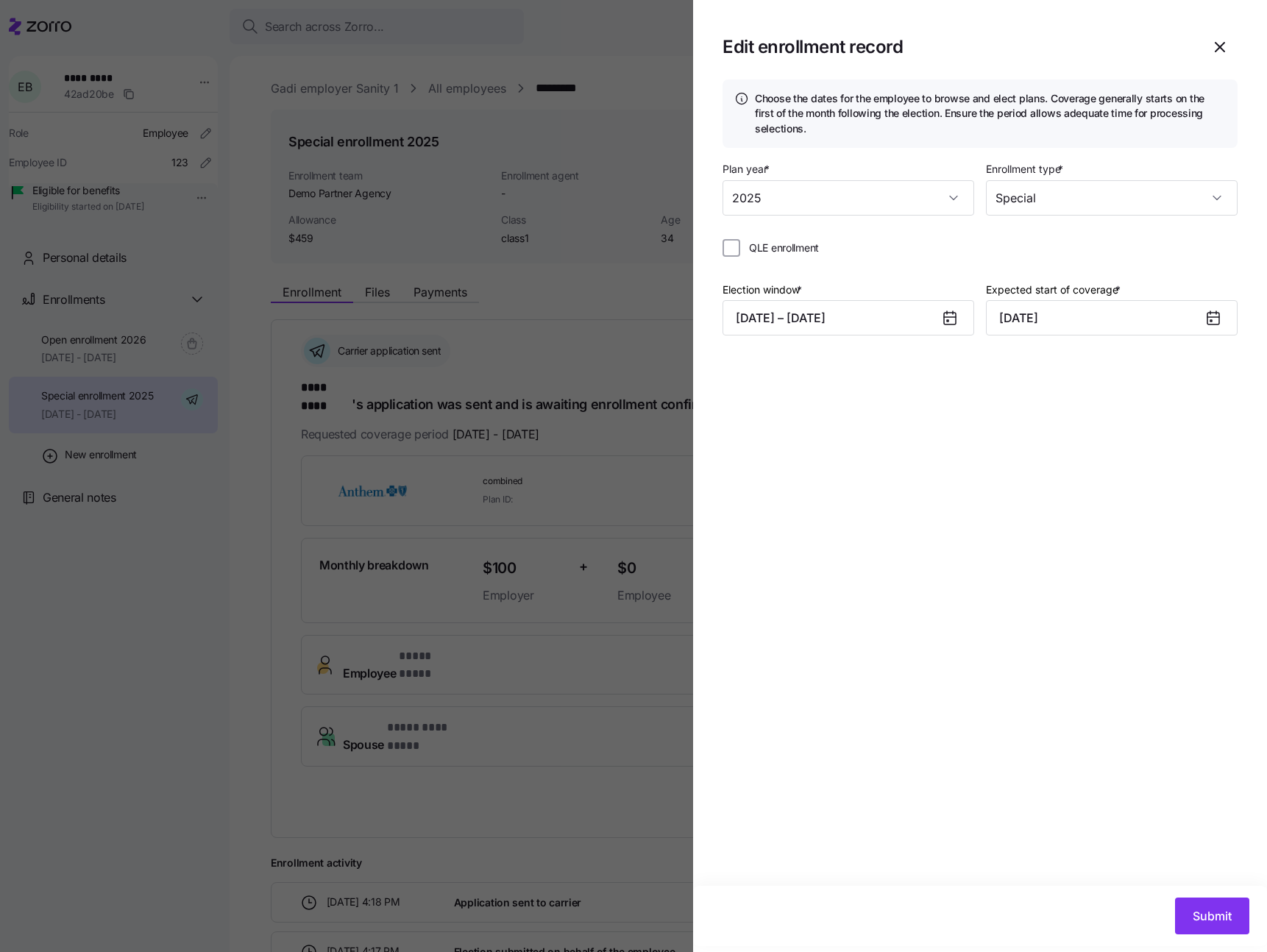
click at [1013, 420] on div "Choose the dates for the employee to browse and elect plans. Coverage generally…" at bounding box center [979, 482] width 573 height 806
click at [1063, 194] on input "Special" at bounding box center [1111, 198] width 251 height 36
click at [926, 187] on input "2025" at bounding box center [848, 198] width 251 height 36
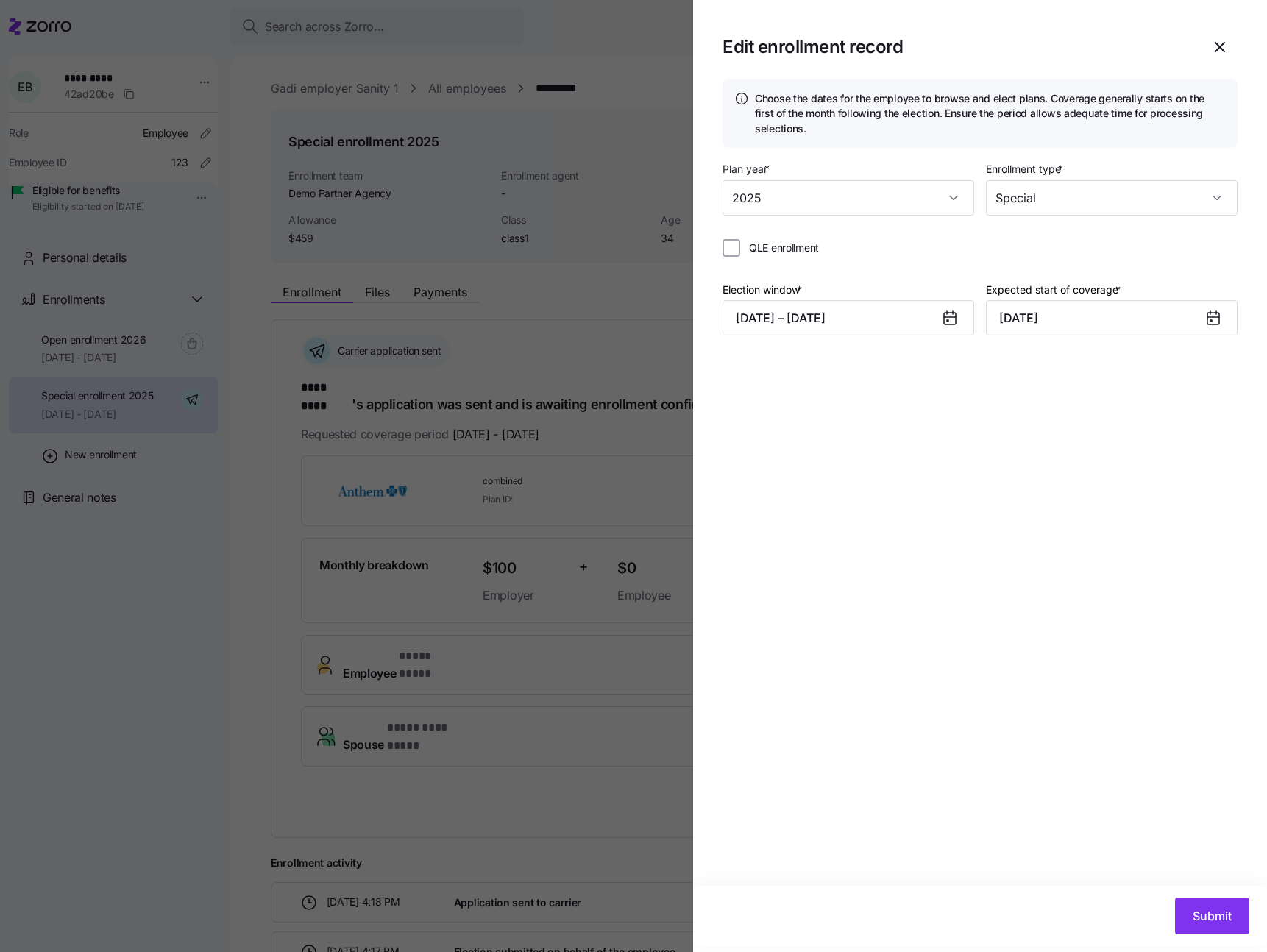
click at [953, 320] on icon at bounding box center [950, 318] width 12 height 12
click at [1215, 917] on span "Submit" at bounding box center [1212, 916] width 39 height 18
click at [1239, 46] on icon "button" at bounding box center [1239, 49] width 12 height 12
click at [1222, 49] on icon "button" at bounding box center [1220, 47] width 18 height 18
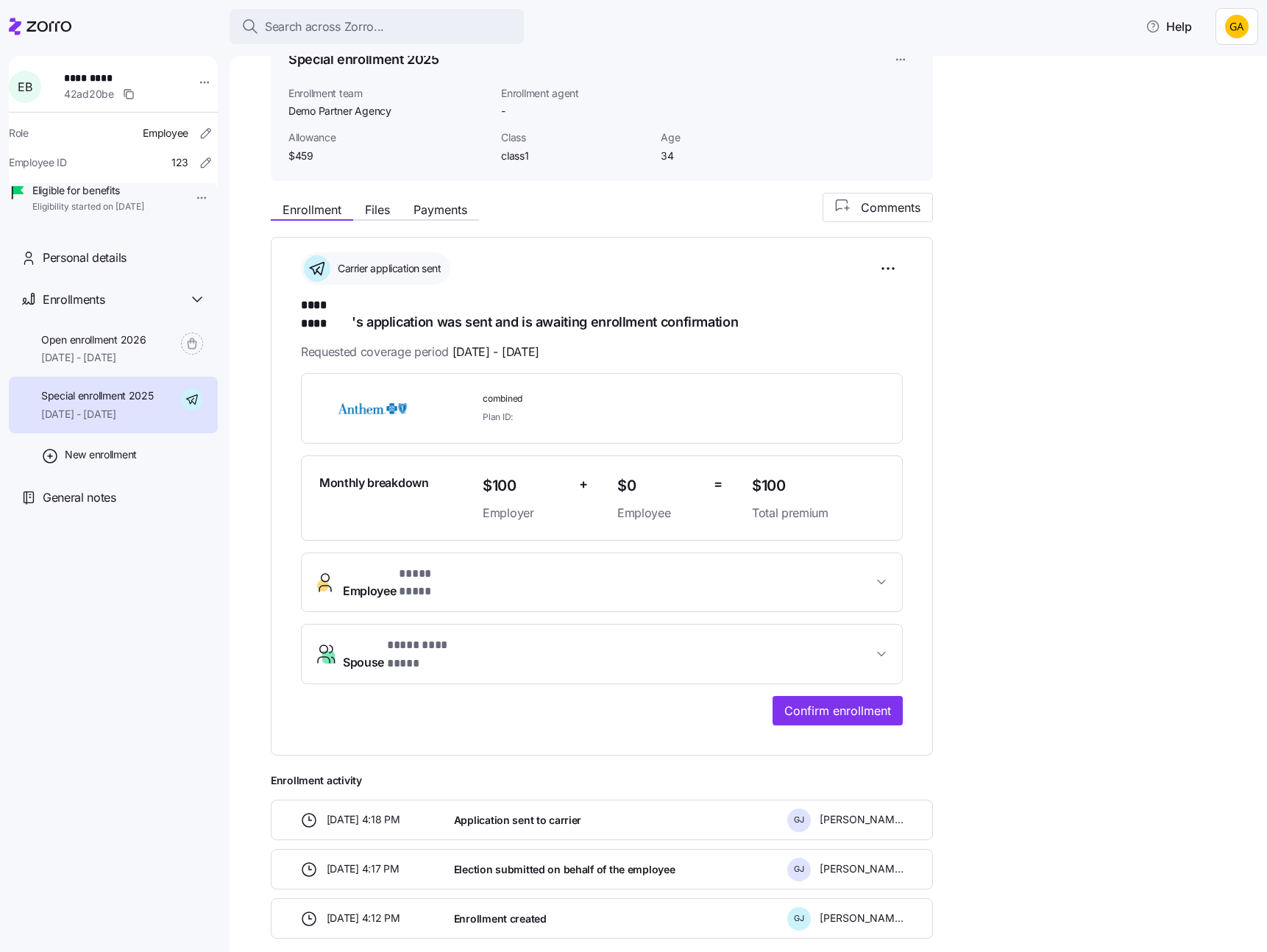
scroll to position [118, 0]
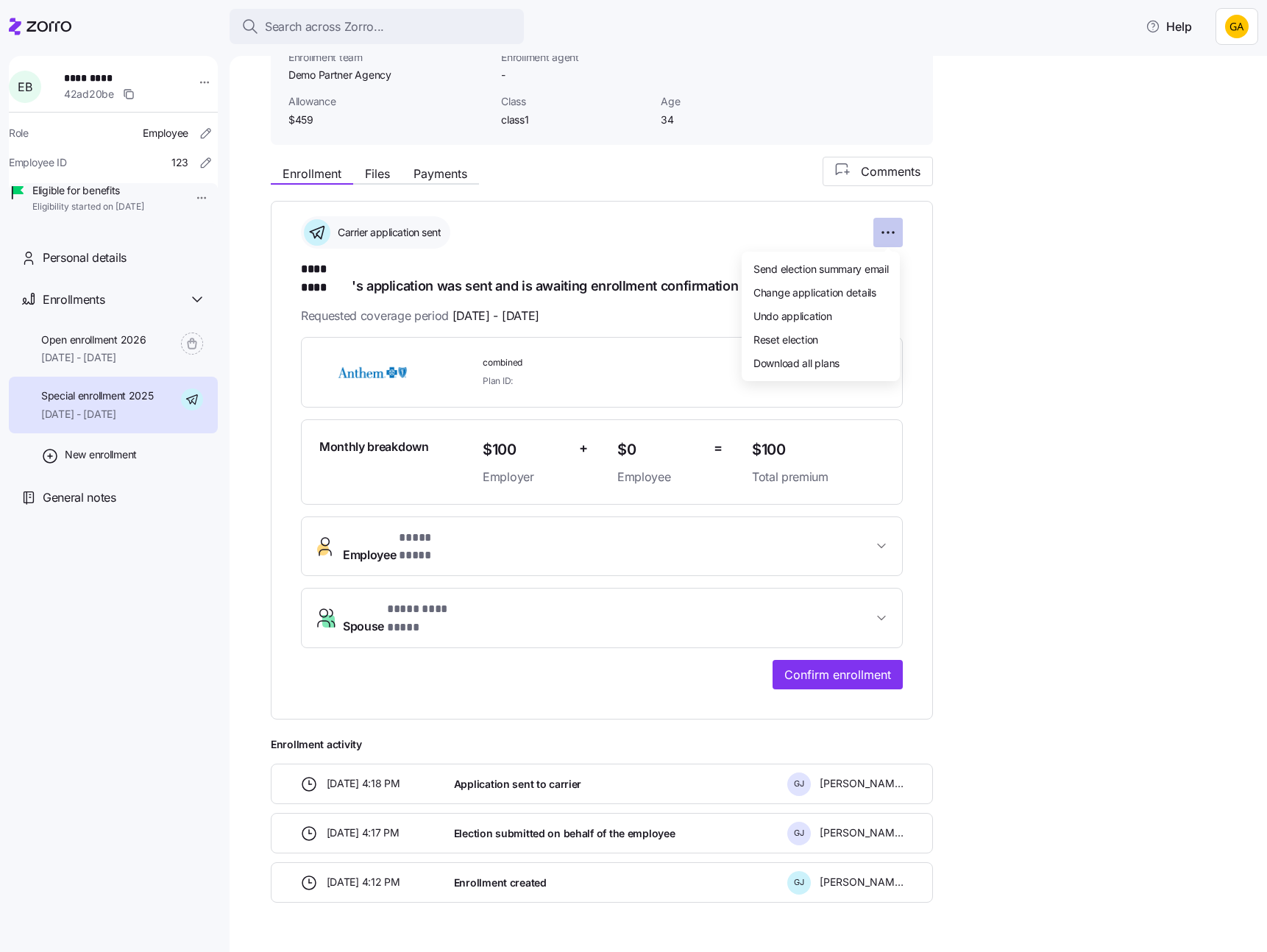
click at [884, 235] on html "**********" at bounding box center [634, 471] width 1267 height 943
click at [837, 314] on div "Undo application" at bounding box center [820, 315] width 146 height 24
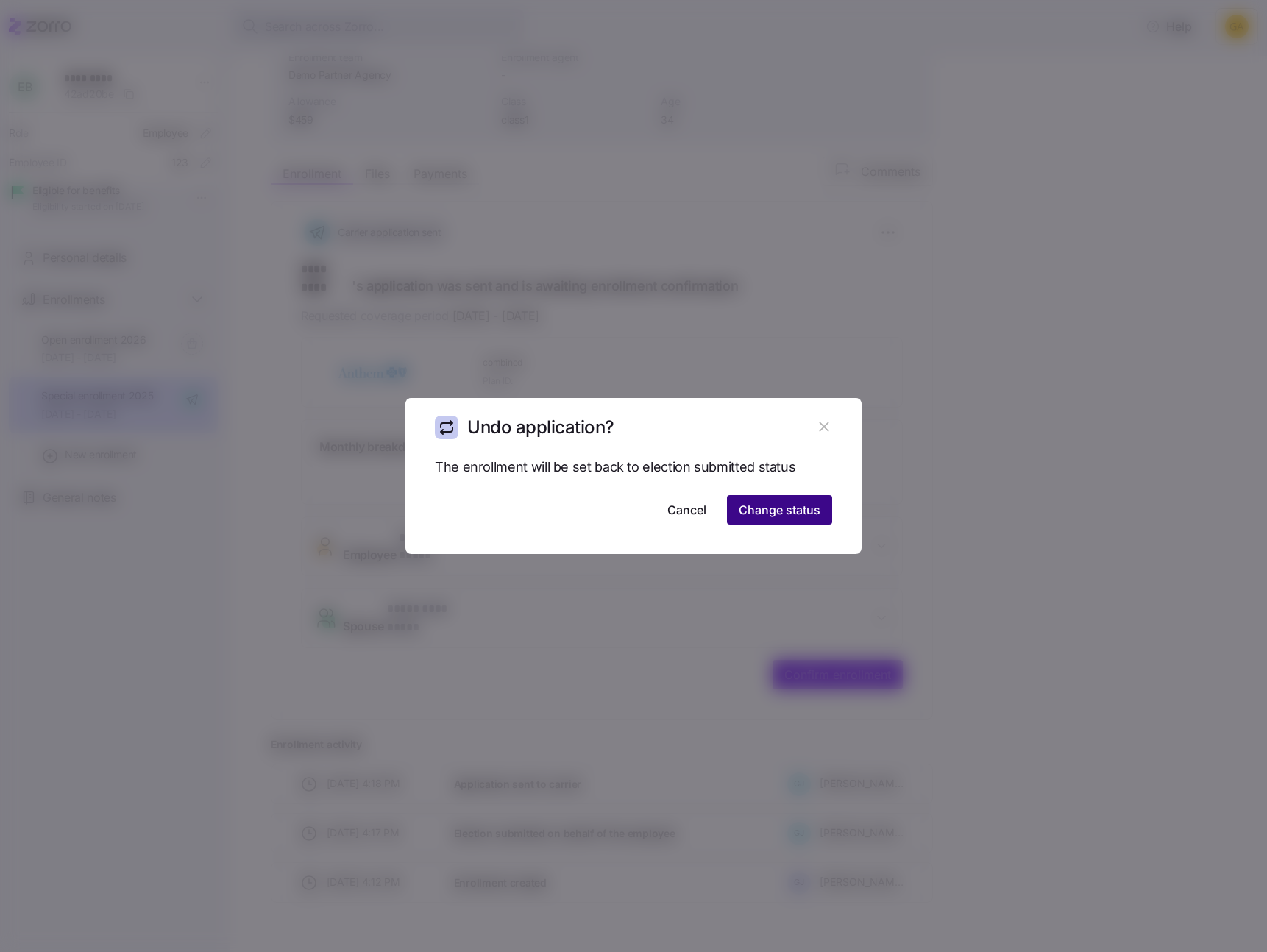
click at [791, 507] on span "Change status" at bounding box center [780, 510] width 82 height 18
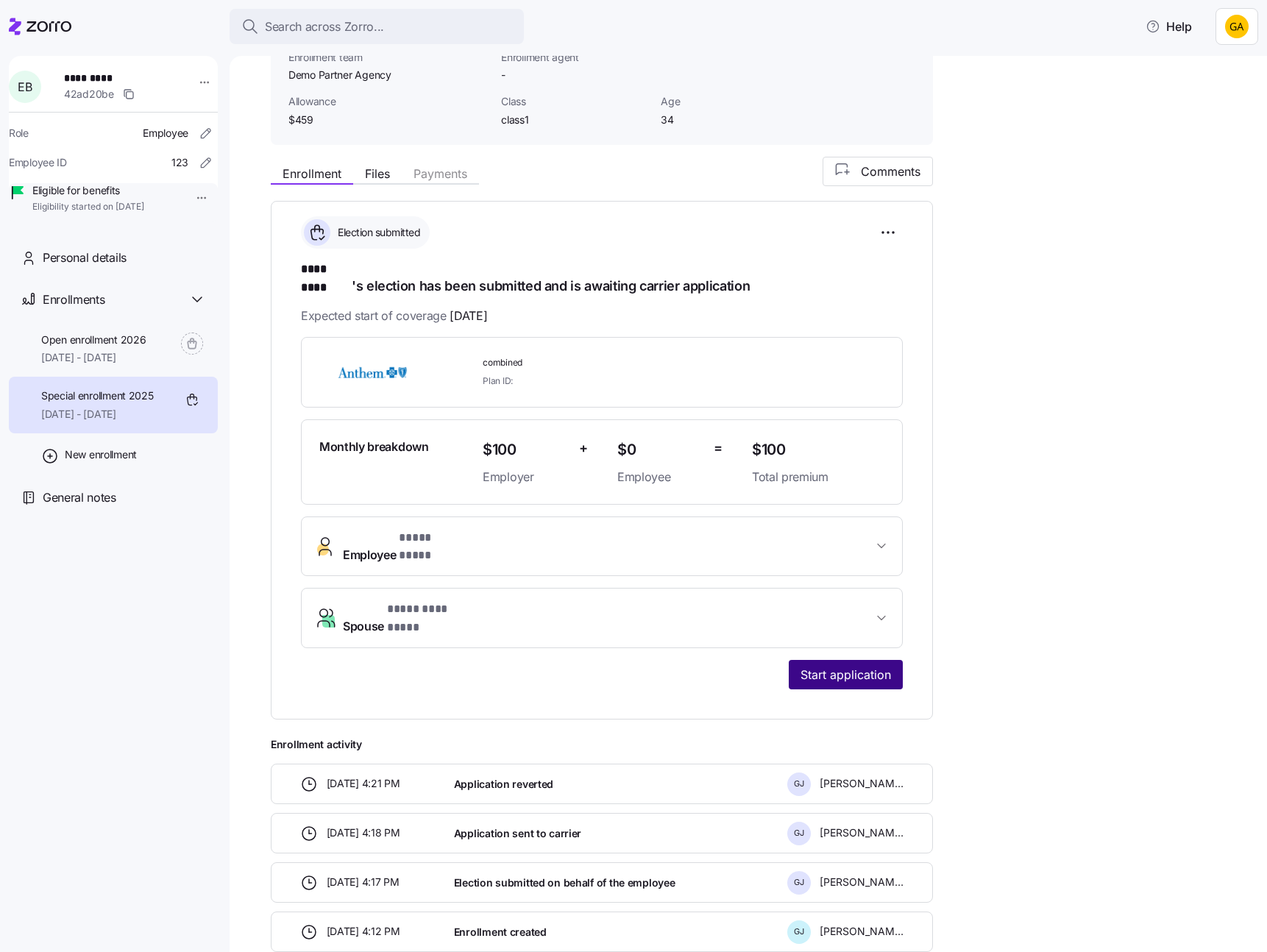
click at [850, 666] on span "Start application" at bounding box center [846, 675] width 91 height 18
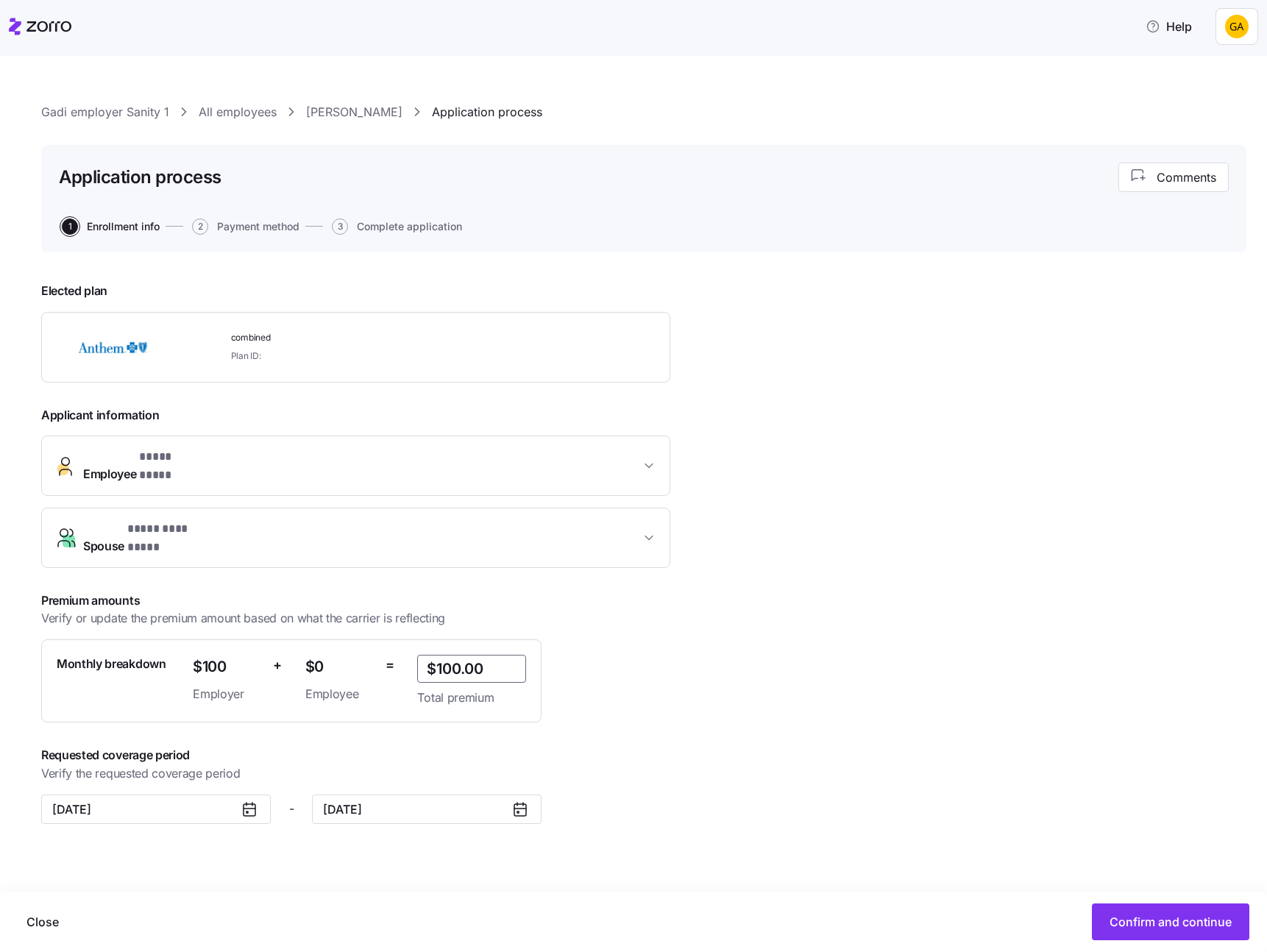
click at [449, 654] on input "$100.00" at bounding box center [471, 668] width 109 height 28
click at [647, 758] on div "**********" at bounding box center [383, 547] width 683 height 554
drag, startPoint x: 459, startPoint y: 648, endPoint x: 439, endPoint y: 648, distance: 20.0
click at [439, 654] on input "$150.00" at bounding box center [471, 668] width 109 height 28
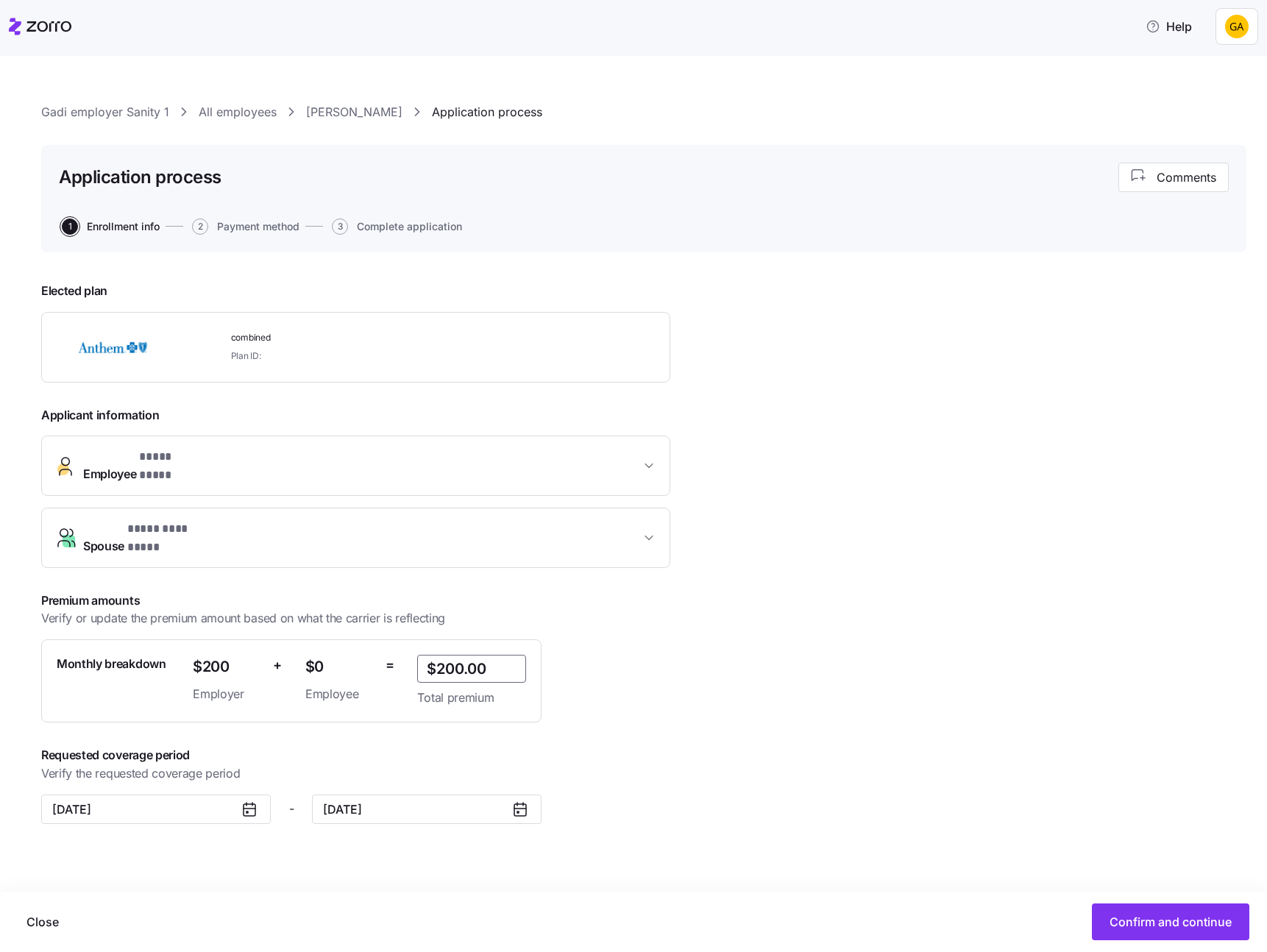
type input "$200.00"
click at [648, 693] on div "Premium amounts Verify or update the premium amount based on what the carrier i…" at bounding box center [383, 656] width 683 height 131
click at [1145, 914] on span "Confirm and continue" at bounding box center [1170, 922] width 122 height 18
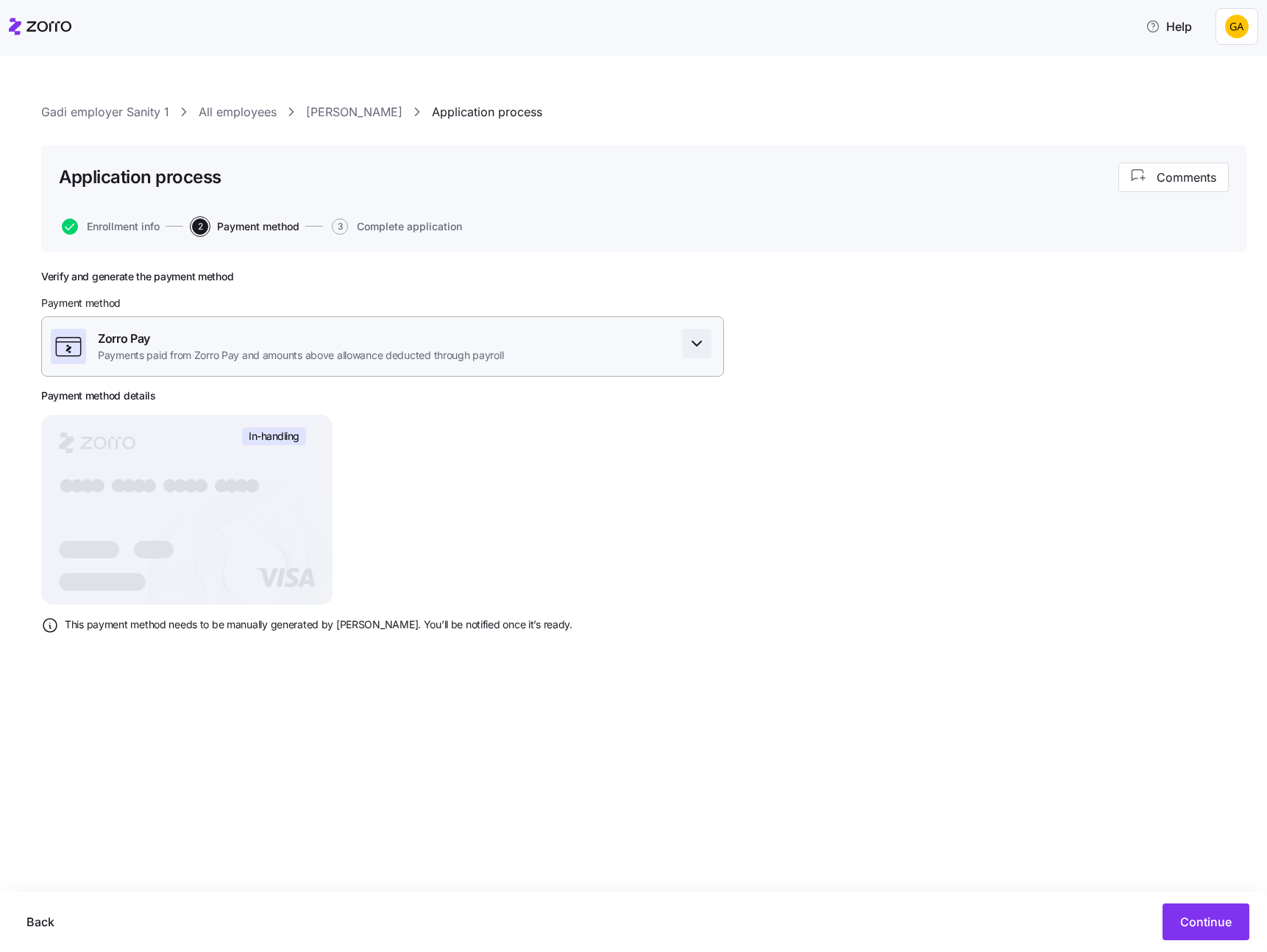
click at [690, 340] on icon "button" at bounding box center [697, 344] width 18 height 18
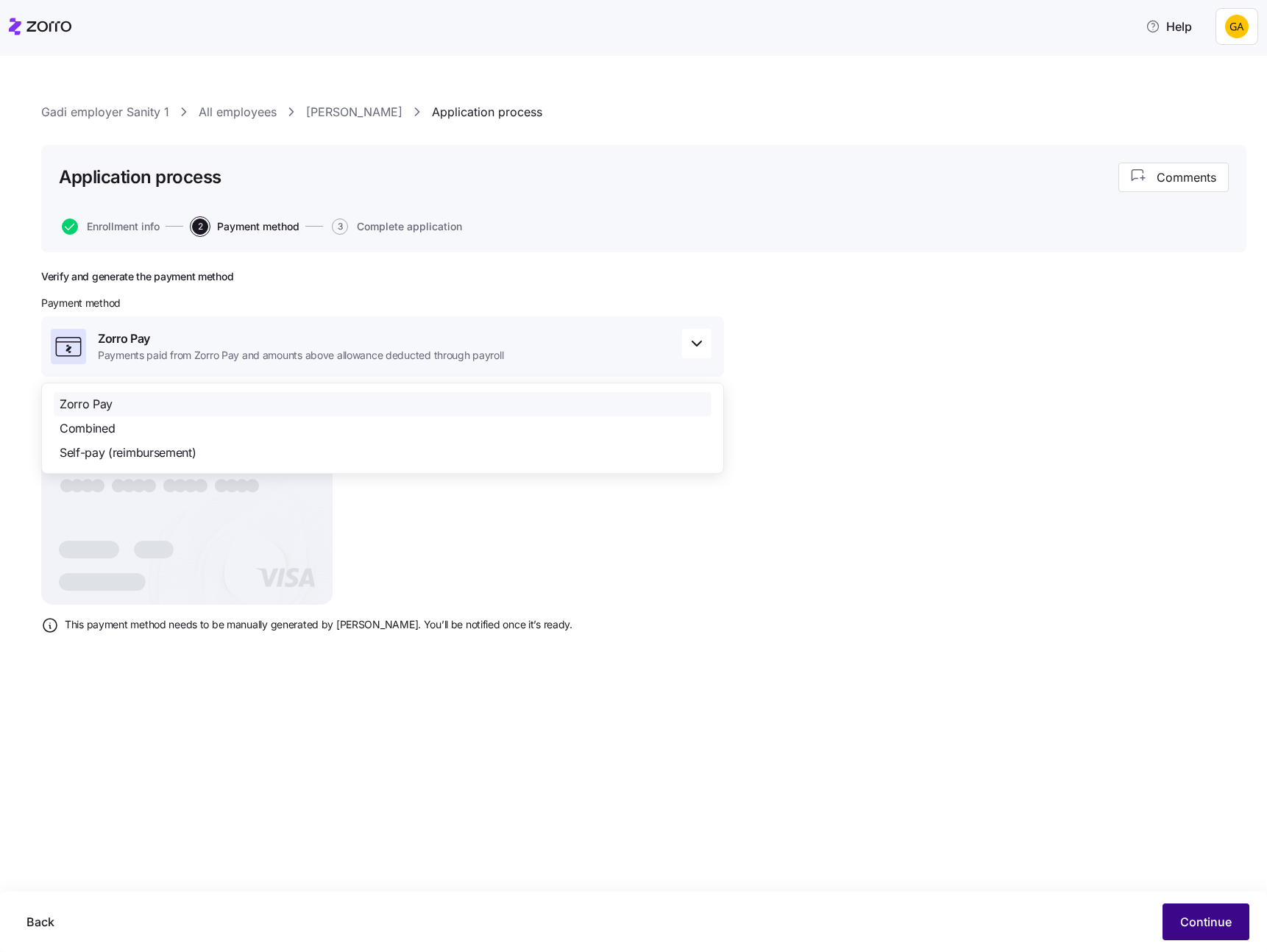
click at [1183, 907] on button "Continue" at bounding box center [1205, 921] width 87 height 36
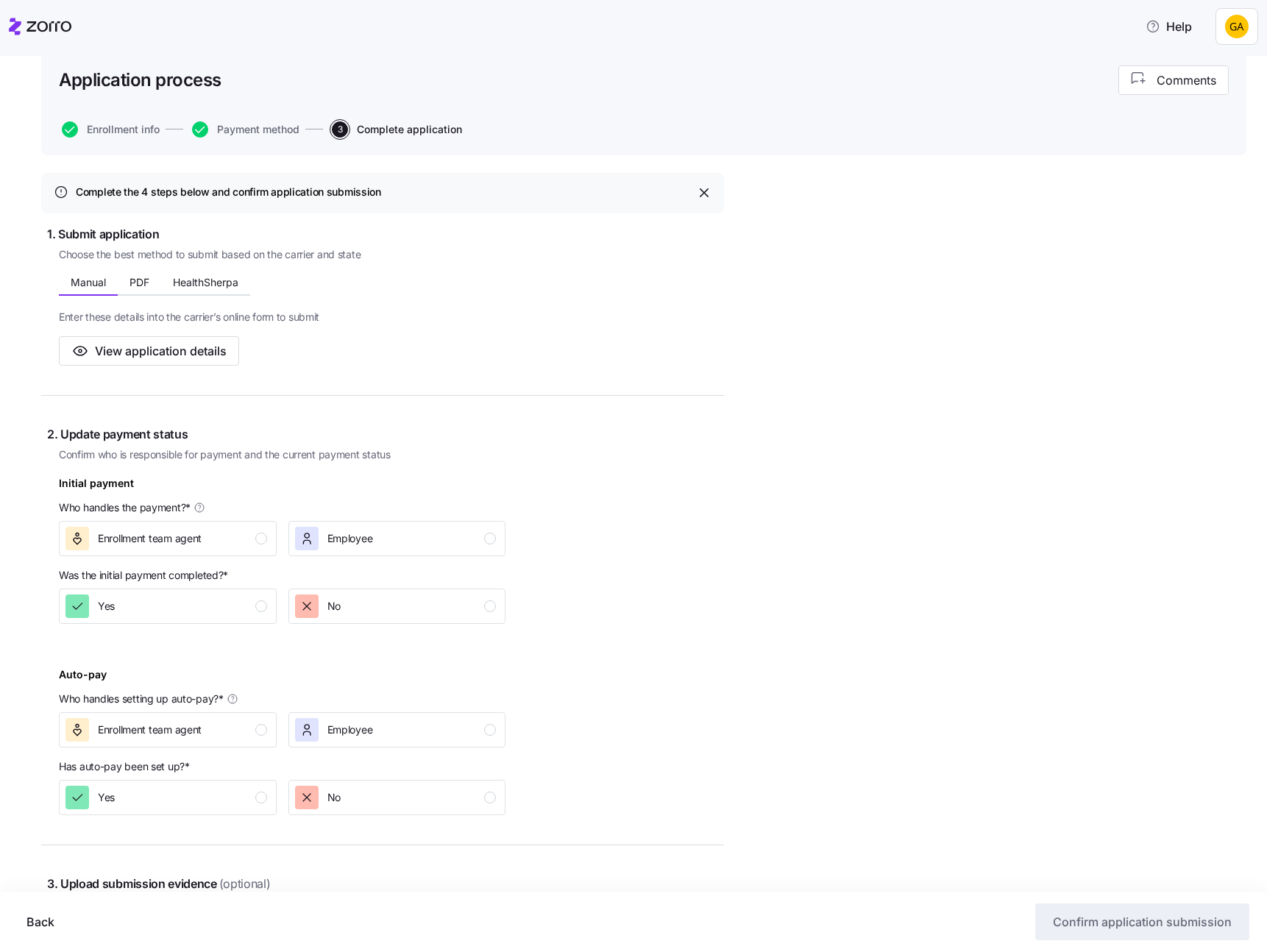
scroll to position [98, 0]
click at [241, 607] on div "Yes" at bounding box center [166, 605] width 202 height 24
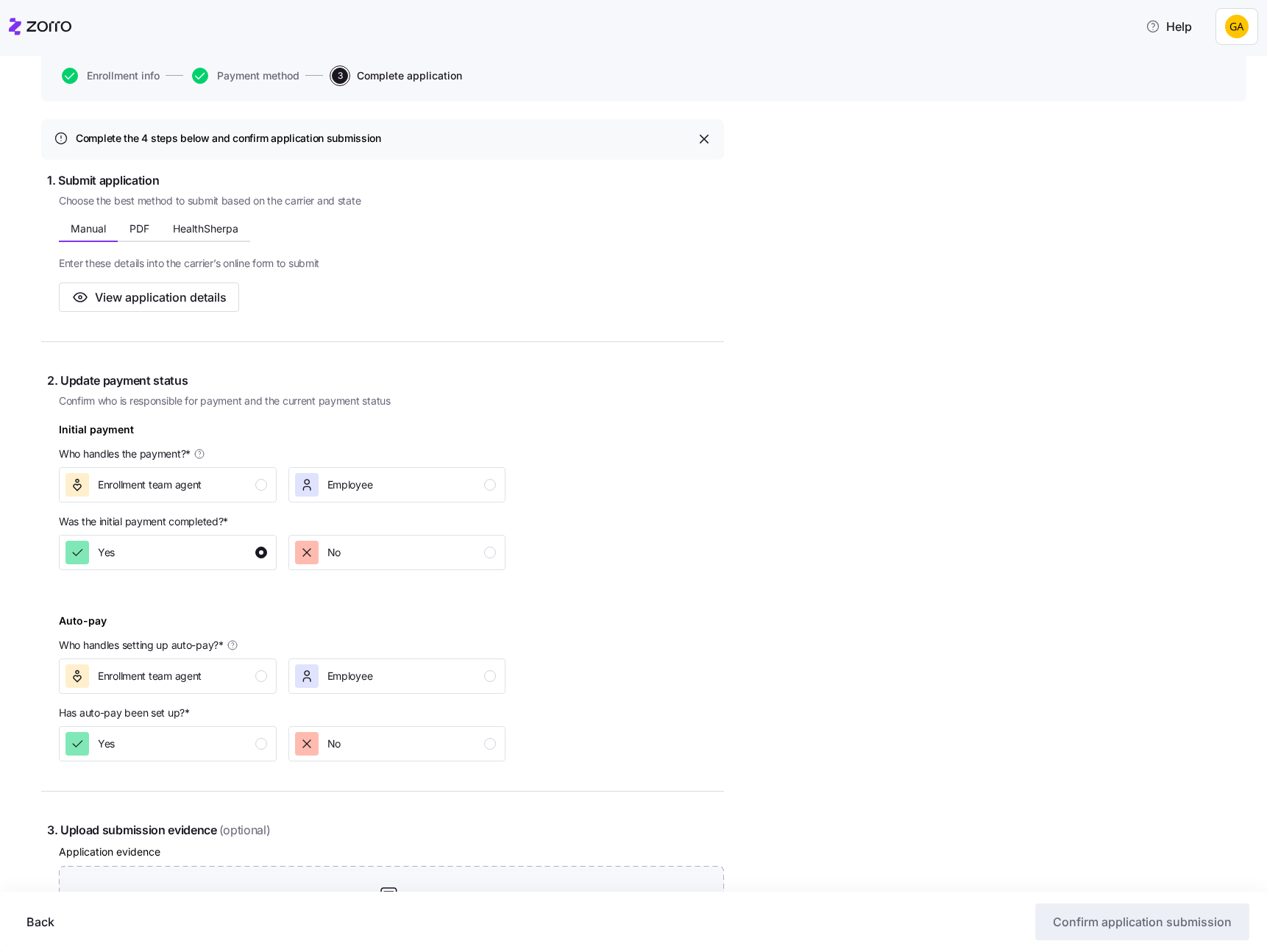
scroll to position [163, 0]
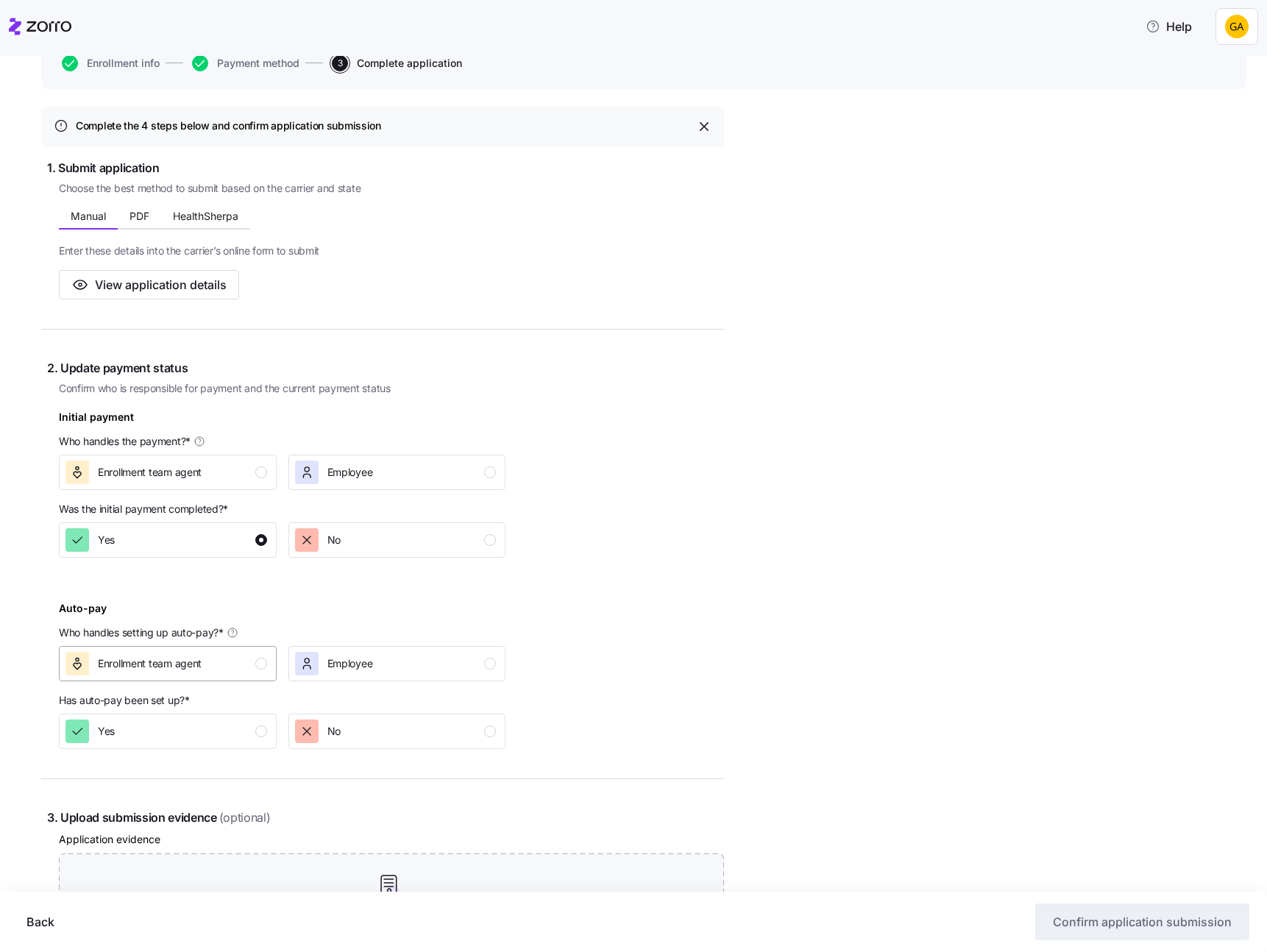
click at [240, 665] on div "Enrollment team agent" at bounding box center [166, 663] width 202 height 24
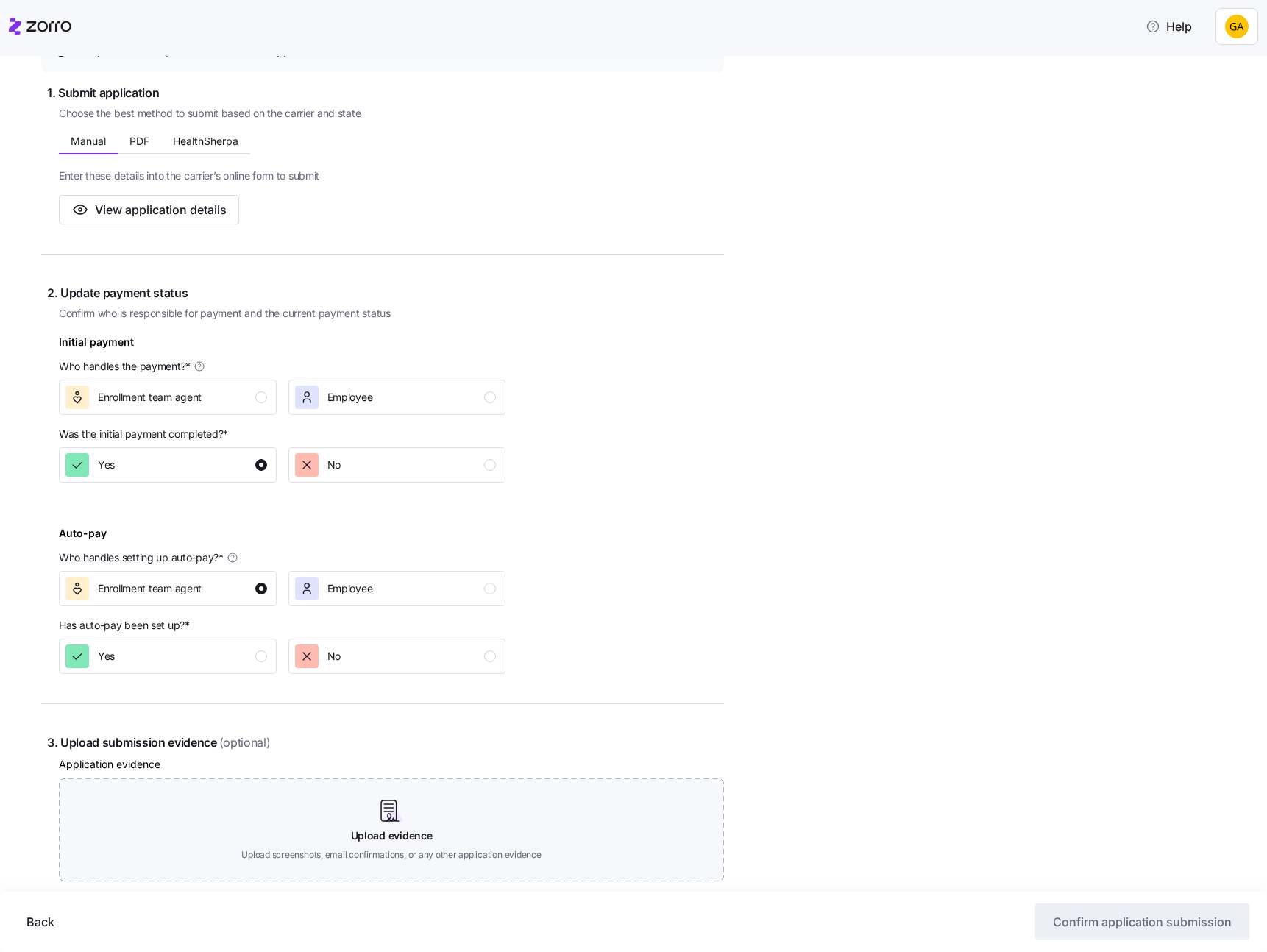
scroll to position [251, 0]
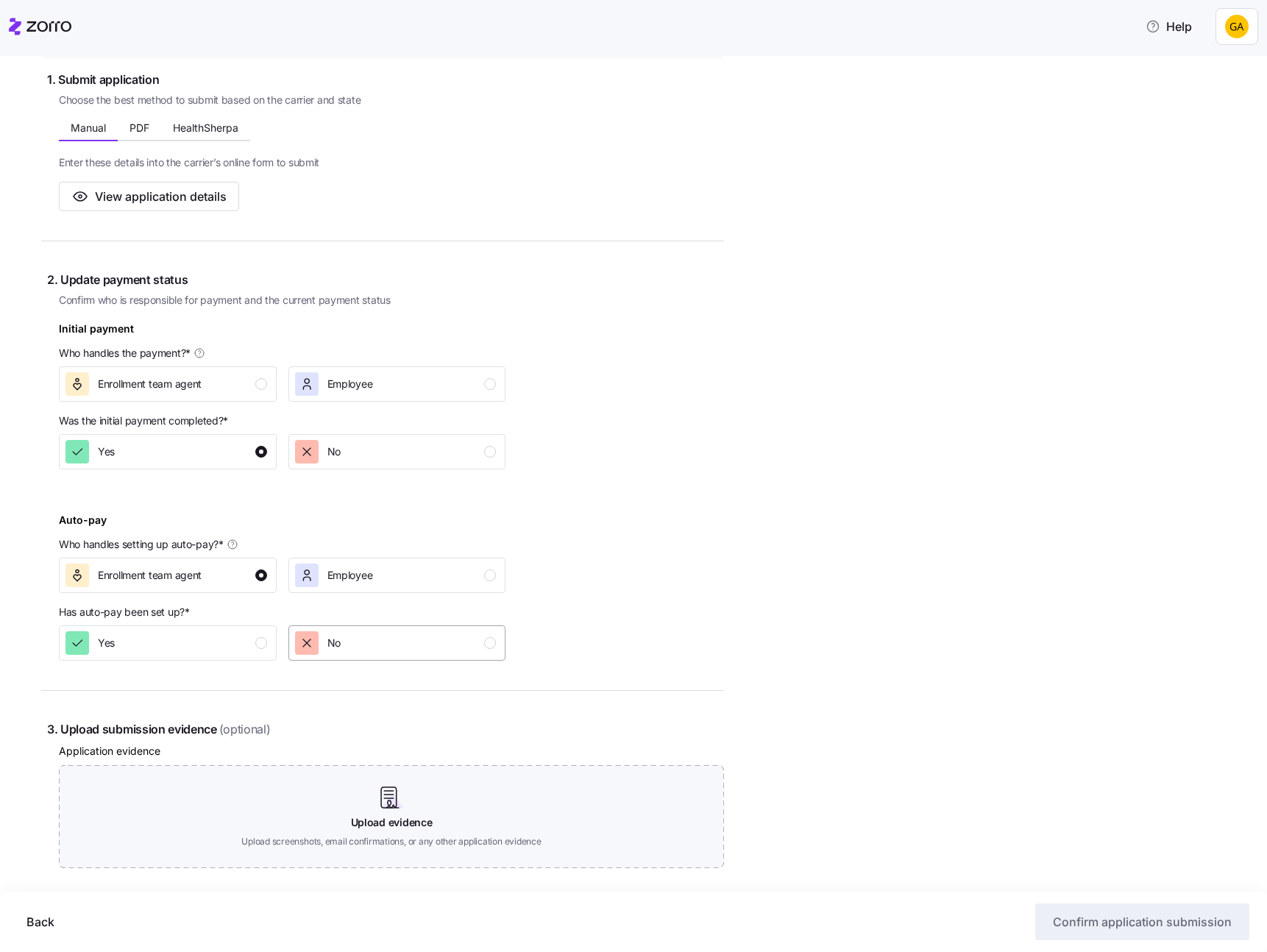
click at [462, 634] on div "No" at bounding box center [396, 642] width 202 height 24
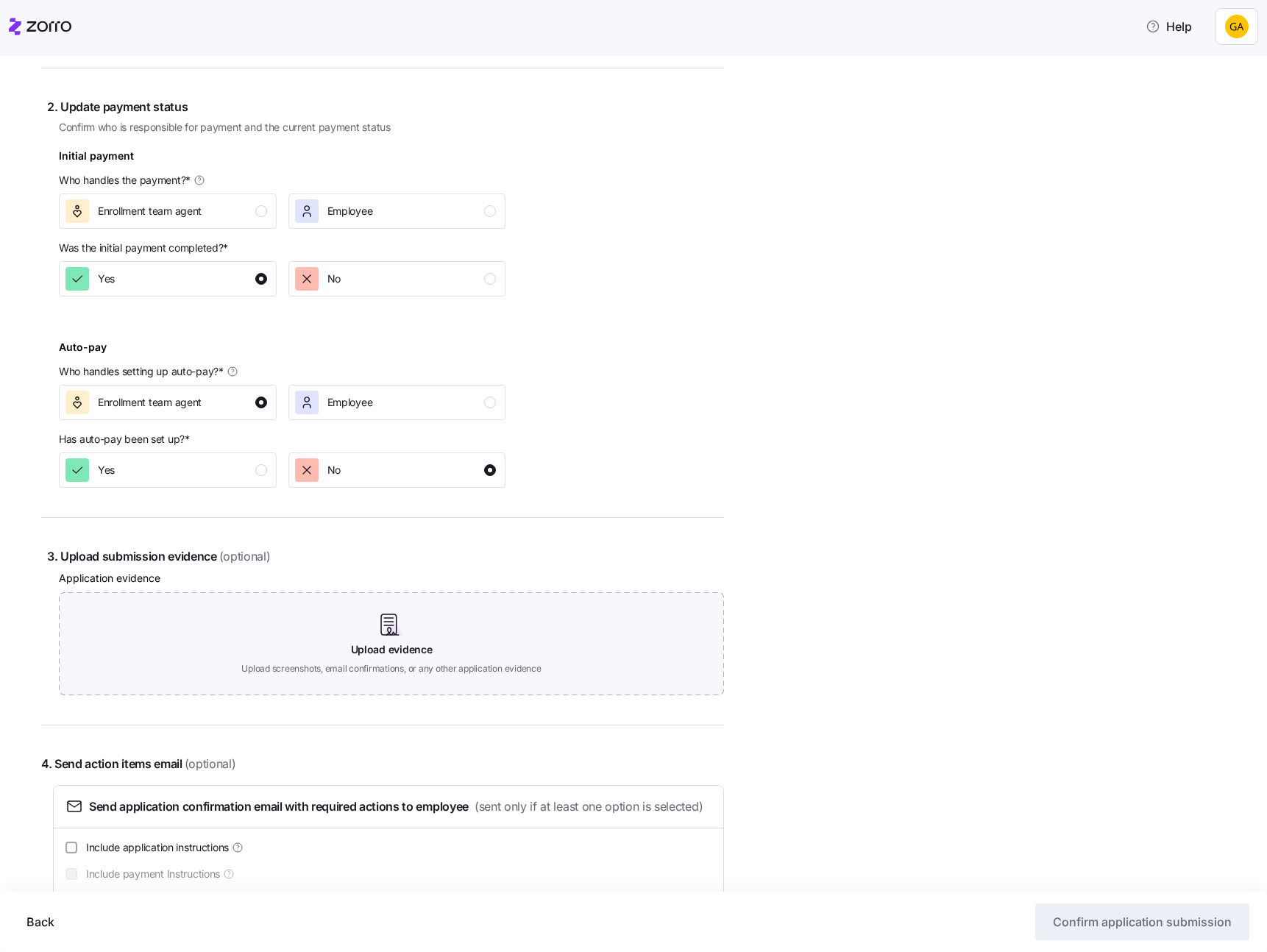
scroll to position [485, 0]
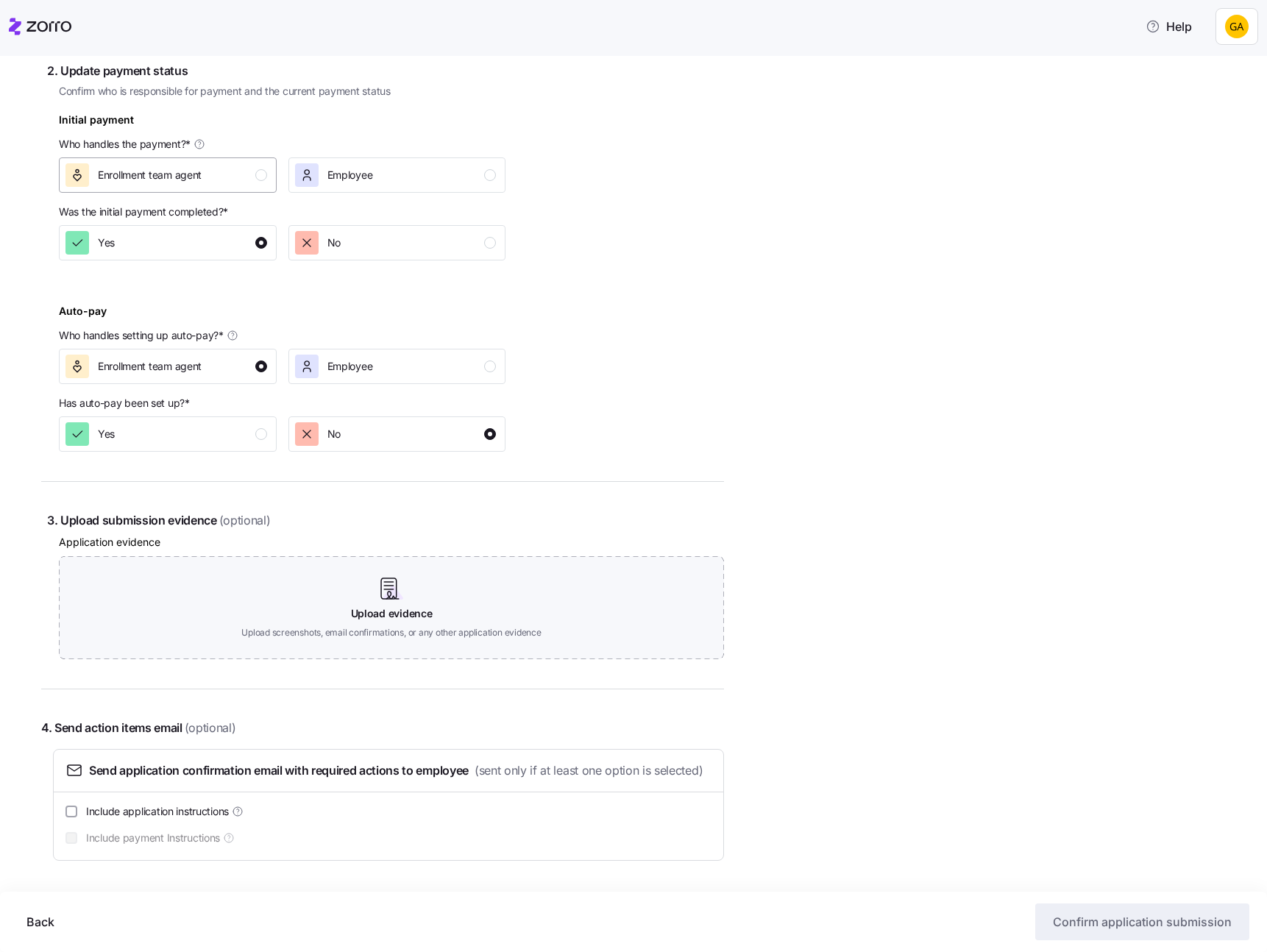
click at [258, 163] on div "Enrollment team agent" at bounding box center [166, 174] width 202 height 24
click at [1117, 916] on span "Confirm application submission" at bounding box center [1142, 922] width 178 height 18
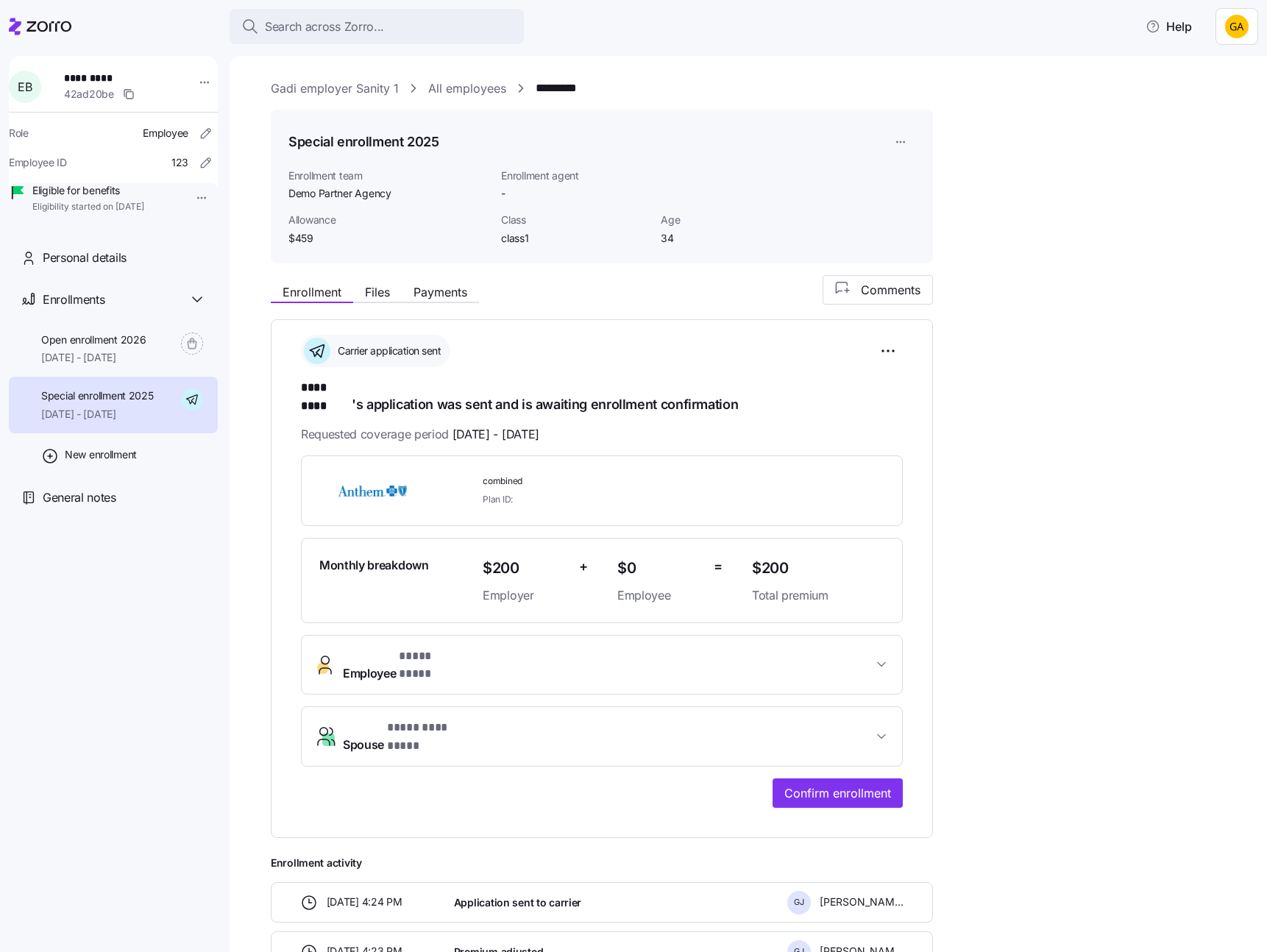
click at [1038, 617] on div "**********" at bounding box center [758, 722] width 976 height 894
click at [885, 352] on html "**********" at bounding box center [634, 471] width 1267 height 943
click at [903, 139] on html "**********" at bounding box center [634, 471] width 1267 height 943
click at [901, 144] on html "**********" at bounding box center [634, 471] width 1267 height 943
click at [882, 349] on html "**********" at bounding box center [634, 471] width 1267 height 943
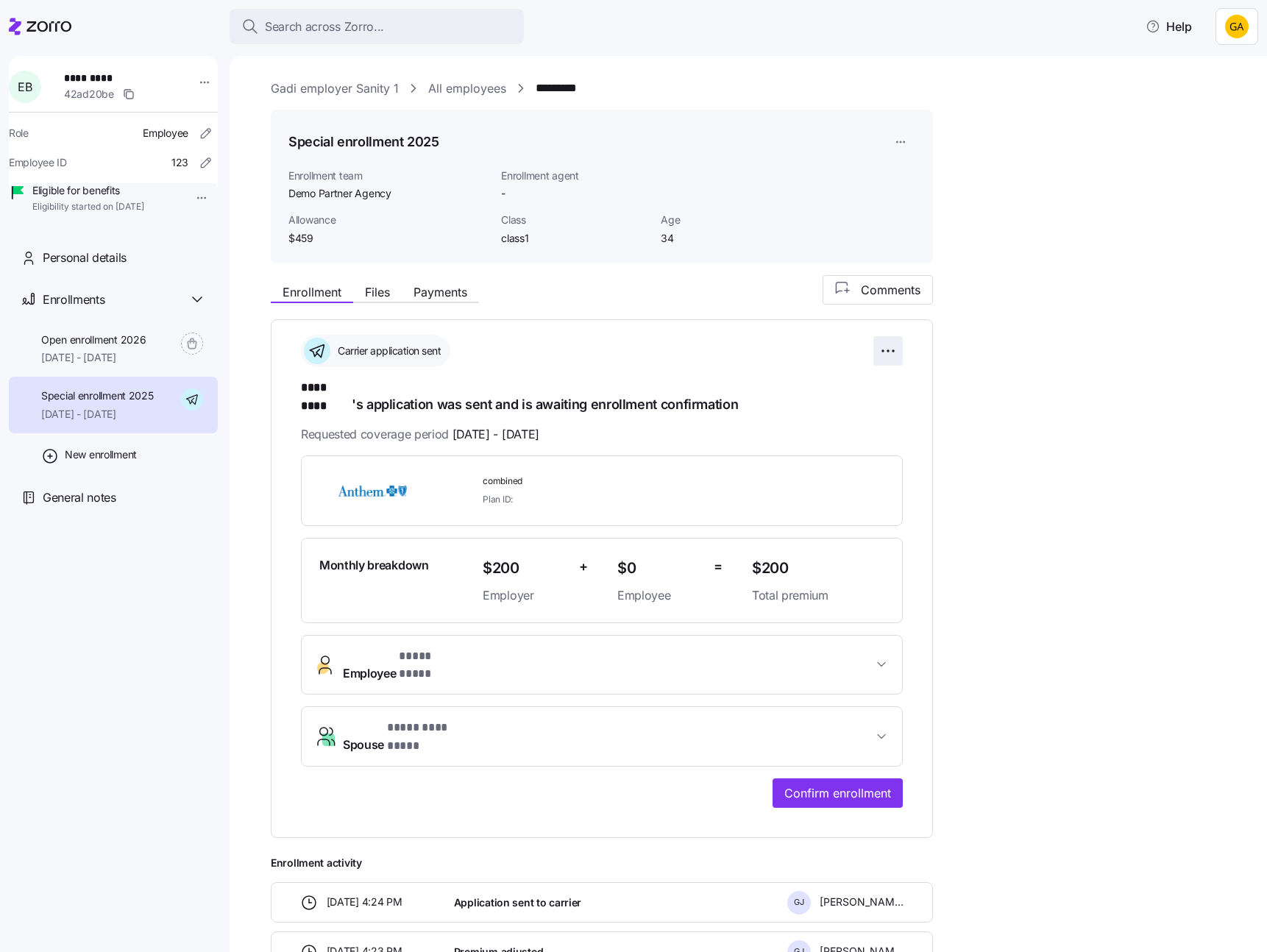
click at [888, 349] on html "**********" at bounding box center [634, 471] width 1267 height 943
click at [847, 427] on div "Undo application" at bounding box center [820, 434] width 146 height 24
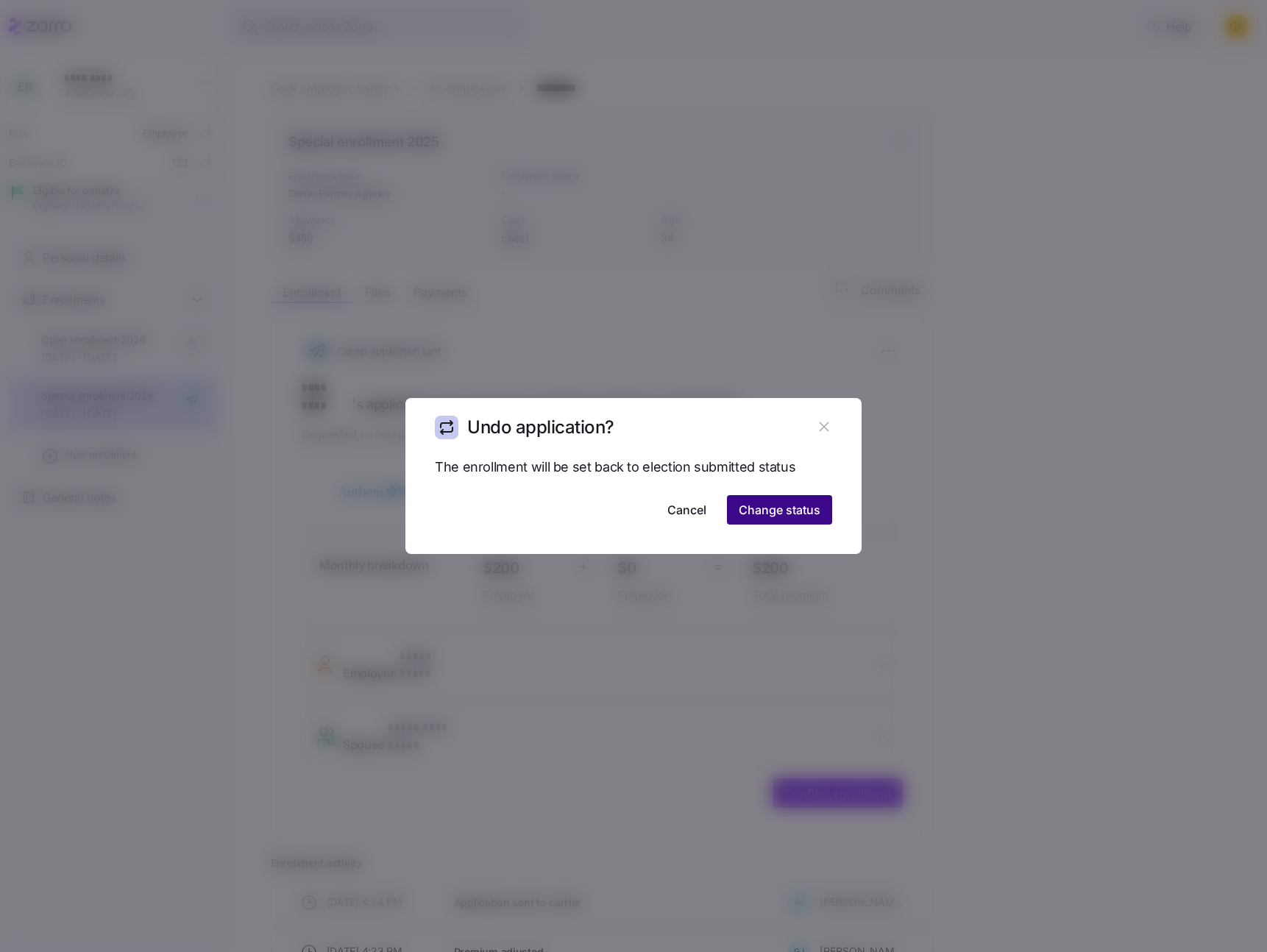
click at [782, 502] on span "Change status" at bounding box center [780, 510] width 82 height 18
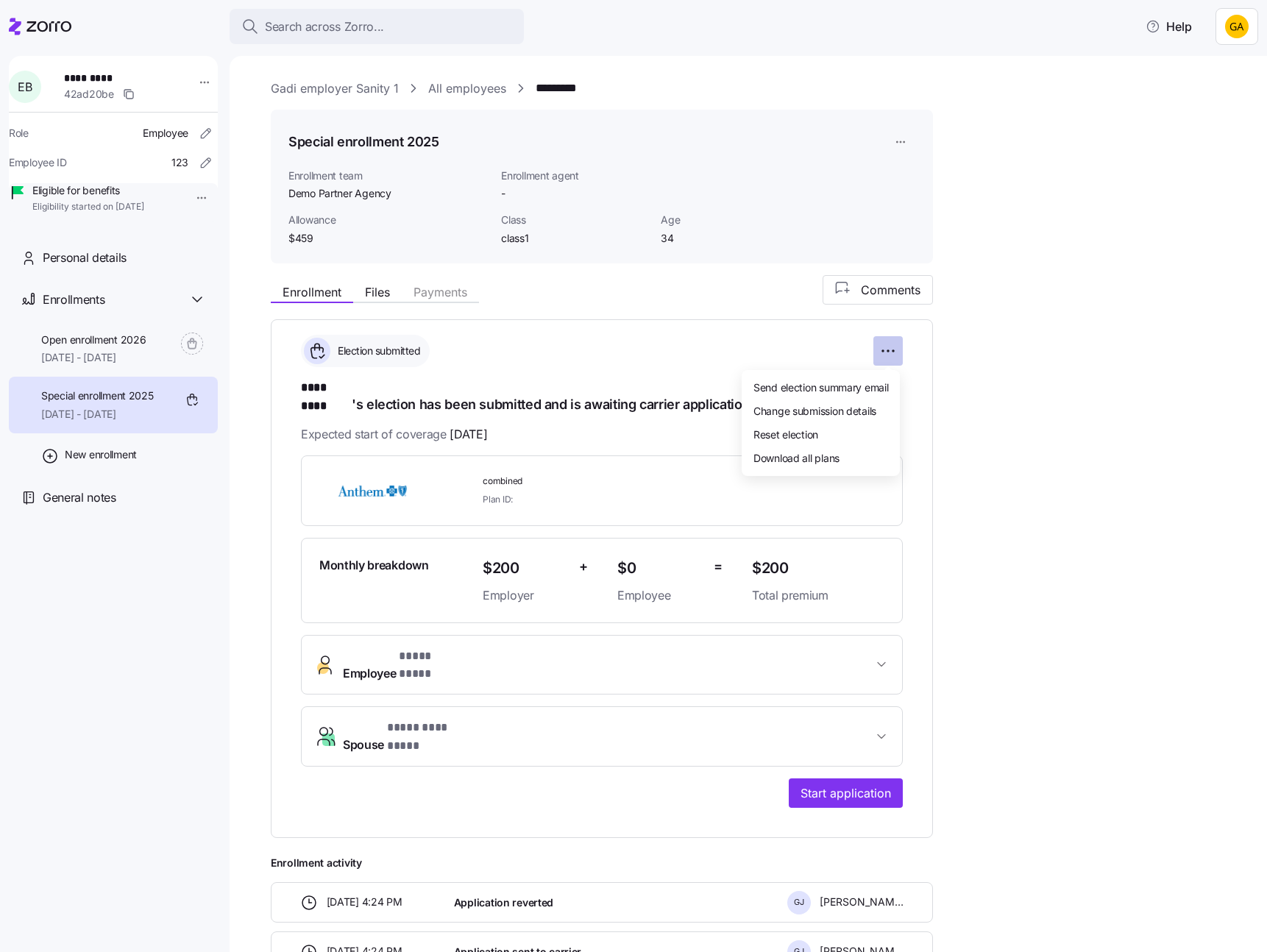
click at [883, 352] on html "**********" at bounding box center [634, 471] width 1267 height 943
click at [835, 427] on div "Reset election" at bounding box center [820, 434] width 146 height 24
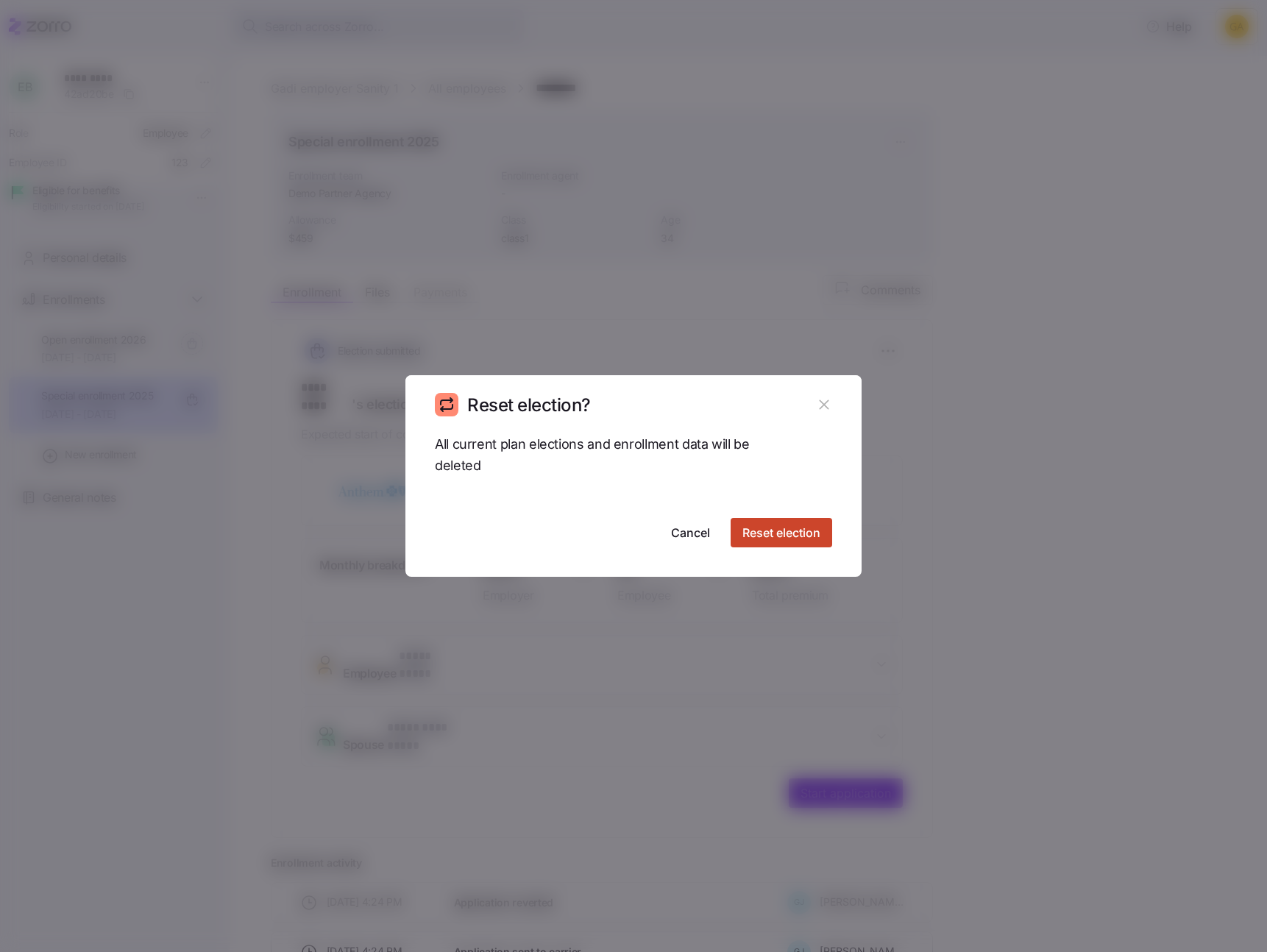
click at [802, 533] on span "Reset election" at bounding box center [781, 533] width 78 height 18
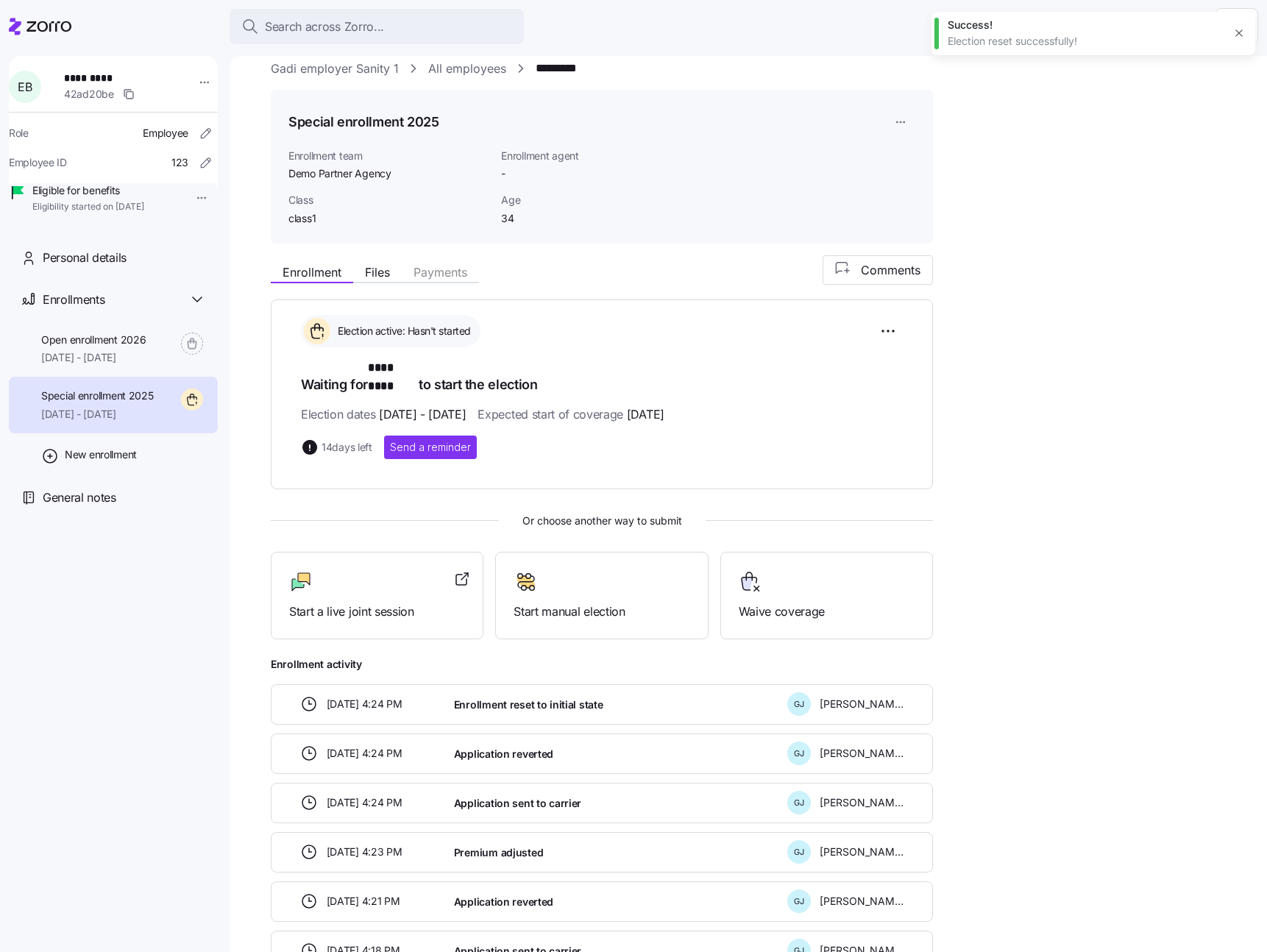
scroll to position [21, 0]
click at [836, 601] on span "Waive coverage" at bounding box center [827, 610] width 176 height 19
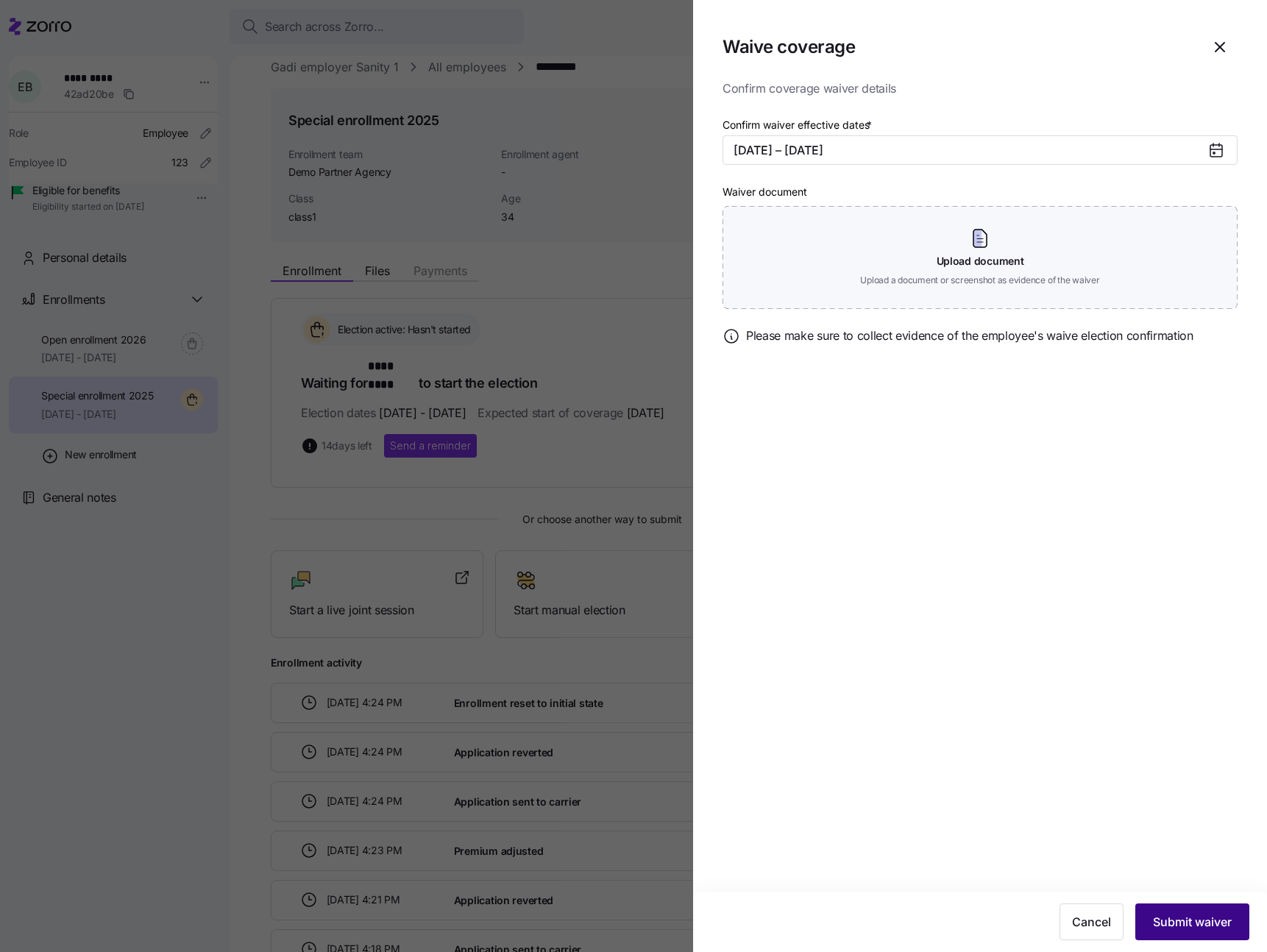
click at [1208, 923] on span "Submit waiver" at bounding box center [1192, 922] width 79 height 18
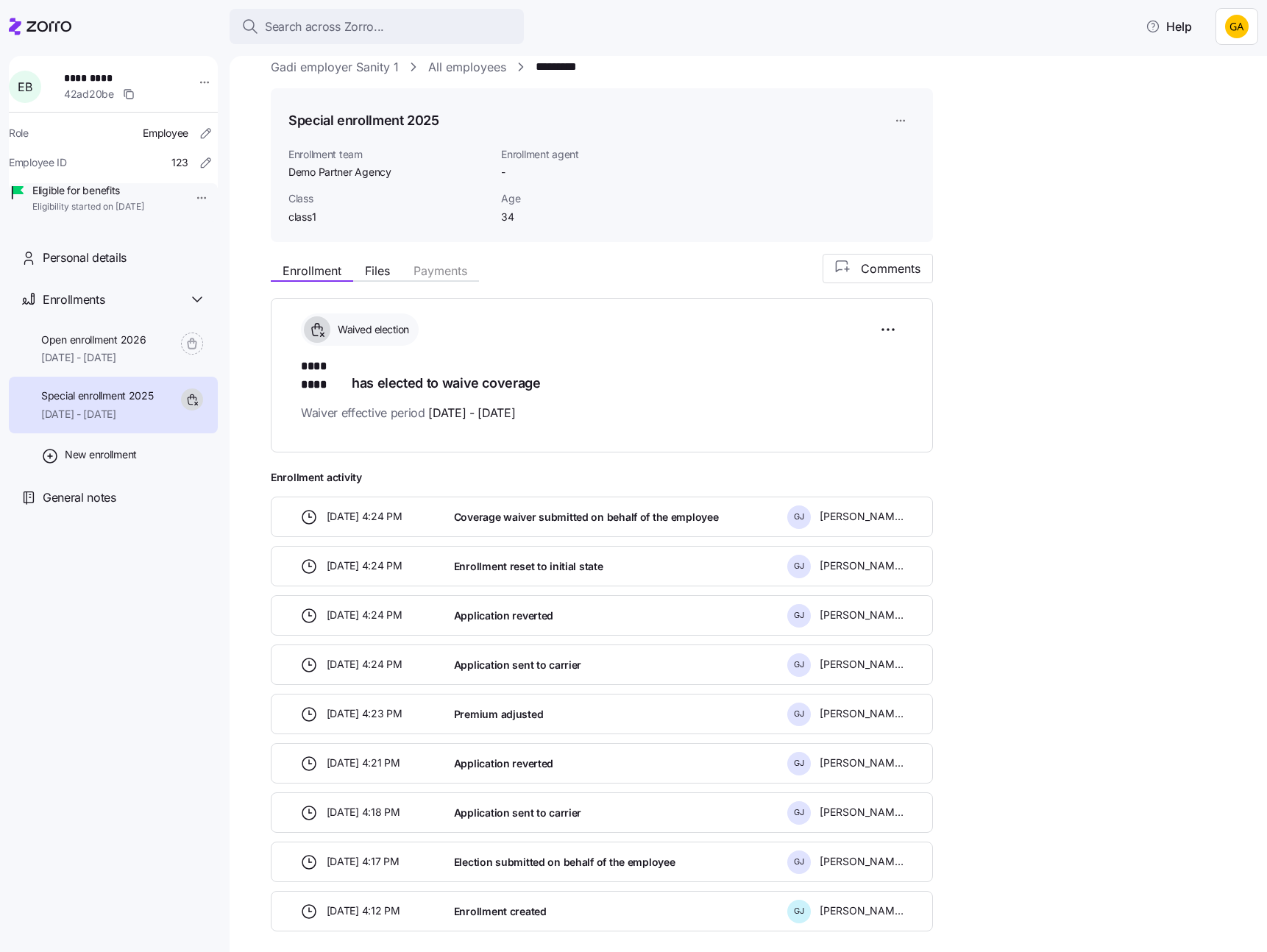
click at [469, 71] on link "All employees" at bounding box center [467, 67] width 78 height 19
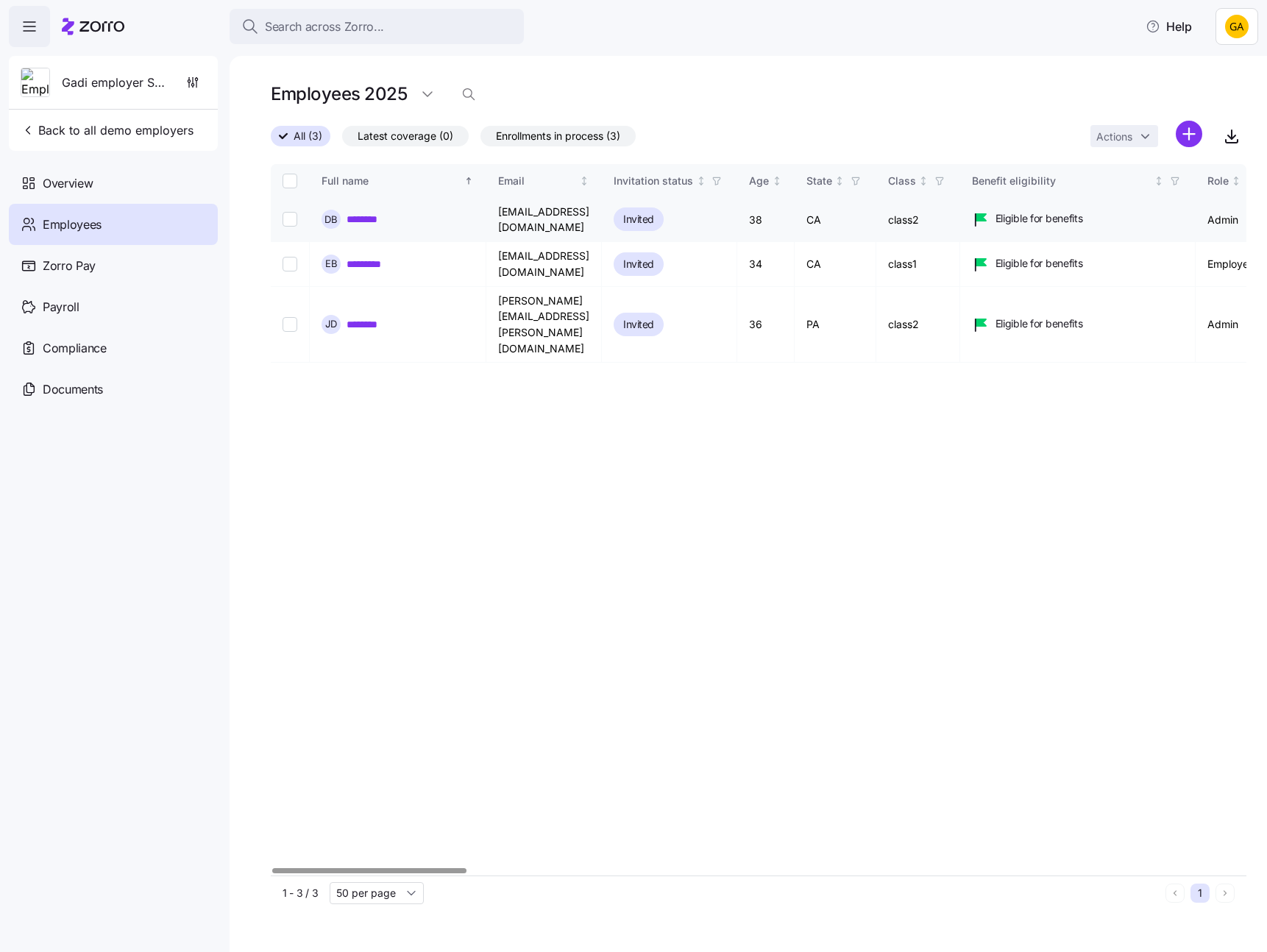
click at [287, 212] on input "Select record 1" at bounding box center [290, 219] width 15 height 15
checkbox input "true"
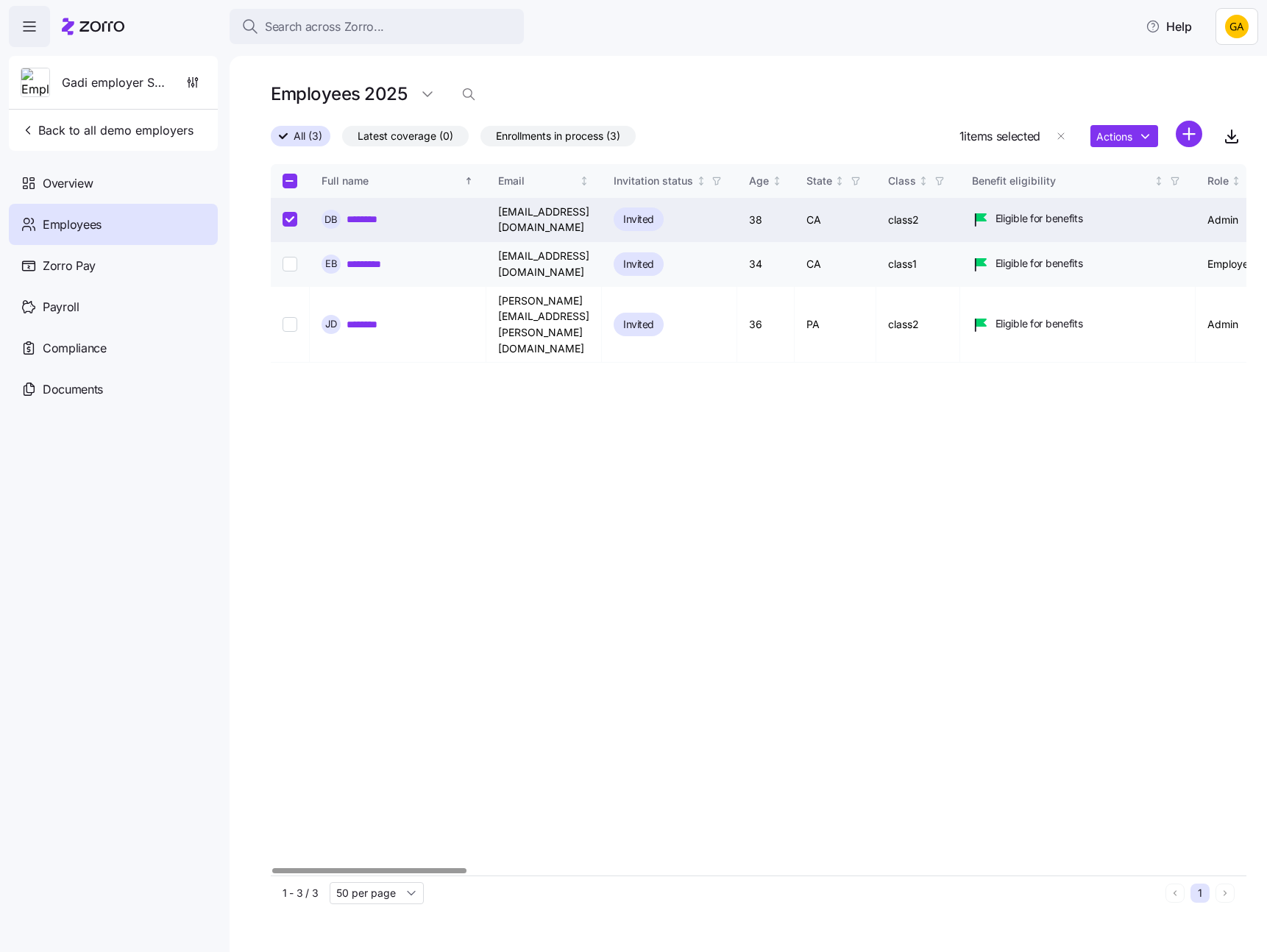
click at [290, 242] on td at bounding box center [290, 264] width 39 height 44
click at [289, 257] on input "Select record 2" at bounding box center [290, 264] width 15 height 15
checkbox input "true"
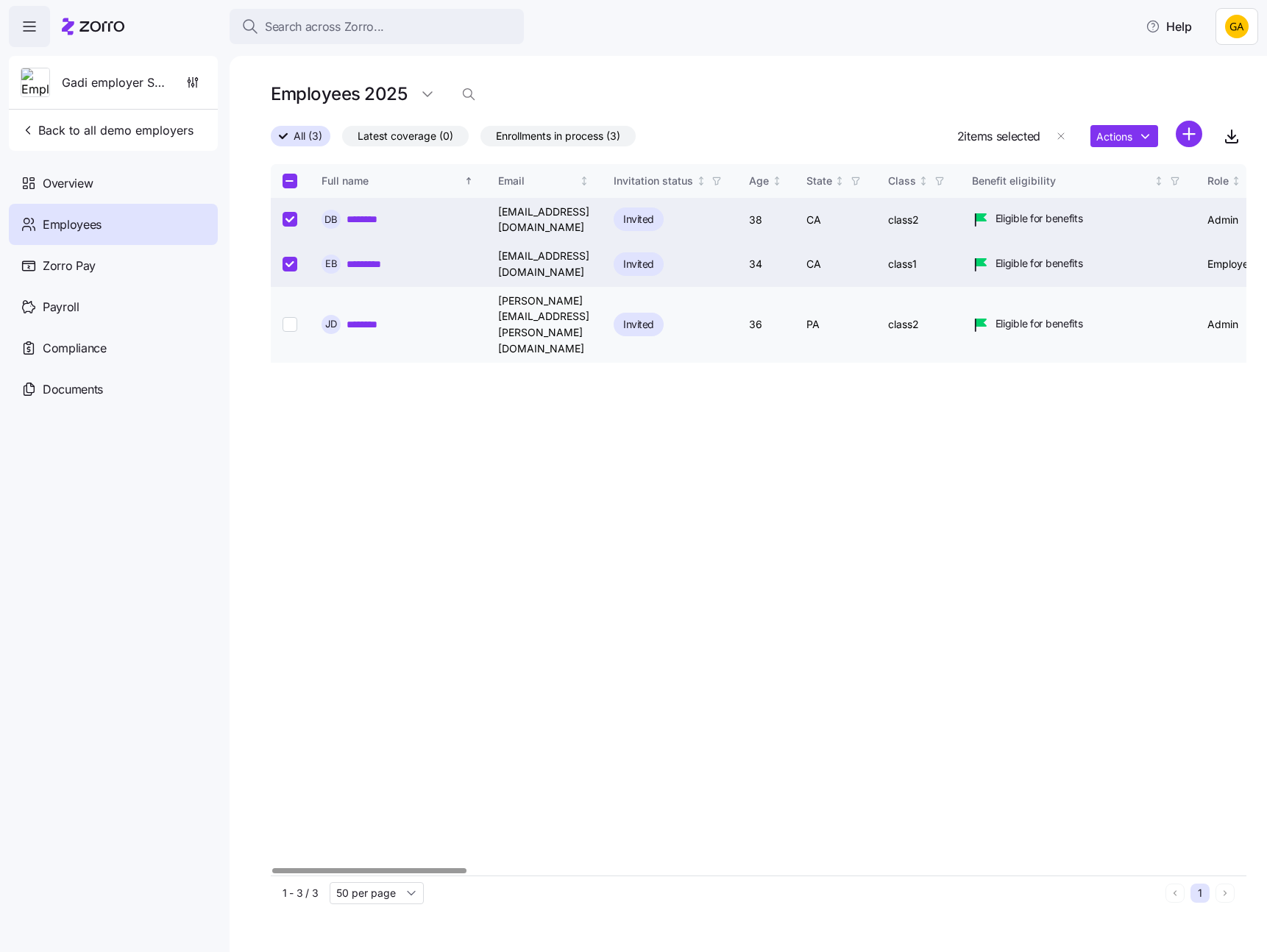
click at [287, 317] on input "Select record 3" at bounding box center [290, 324] width 15 height 15
checkbox input "true"
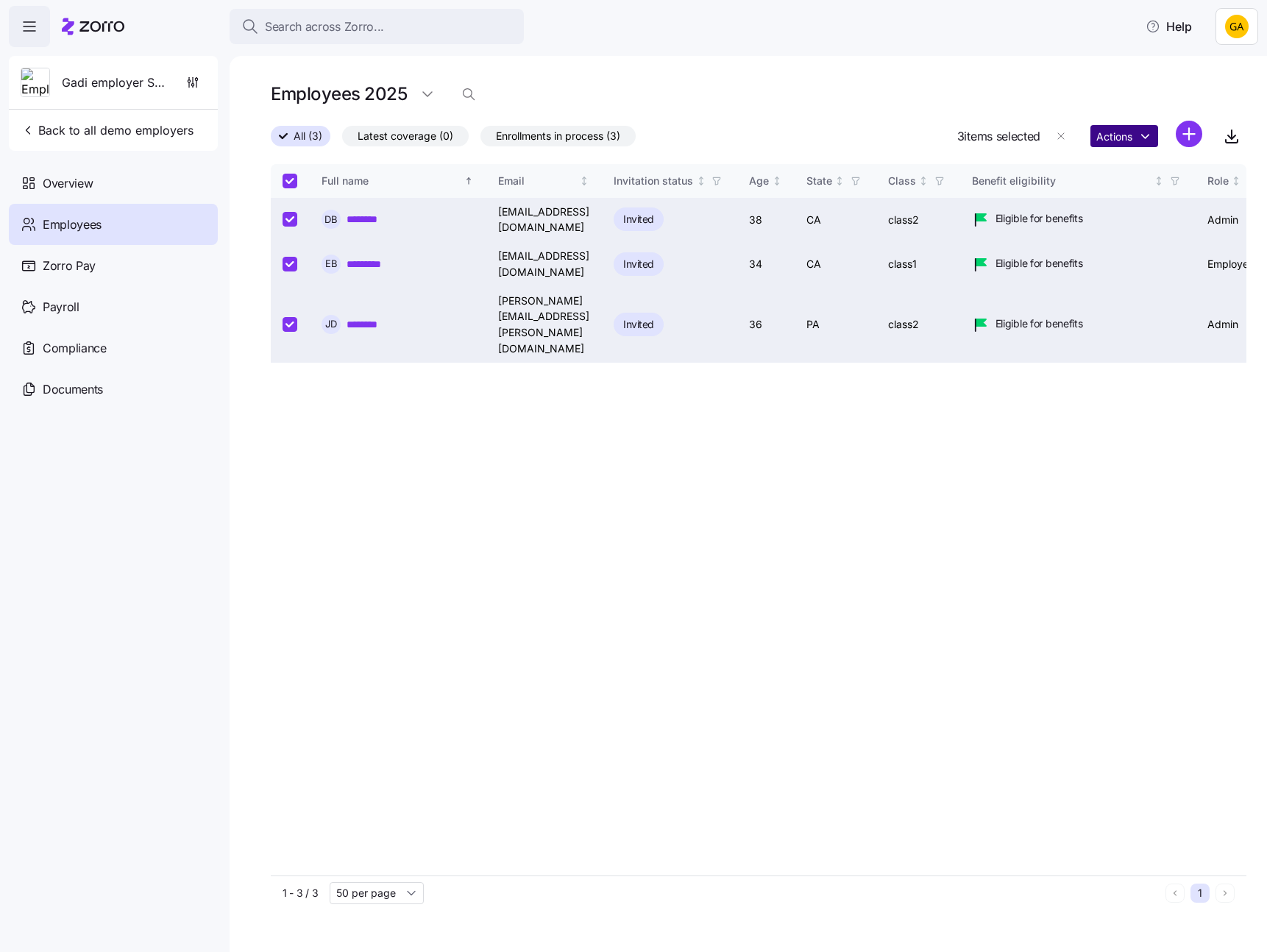
click at [1147, 138] on html "Search across Zorro... Help Gadi employer Sanity 1 Back to all demo employers O…" at bounding box center [634, 471] width 1267 height 943
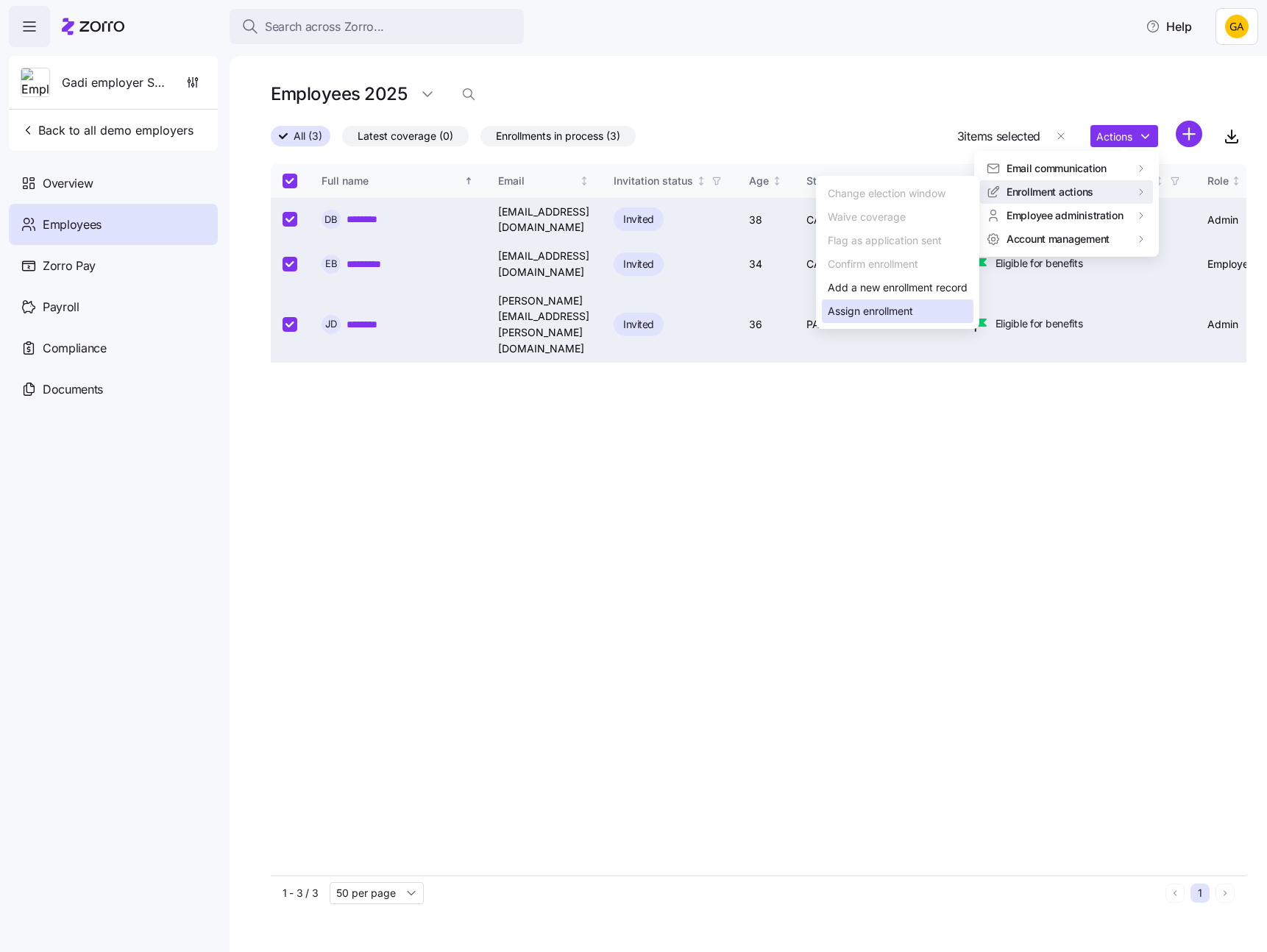
click at [930, 306] on div "Assign enrollment" at bounding box center [897, 311] width 152 height 24
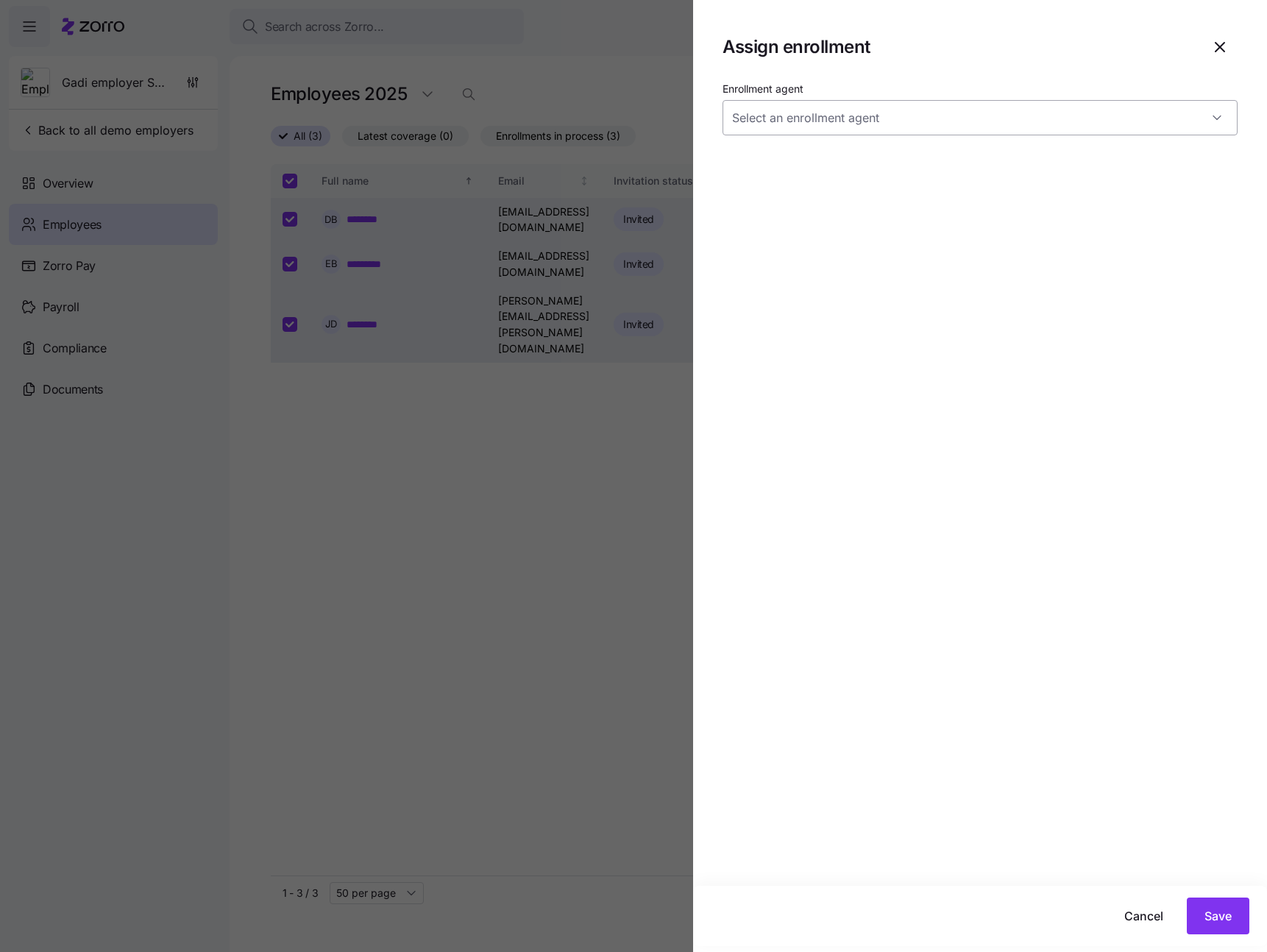
click at [969, 118] on input "Enrollment agent" at bounding box center [980, 118] width 515 height 36
click at [985, 328] on div "Enrollment agent" at bounding box center [979, 482] width 573 height 806
click at [1220, 44] on icon "button" at bounding box center [1220, 47] width 18 height 18
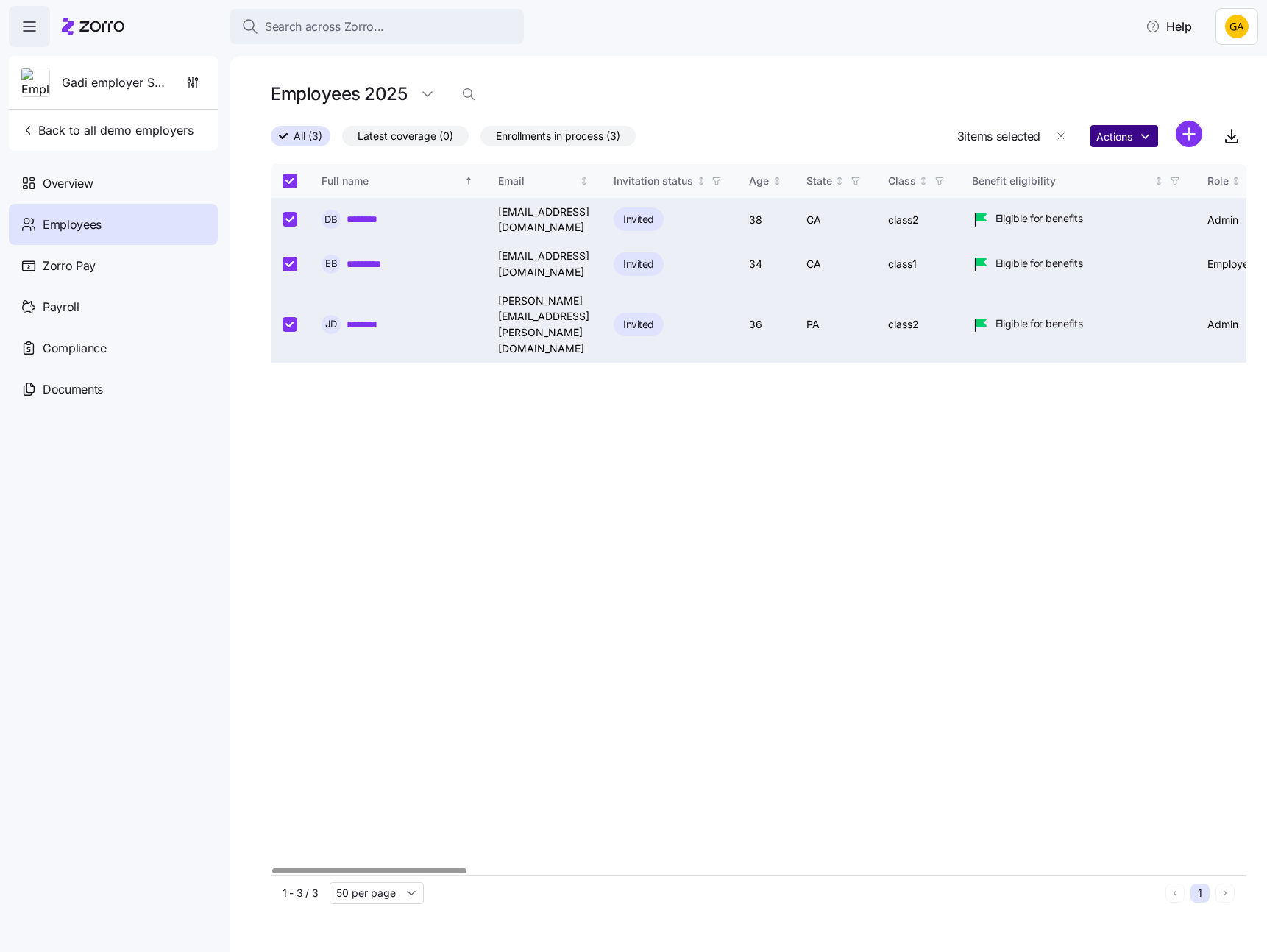
click at [1130, 140] on html "Search across Zorro... Help Gadi employer Sanity 1 Back to all demo employers O…" at bounding box center [634, 471] width 1267 height 943
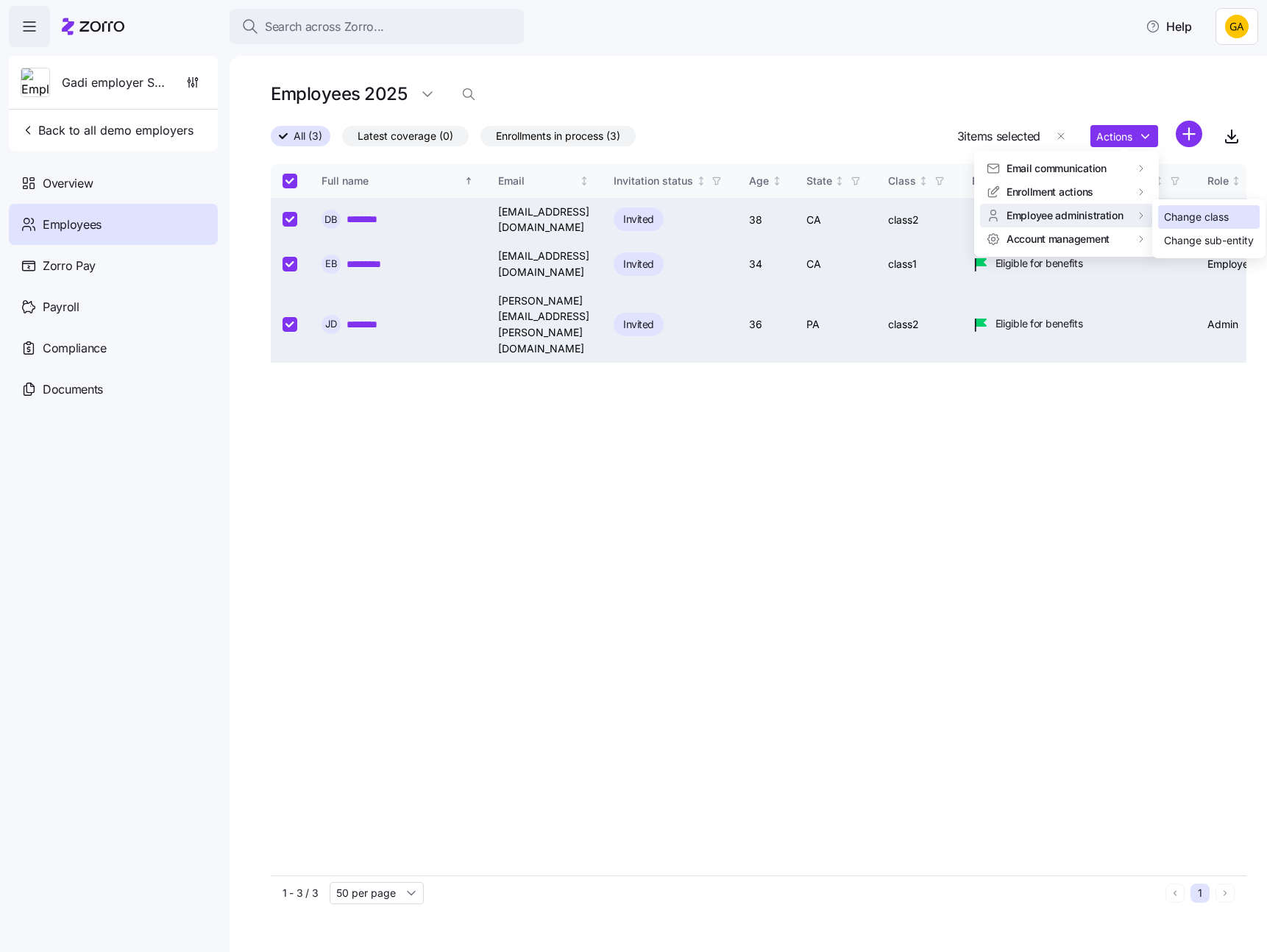
click at [1175, 217] on div "Change class" at bounding box center [1196, 217] width 65 height 16
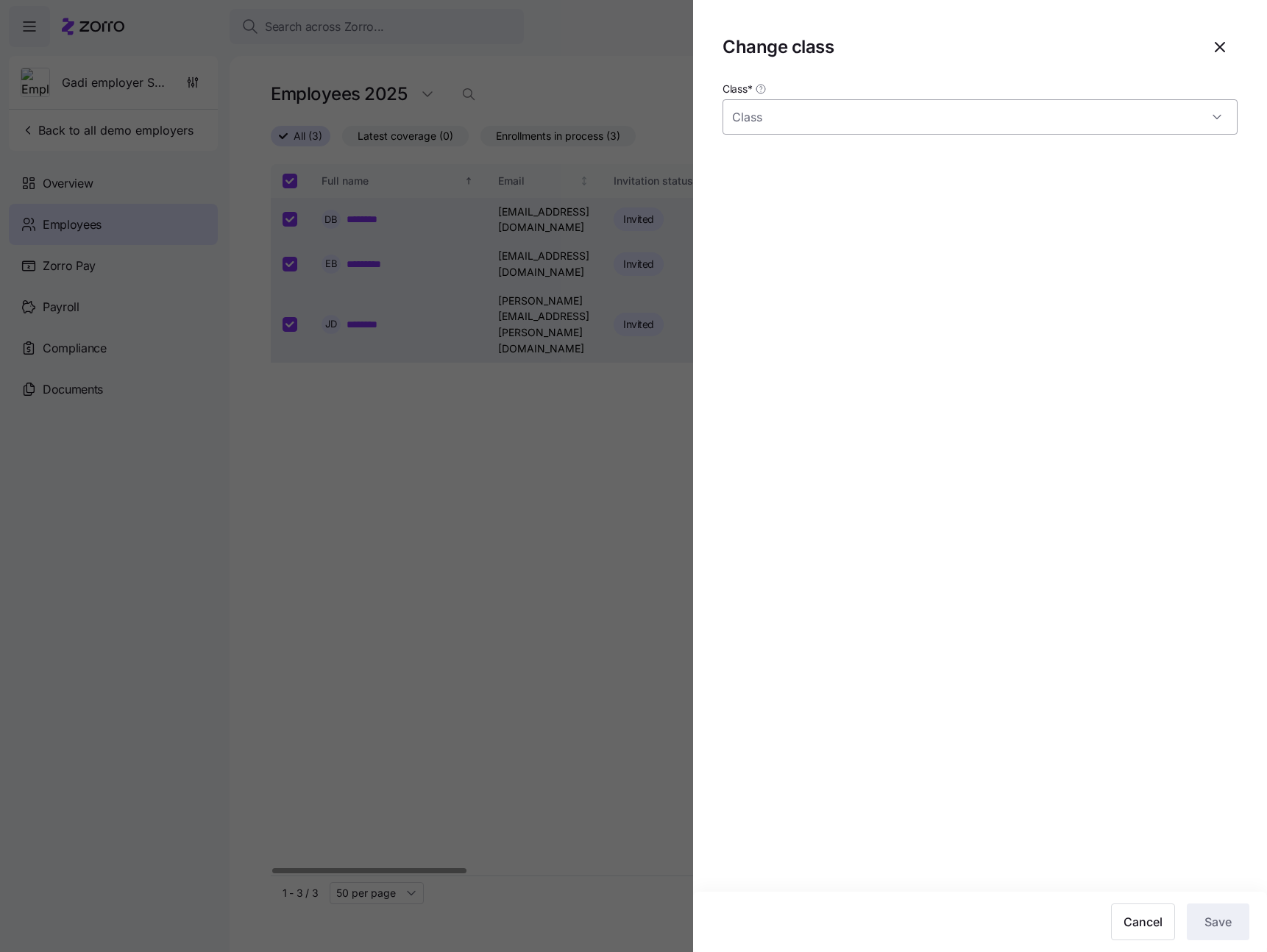
click at [1106, 124] on input "Class *" at bounding box center [980, 117] width 515 height 36
click at [1041, 192] on div "class2" at bounding box center [980, 193] width 503 height 31
type input "class2"
click at [1219, 930] on button "Save" at bounding box center [1218, 921] width 62 height 36
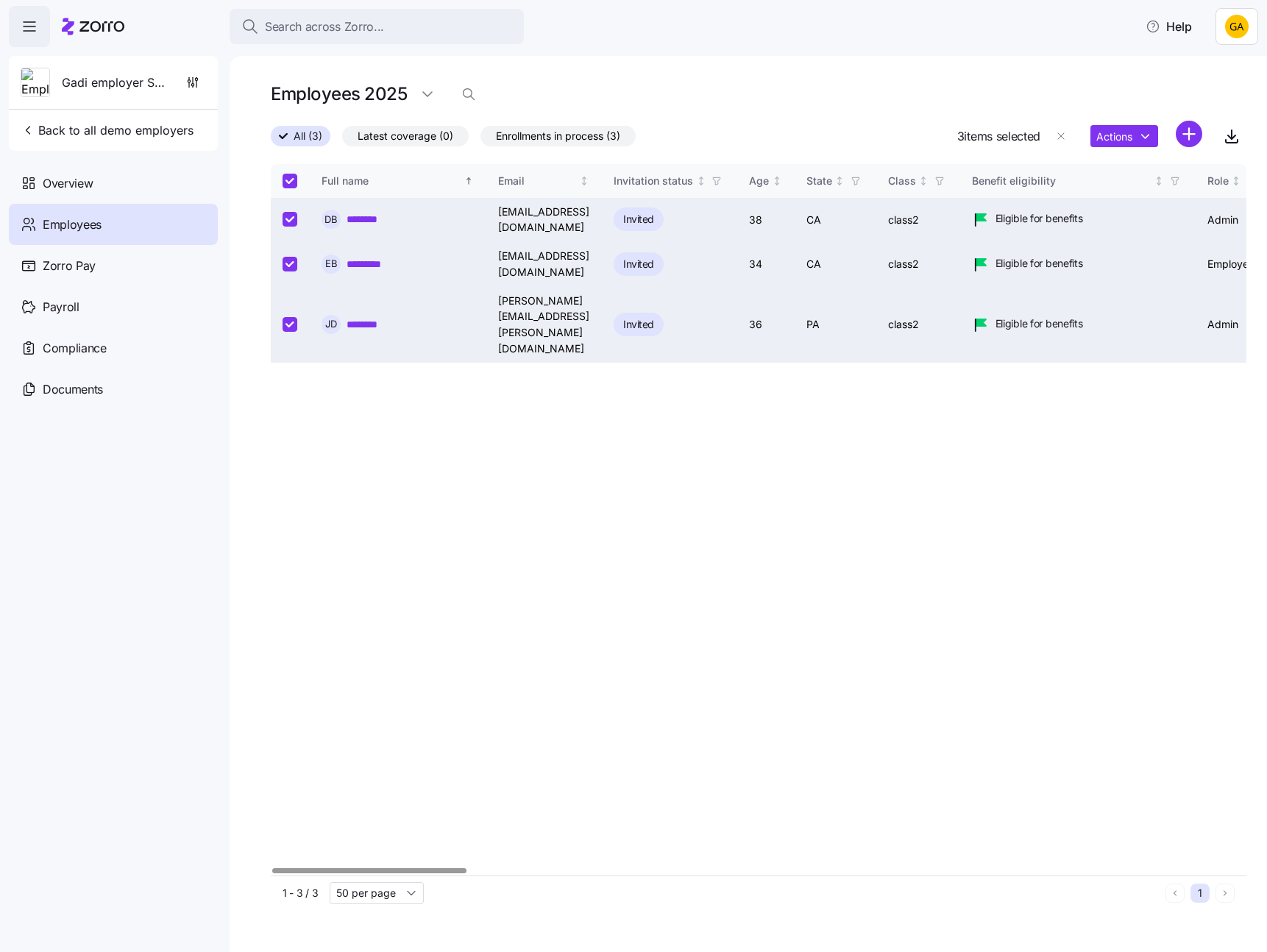
click at [376, 257] on link "*********" at bounding box center [369, 264] width 45 height 15
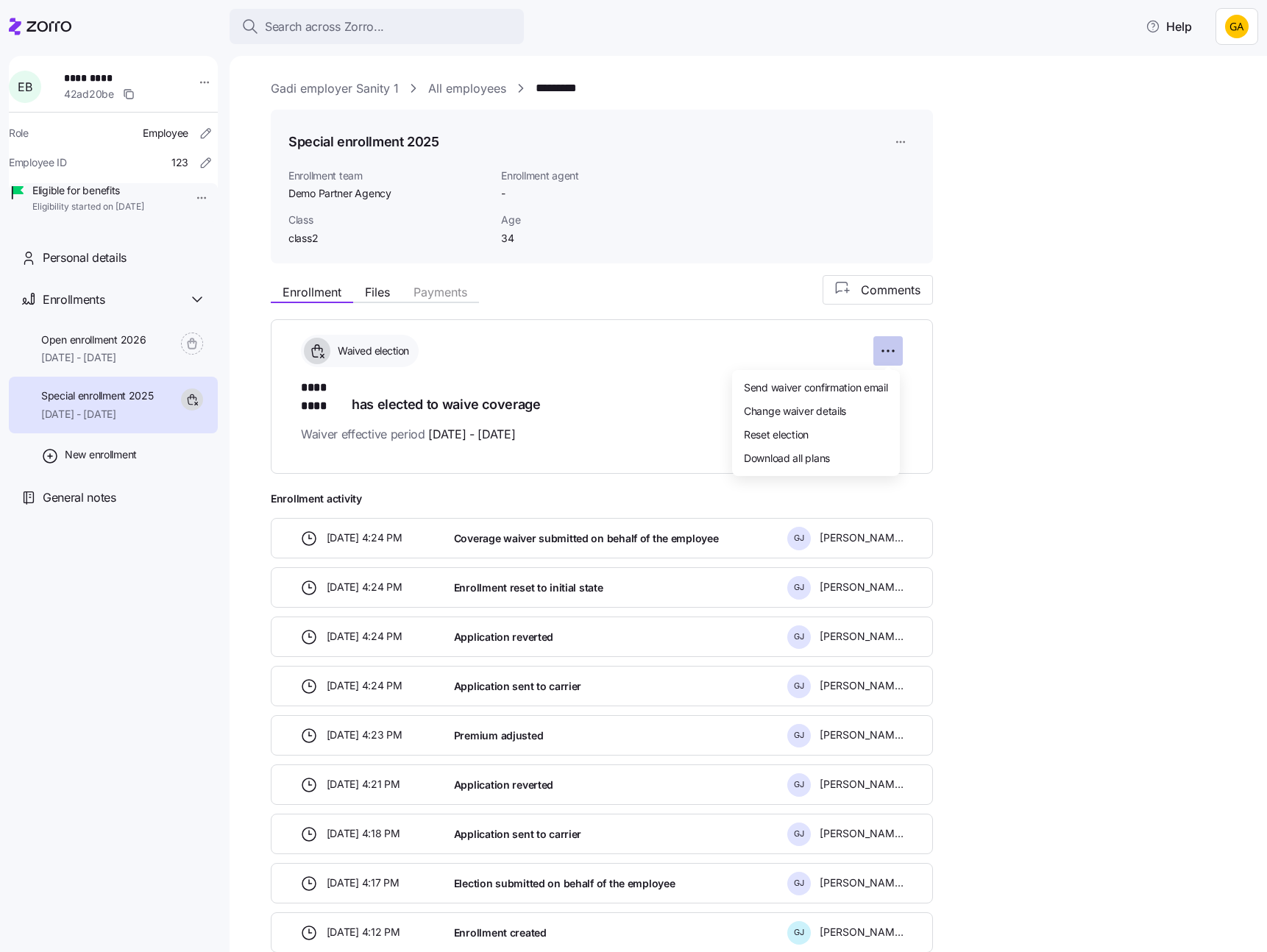
click at [886, 352] on html "Search across Zorro... Help E B ********* 42ad20be Role Employee Employee ID 12…" at bounding box center [634, 471] width 1267 height 943
click at [755, 430] on span "Reset election" at bounding box center [776, 434] width 65 height 15
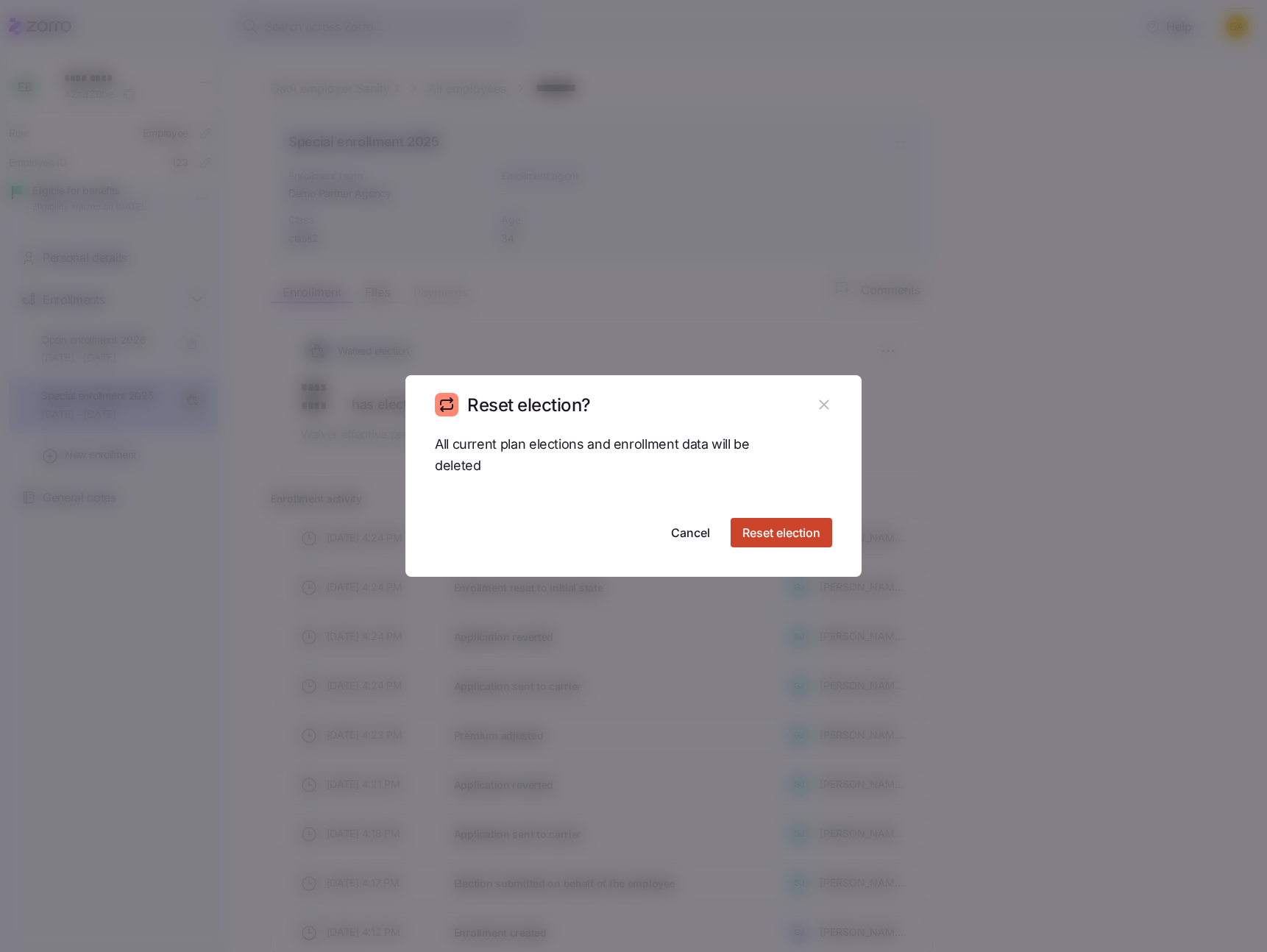
click at [774, 534] on span "Reset election" at bounding box center [781, 533] width 78 height 18
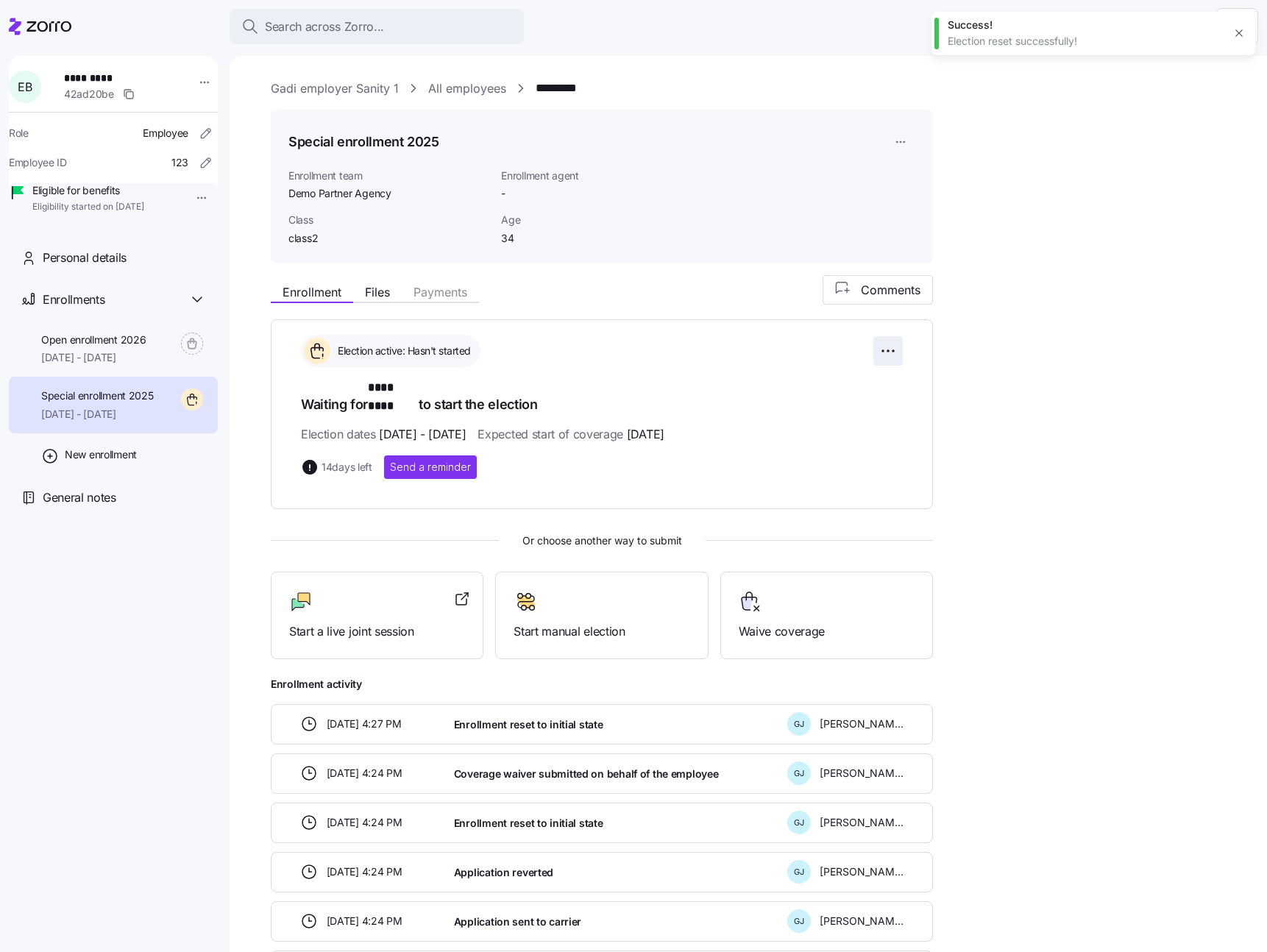
click at [891, 352] on html "Search across Zorro... Help E B ********* 42ad20be Role Employee Employee ID 12…" at bounding box center [634, 471] width 1267 height 943
click at [838, 382] on span "Change election window" at bounding box center [784, 387] width 114 height 15
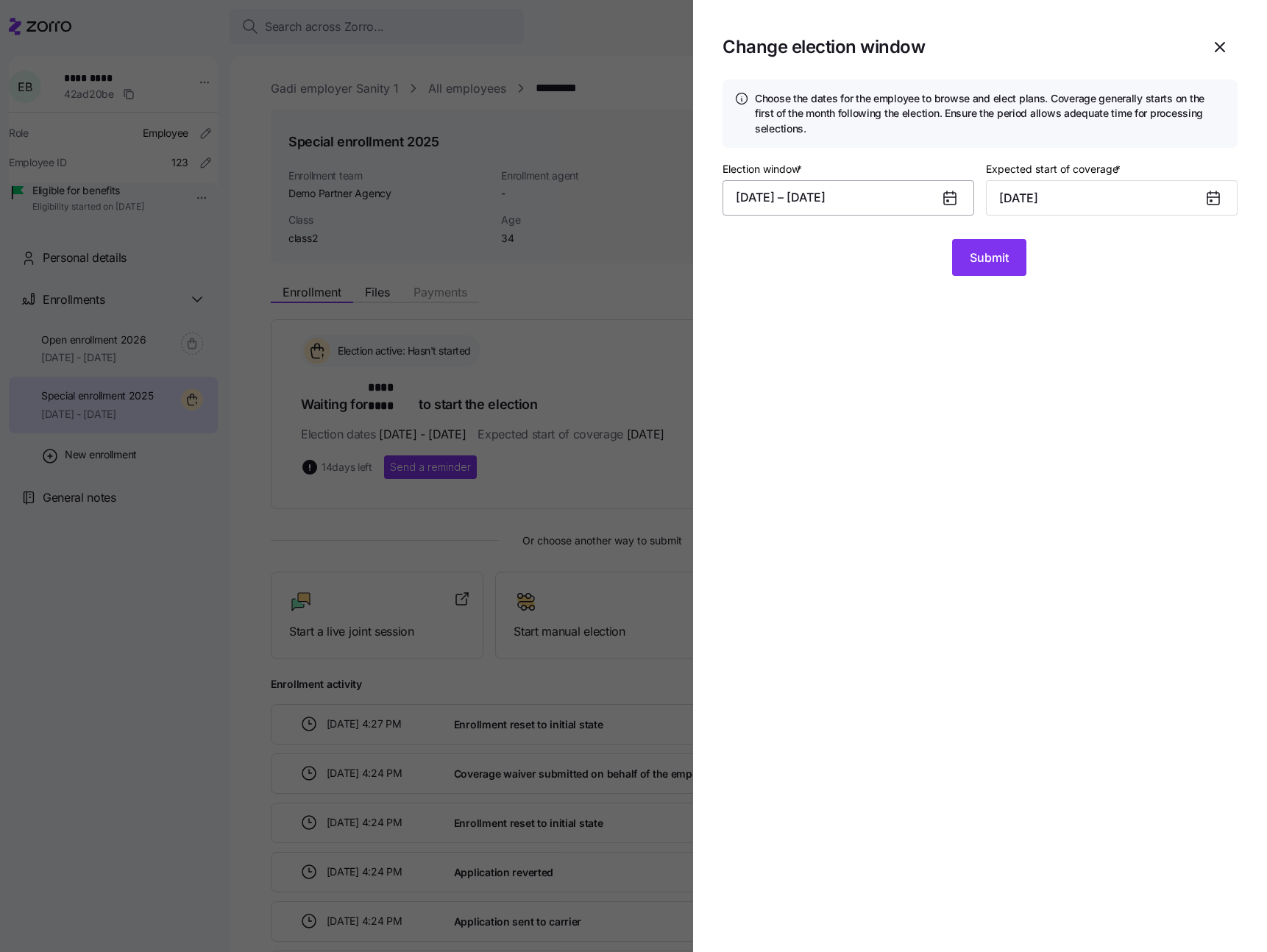
click at [896, 197] on button "10/05/2025 – 10/20/2025" at bounding box center [848, 198] width 251 height 36
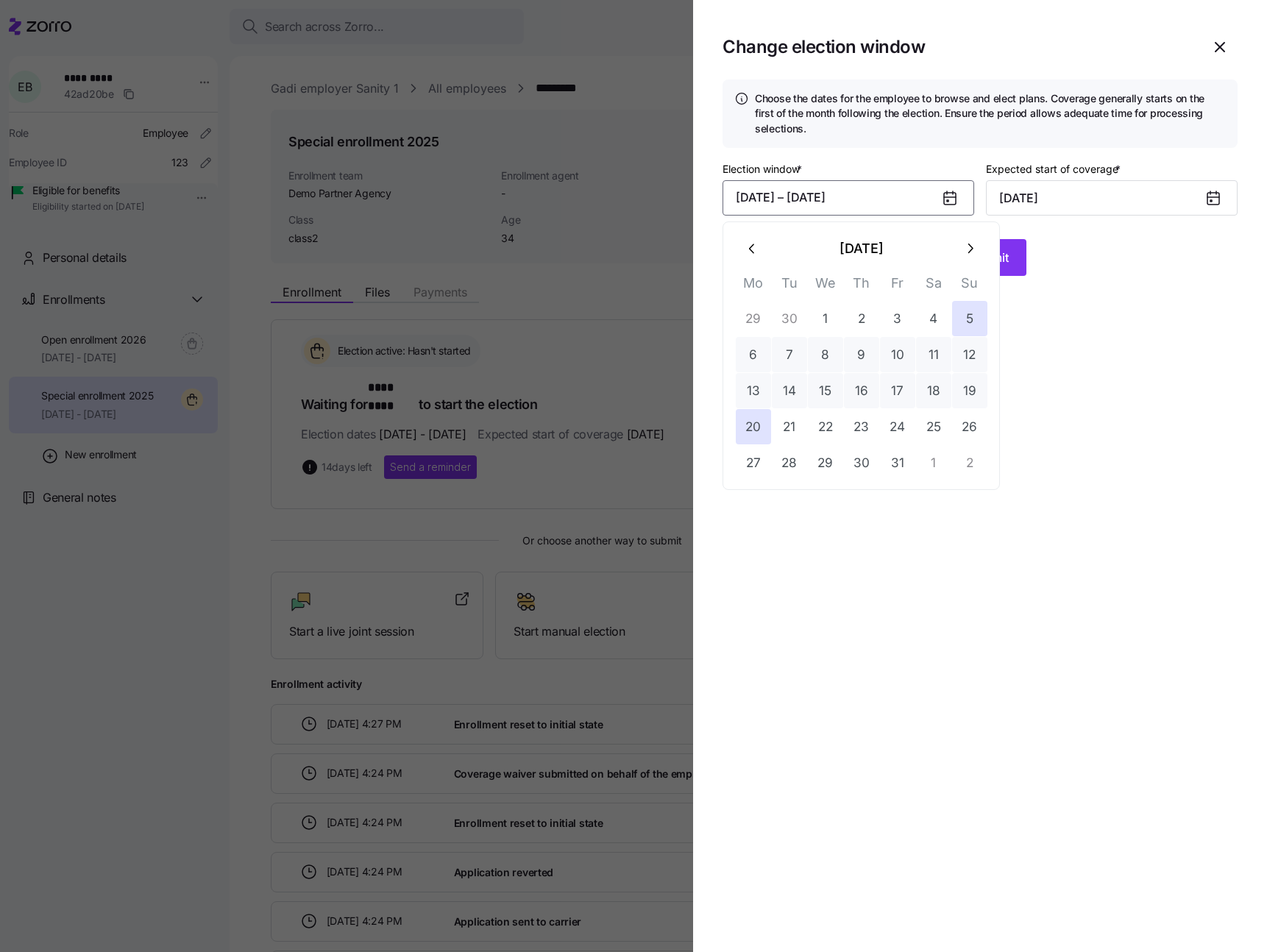
click at [976, 245] on icon "button" at bounding box center [969, 249] width 16 height 16
click at [754, 319] on button "1" at bounding box center [754, 319] width 36 height 36
click at [892, 388] on button "19" at bounding box center [898, 391] width 36 height 36
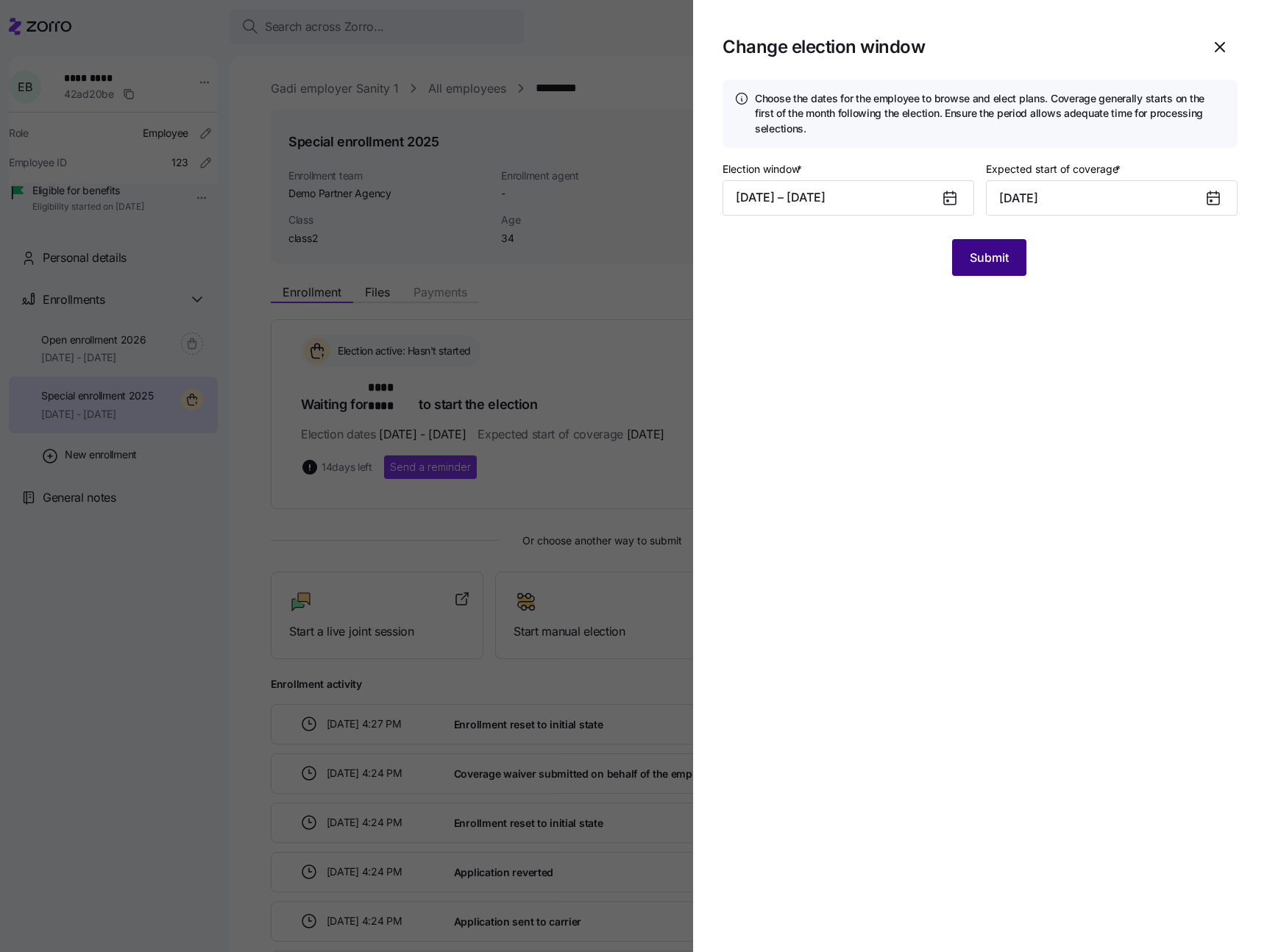
click at [993, 265] on span "Submit" at bounding box center [989, 258] width 39 height 18
click at [1149, 199] on input "November 1, 2025" at bounding box center [1111, 198] width 251 height 36
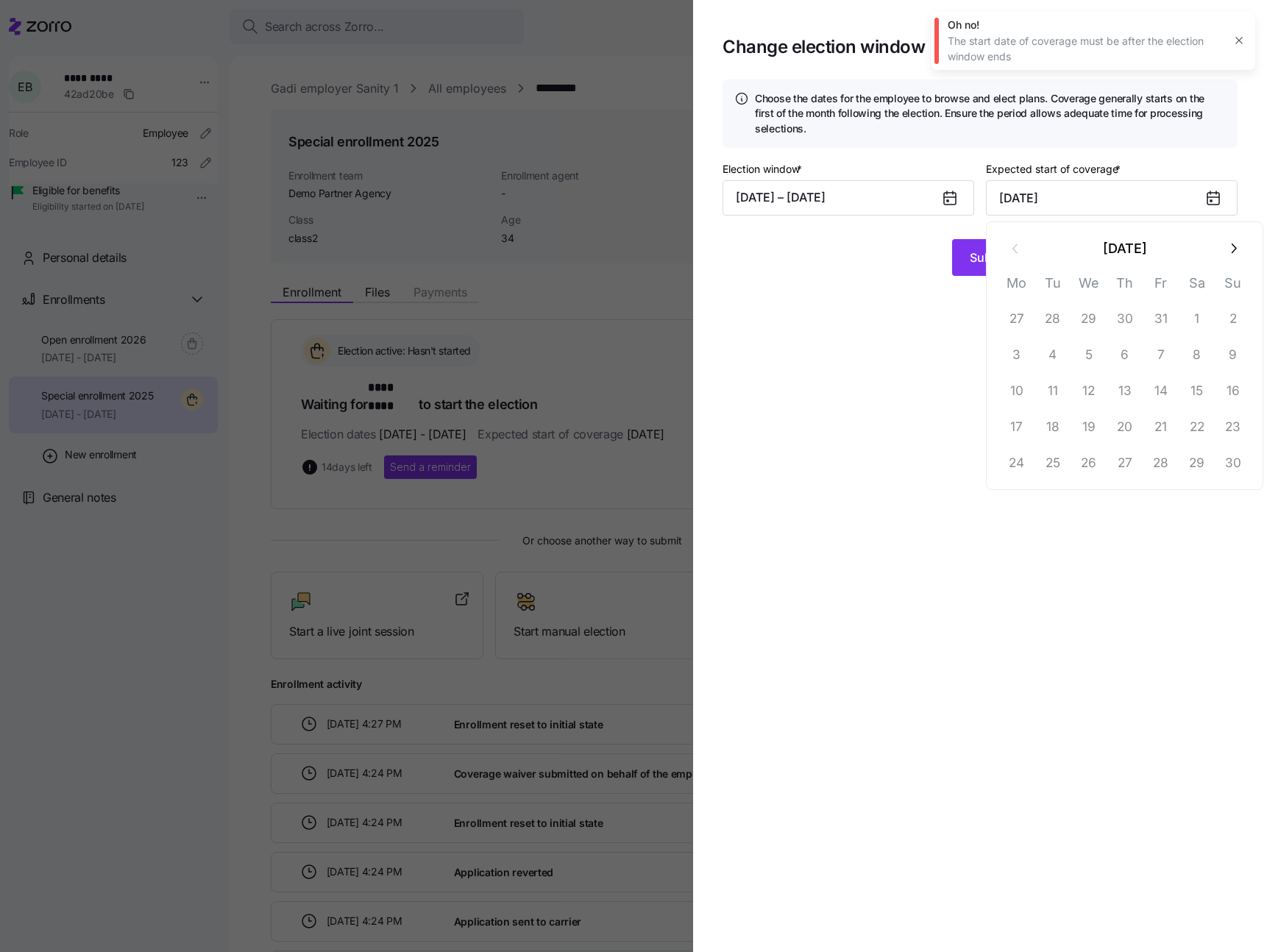
click at [1230, 247] on icon "button" at bounding box center [1233, 249] width 16 height 16
click at [1088, 420] on button "24" at bounding box center [1089, 427] width 36 height 36
type input "December 24, 2025"
click at [994, 247] on button "Submit" at bounding box center [990, 257] width 75 height 36
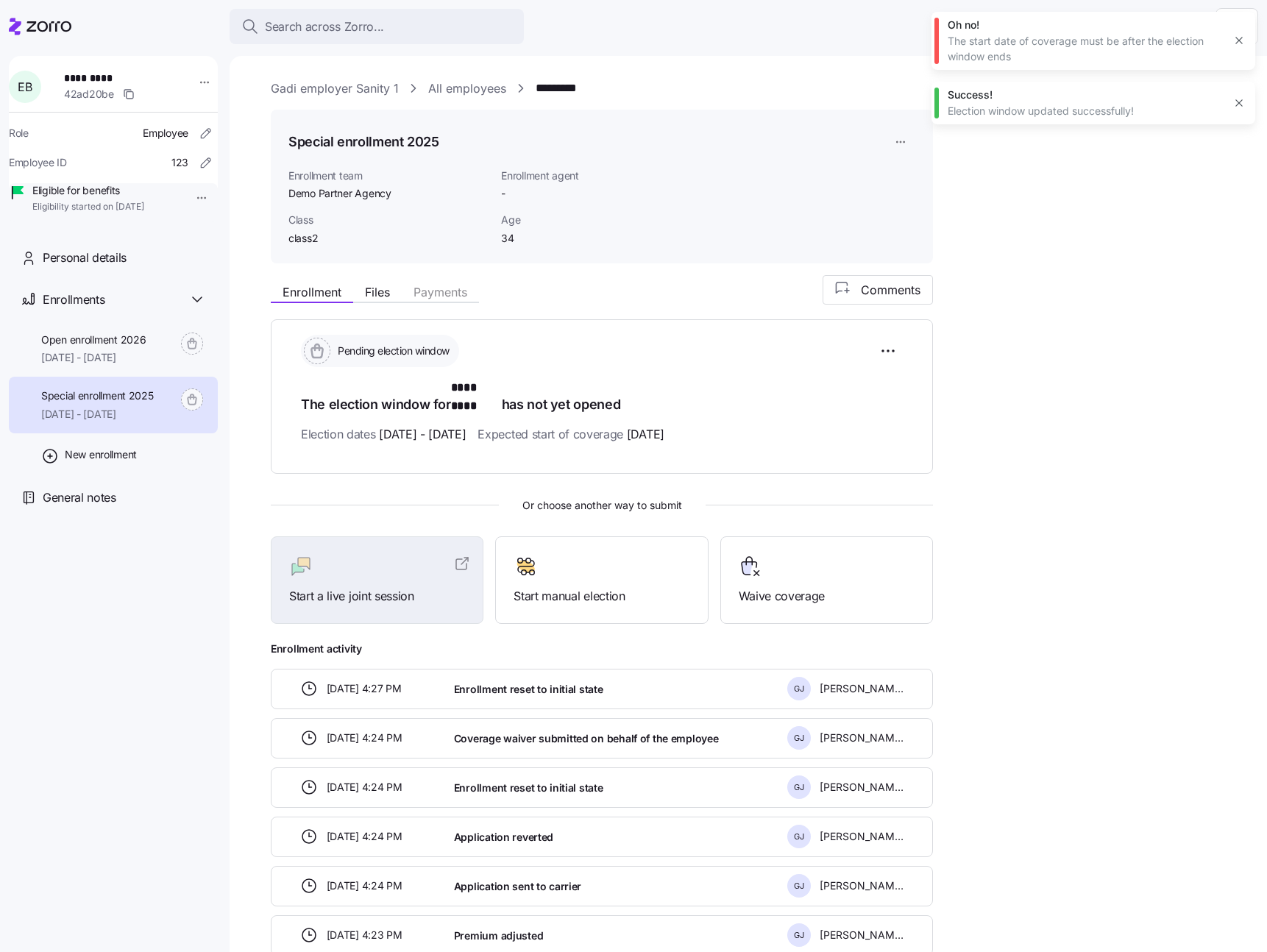
click at [1243, 38] on icon "button" at bounding box center [1239, 41] width 12 height 12
click at [466, 79] on link "All employees" at bounding box center [467, 88] width 78 height 19
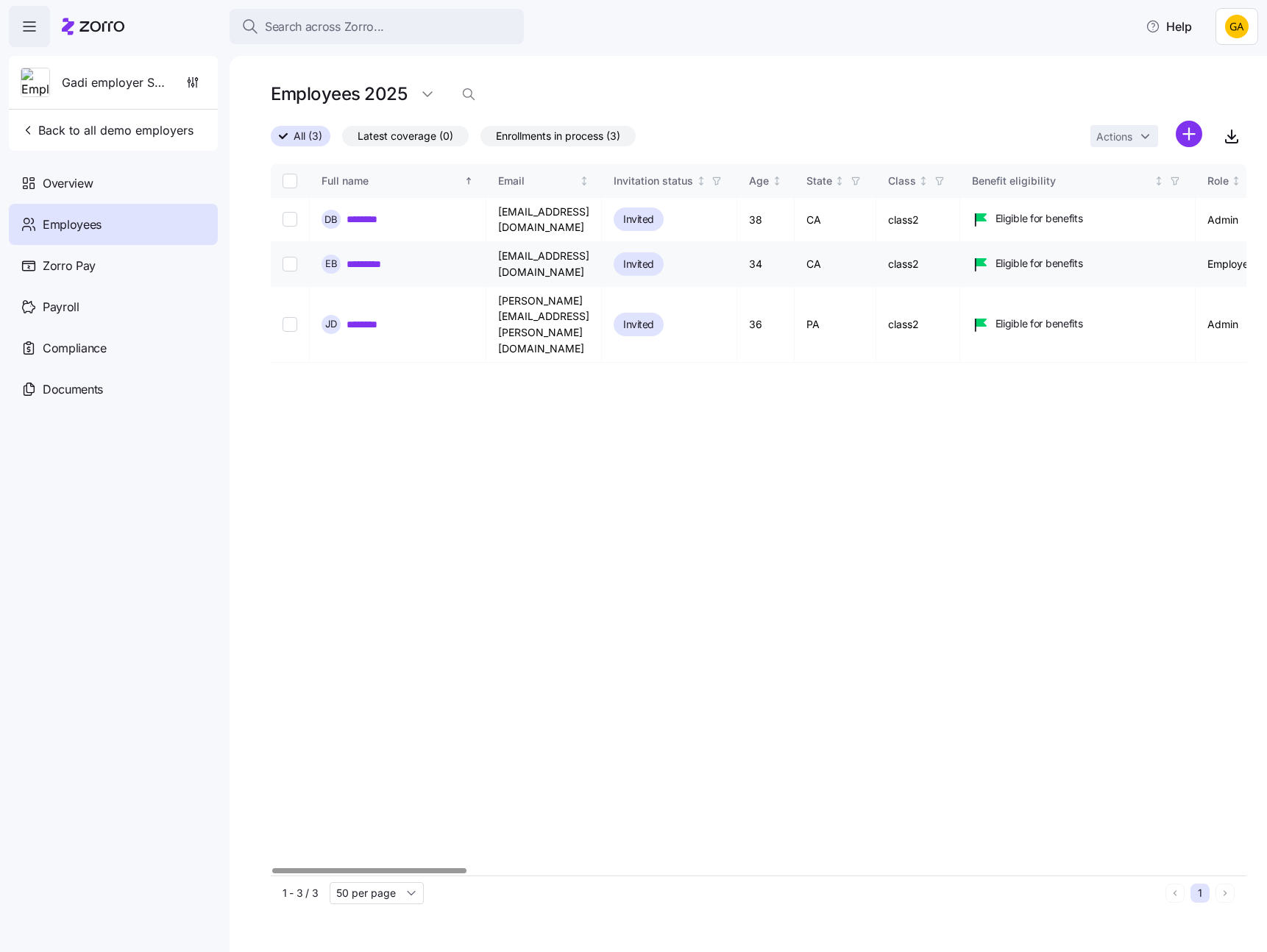
click at [373, 257] on link "*********" at bounding box center [369, 264] width 45 height 15
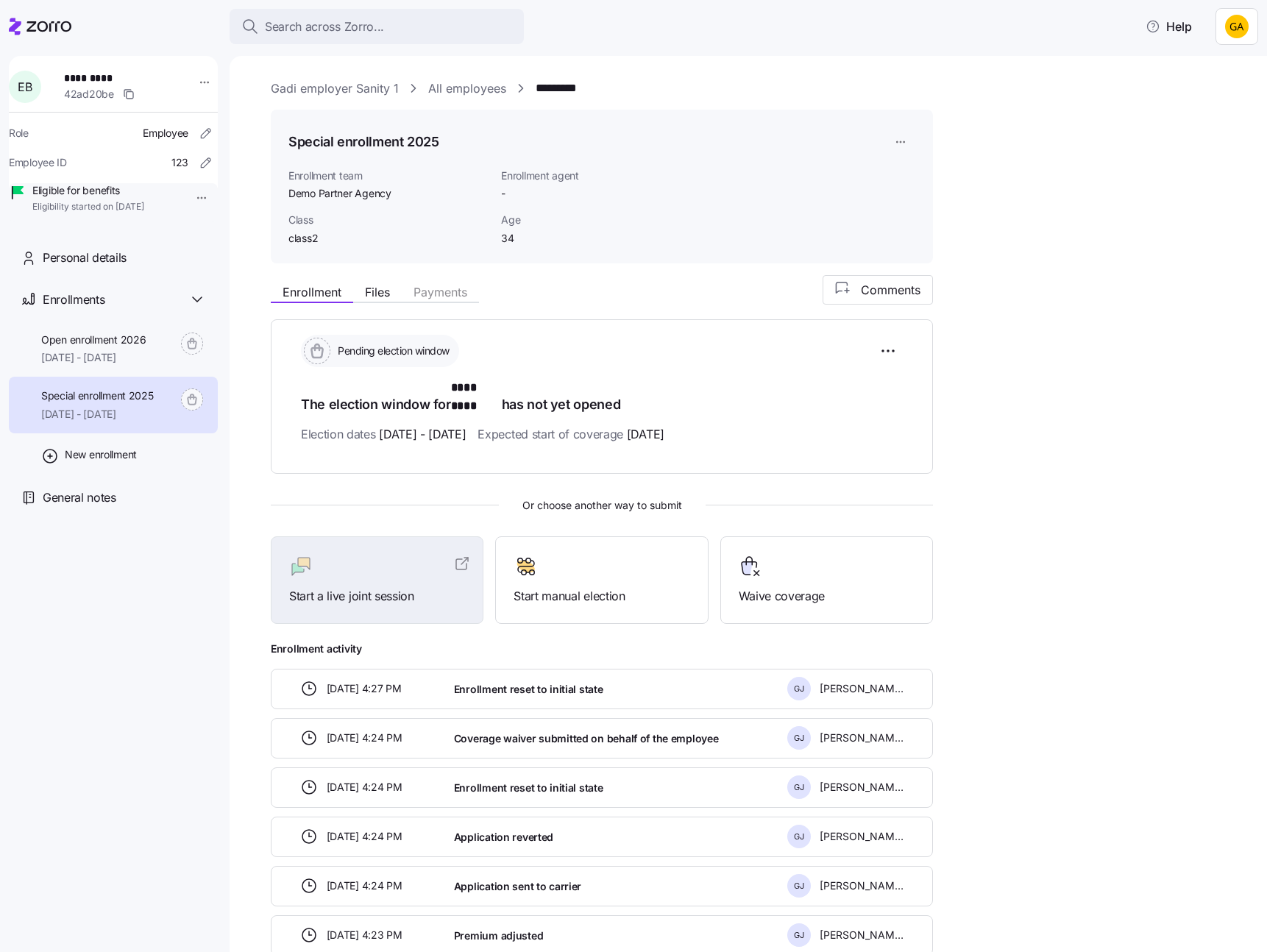
click at [475, 90] on link "All employees" at bounding box center [467, 88] width 78 height 19
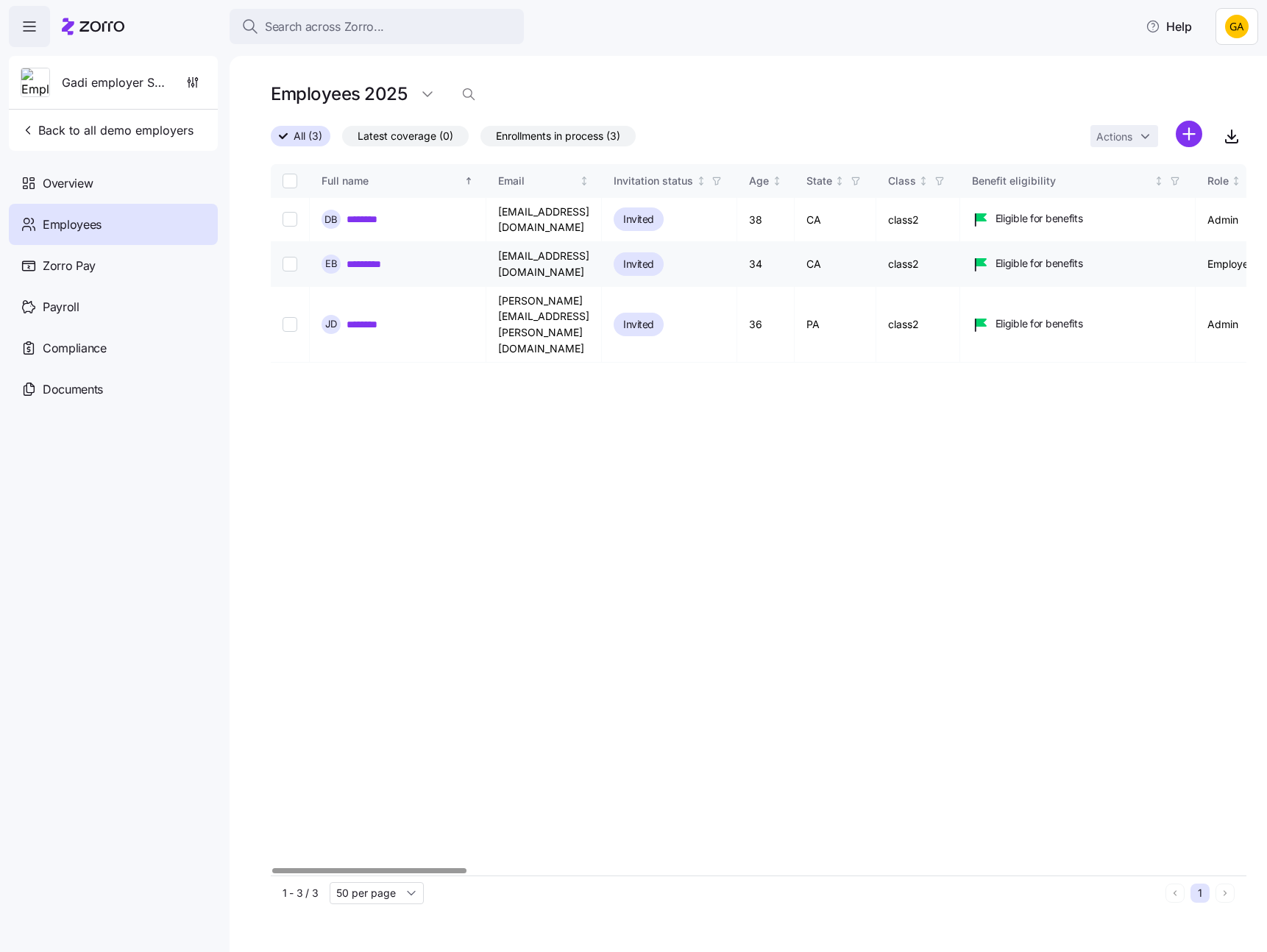
click at [285, 257] on input "Select record 2" at bounding box center [290, 264] width 15 height 15
checkbox input "true"
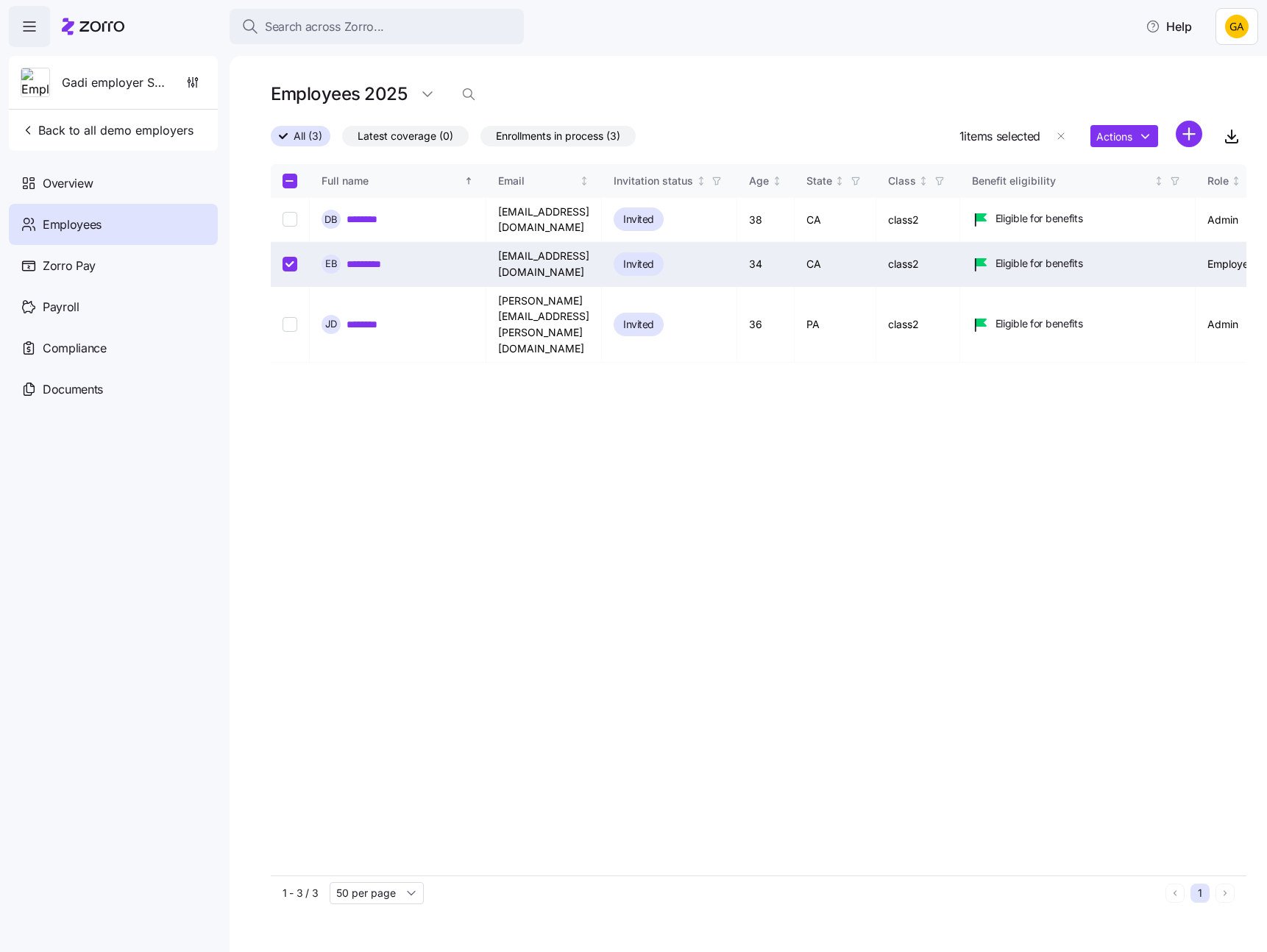
click at [1238, 27] on html "Search across Zorro... Help Gadi employer Sanity 1 Back to all demo employers O…" at bounding box center [634, 471] width 1267 height 943
click at [1216, 88] on div "Log out" at bounding box center [1197, 90] width 58 height 16
